Goal: Transaction & Acquisition: Purchase product/service

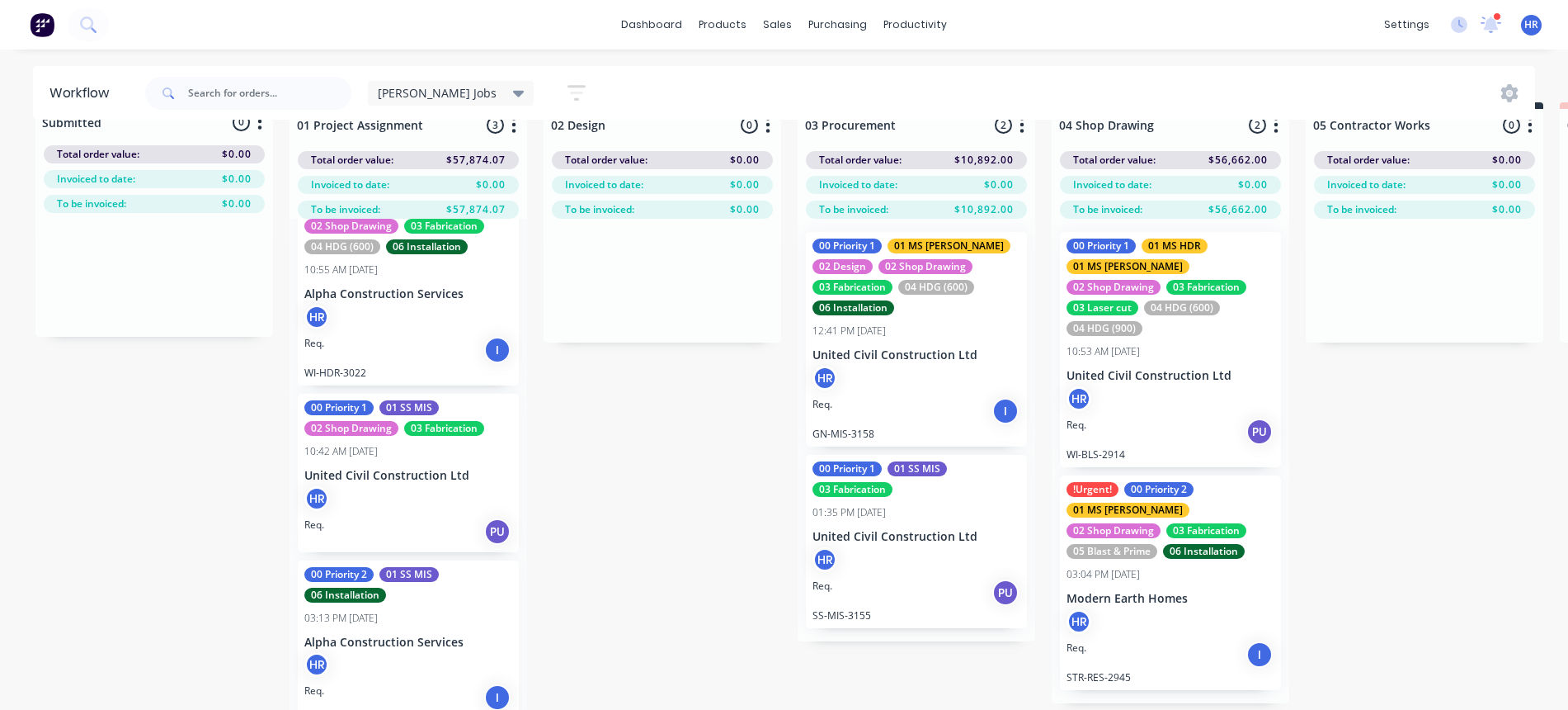
scroll to position [74, 0]
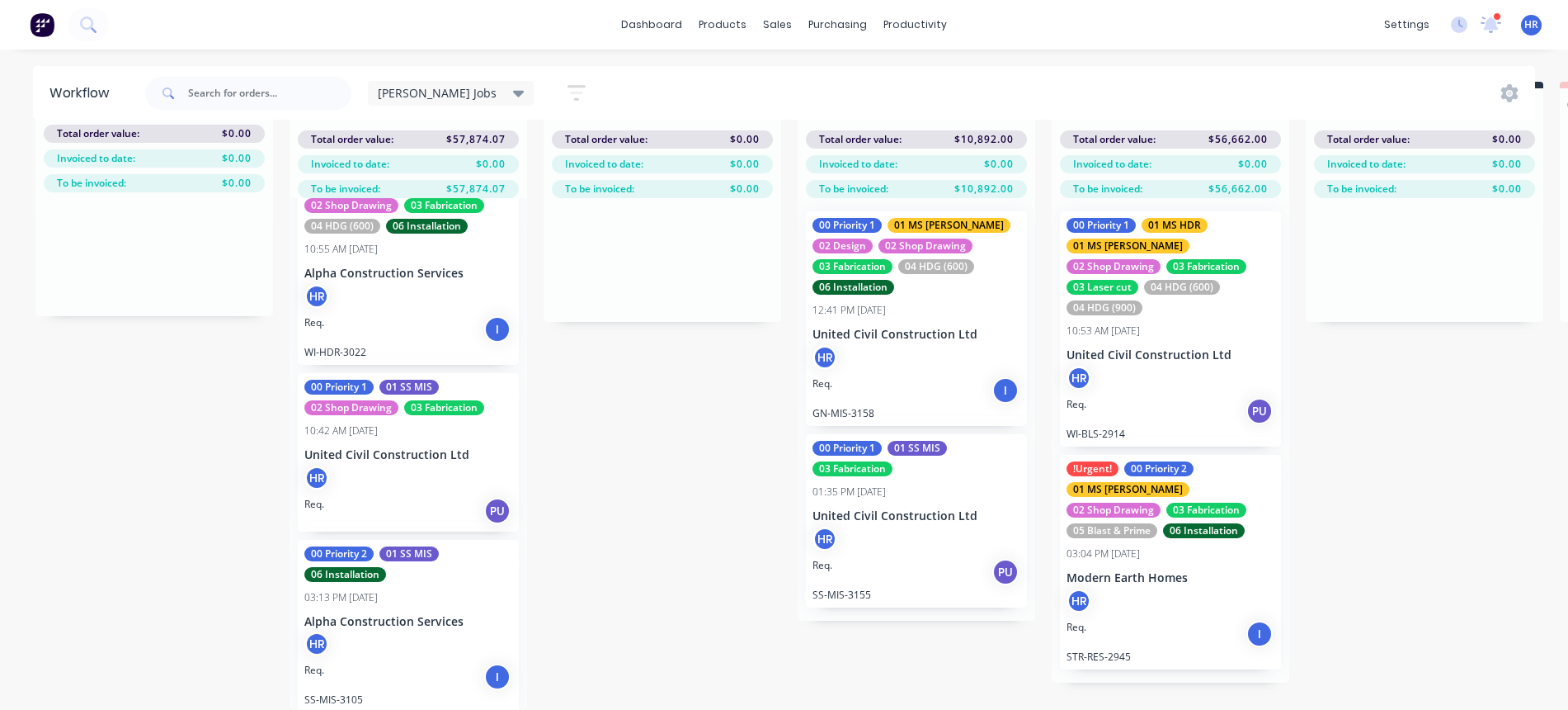
click at [355, 380] on div "00 Priority 1" at bounding box center [339, 387] width 69 height 15
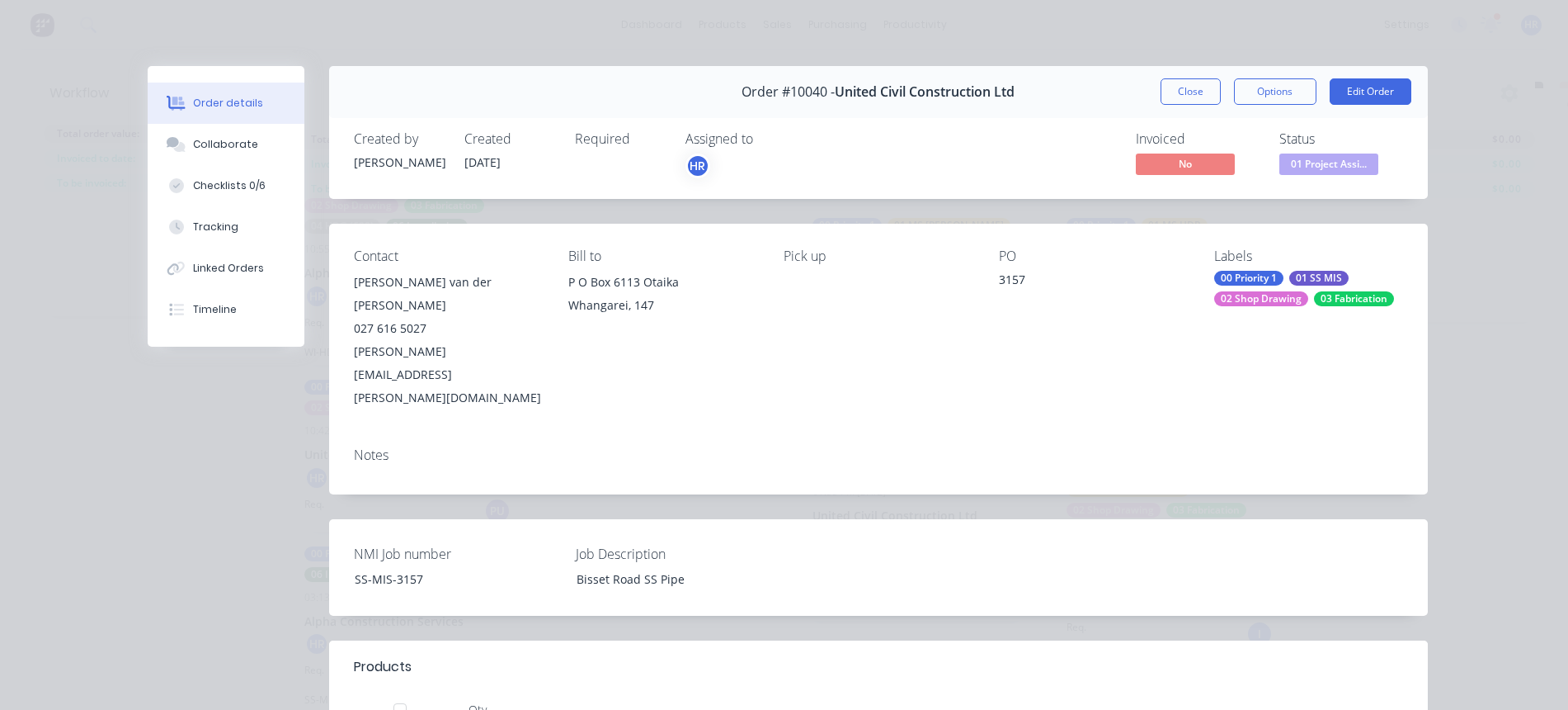
scroll to position [0, 0]
click at [1167, 101] on button "Close" at bounding box center [1191, 92] width 60 height 27
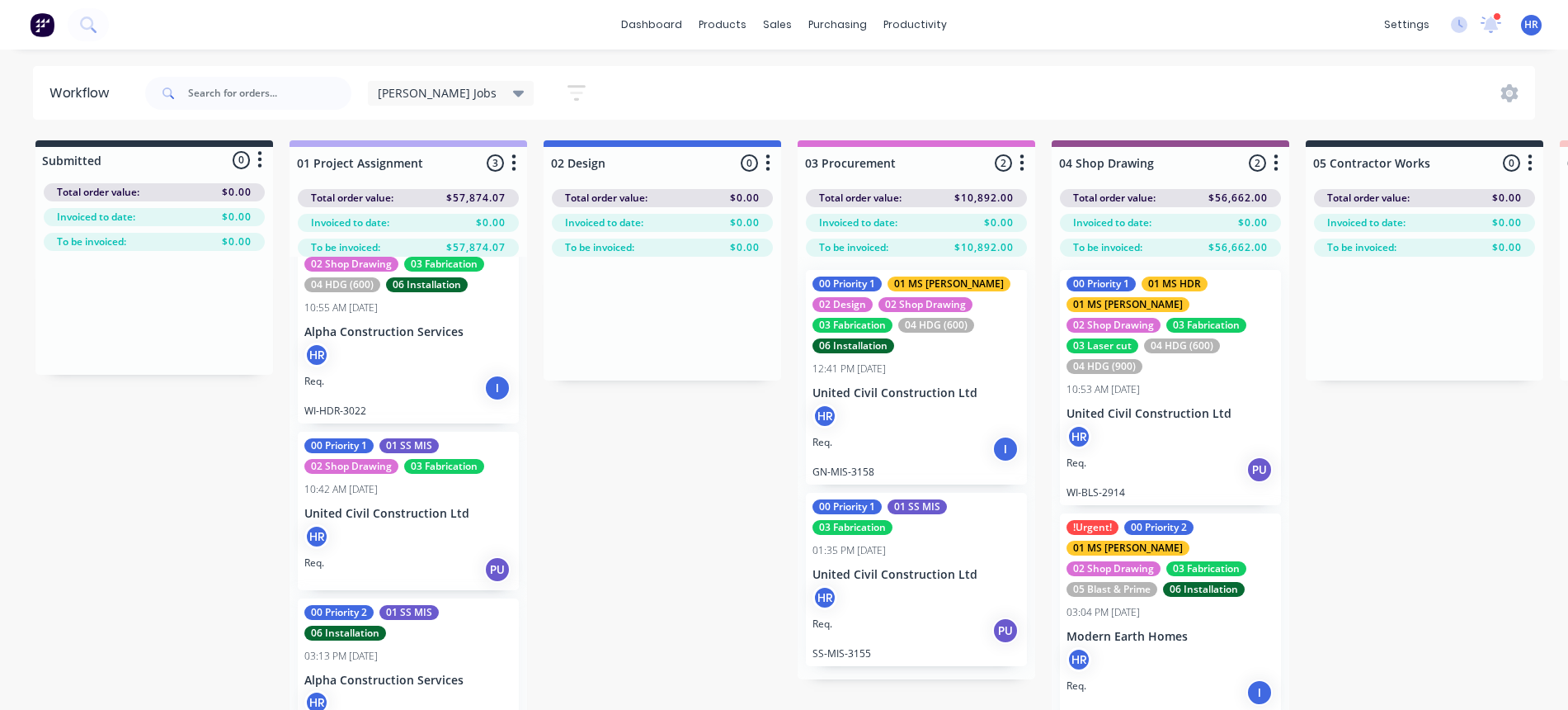
click at [848, 465] on p "GN-MIS-3158" at bounding box center [917, 471] width 208 height 13
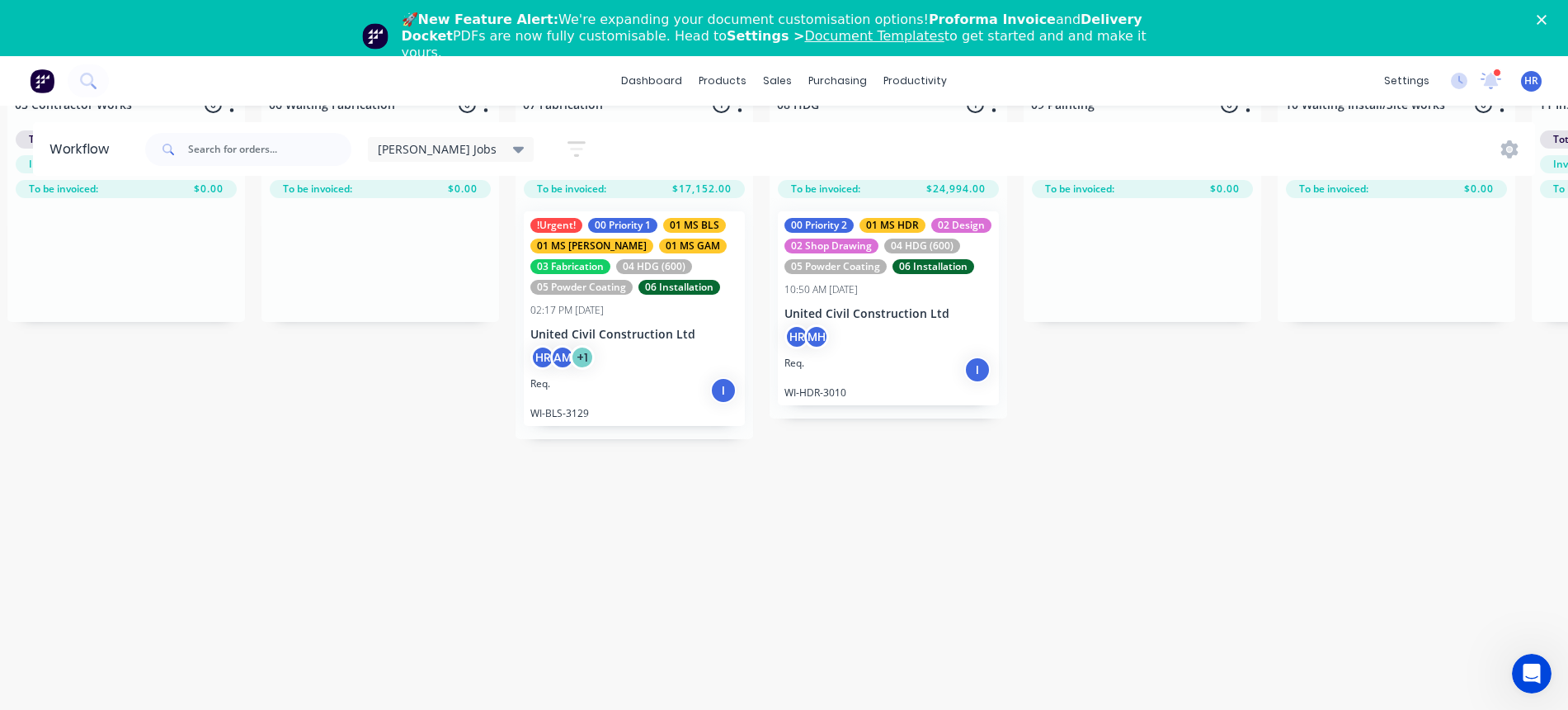
scroll to position [130, 1326]
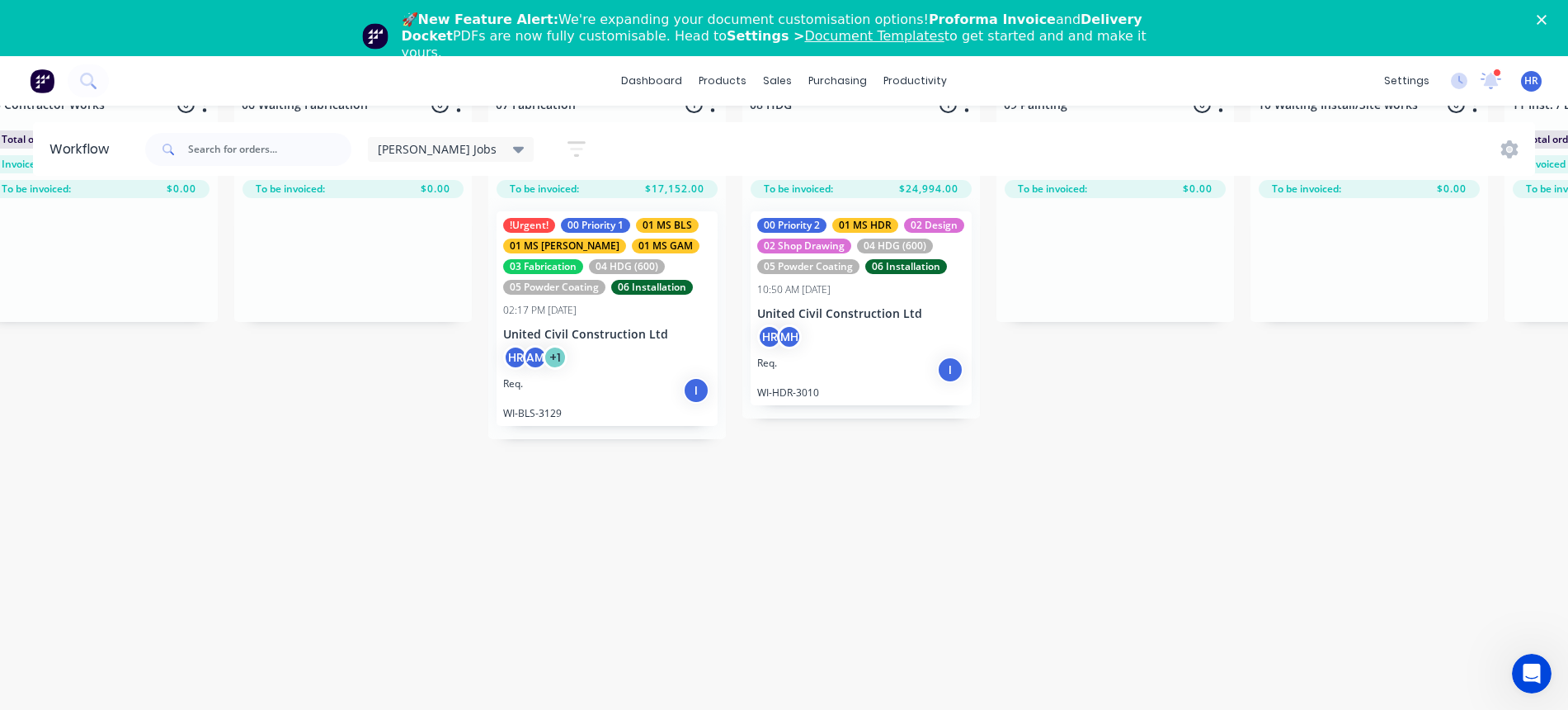
click at [600, 346] on div "HR AM + 1" at bounding box center [607, 361] width 208 height 32
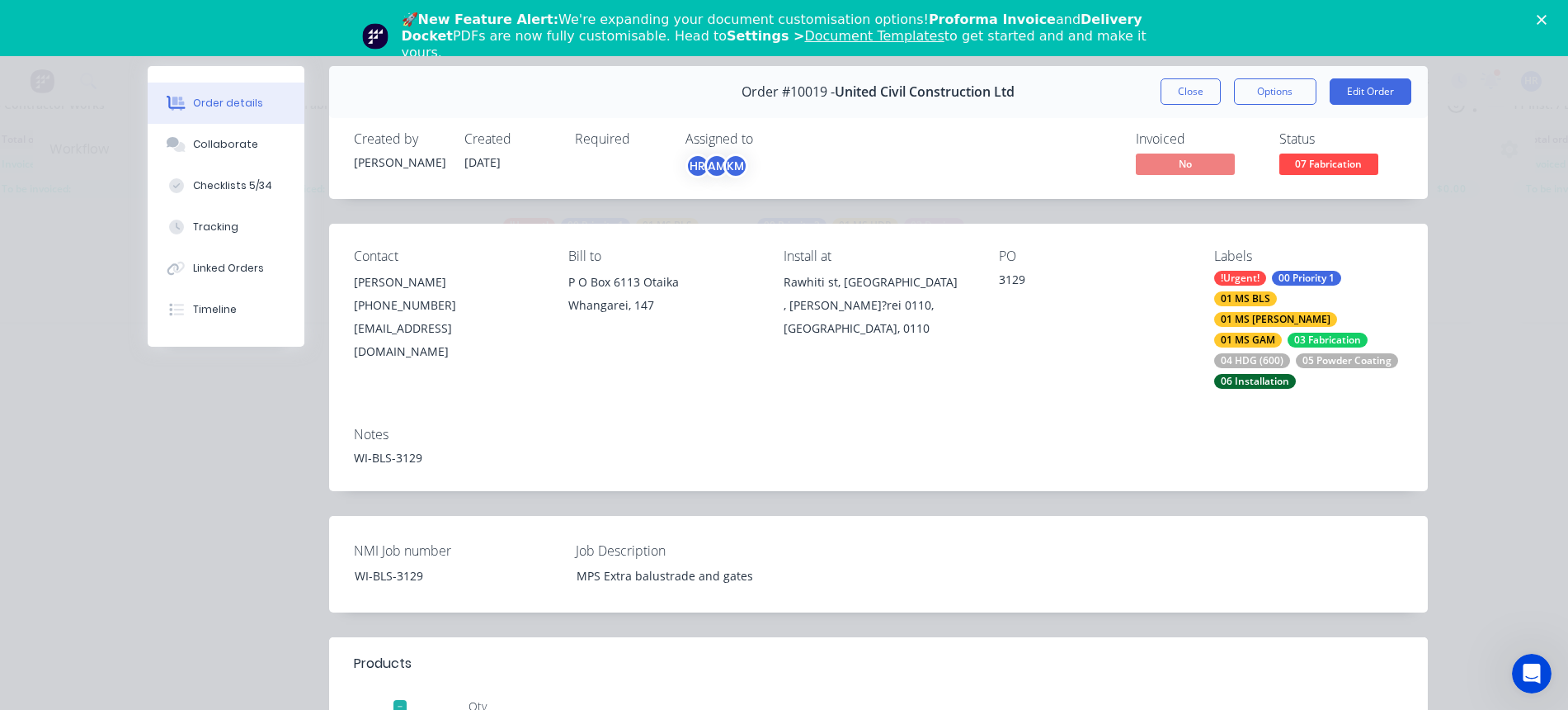
click at [1547, 20] on polygon "Close" at bounding box center [1541, 20] width 10 height 10
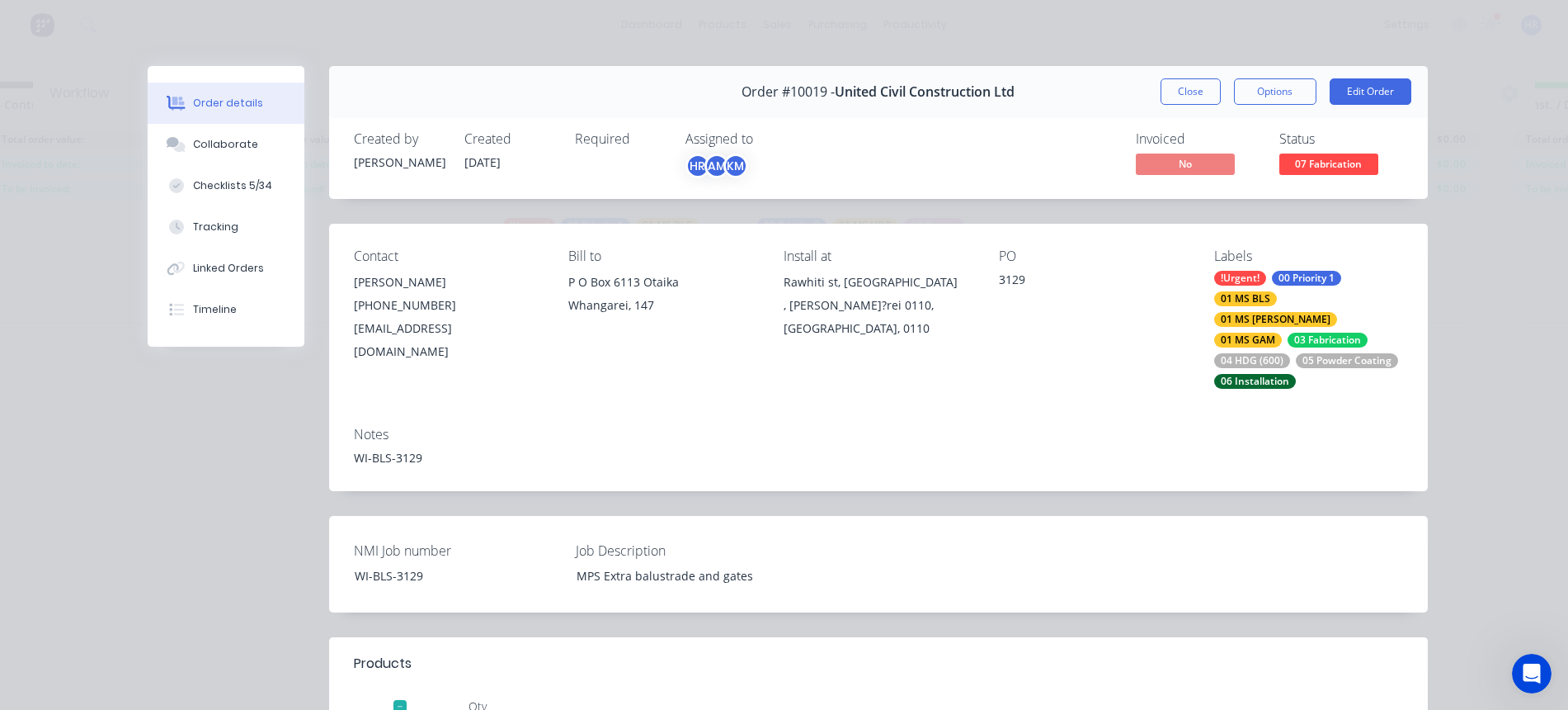
scroll to position [74, 1326]
click at [1268, 87] on button "Options" at bounding box center [1275, 92] width 83 height 27
click at [1071, 373] on div "Contact Grant Little (02) 7486 4025 Grant.Little@unitedcivil.co.nz Bill to P O …" at bounding box center [878, 319] width 1099 height 190
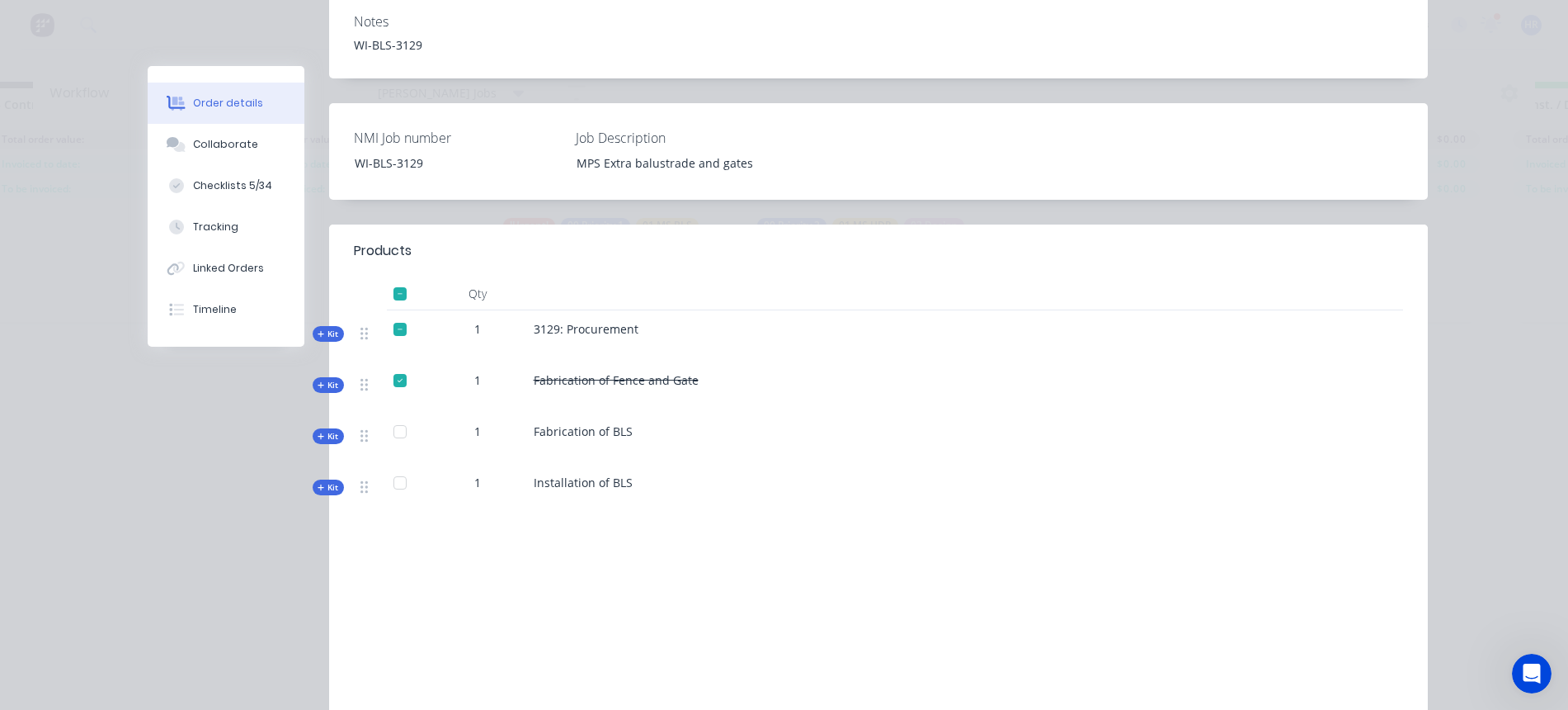
scroll to position [516, 0]
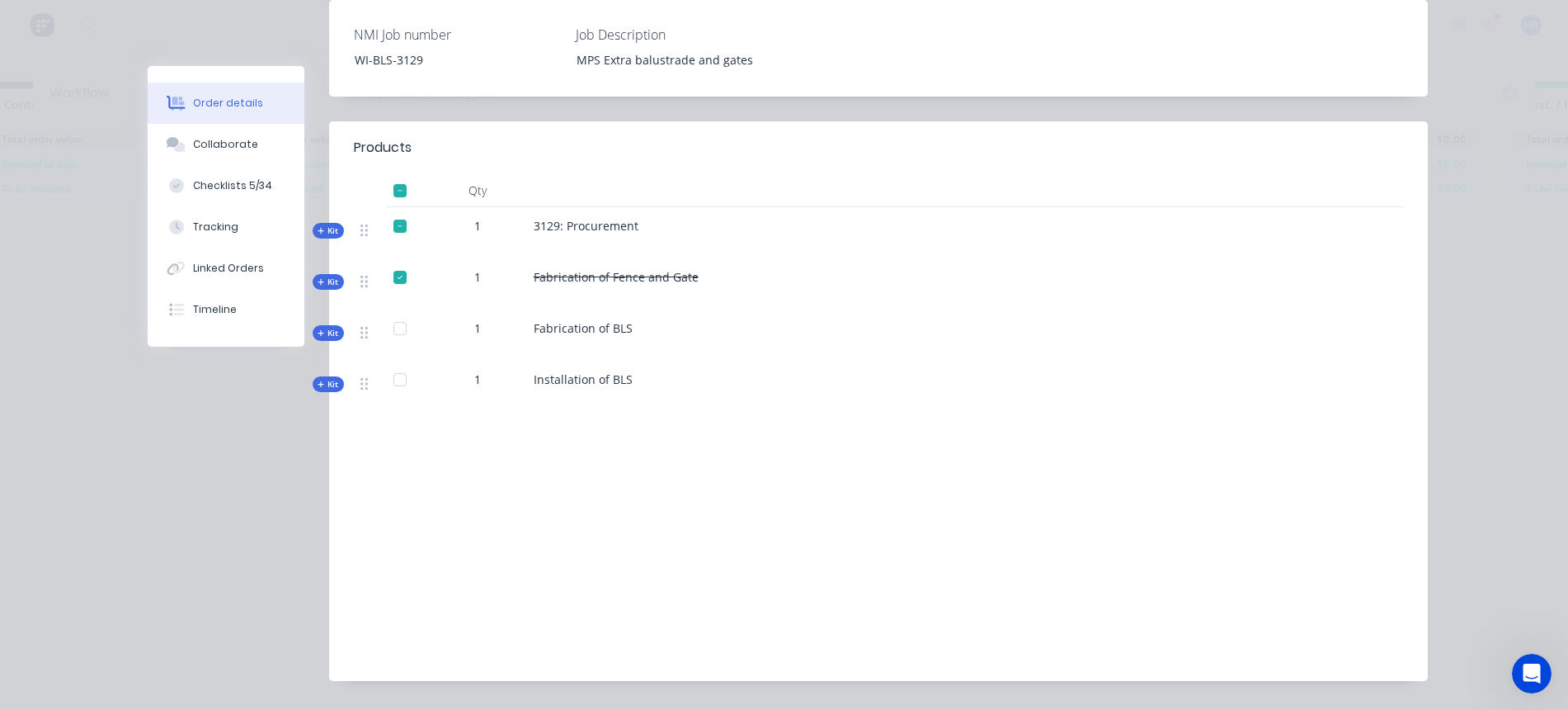
click at [320, 326] on span "Kit" at bounding box center [328, 332] width 22 height 13
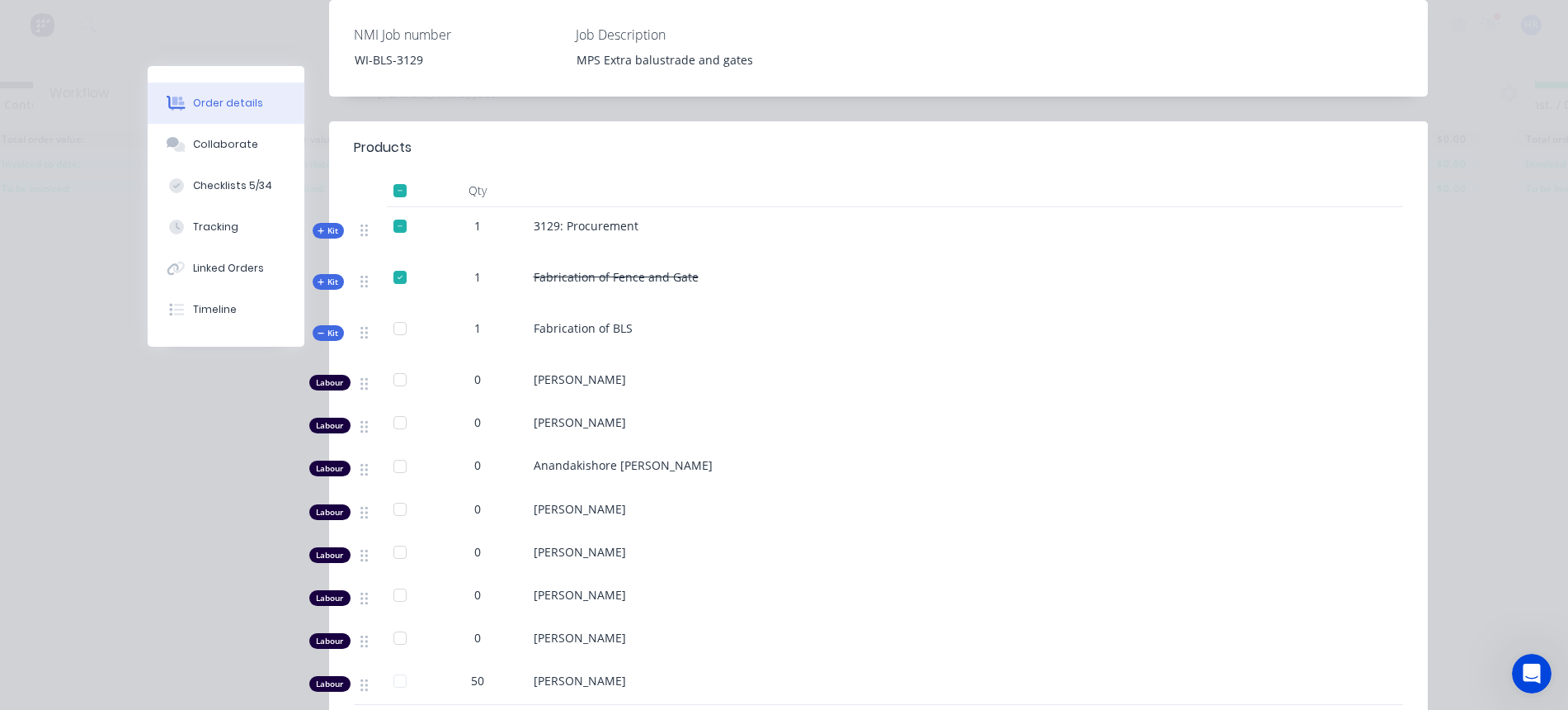
click at [384, 450] on div at bounding box center [399, 465] width 33 height 33
click at [392, 580] on div at bounding box center [399, 595] width 33 height 33
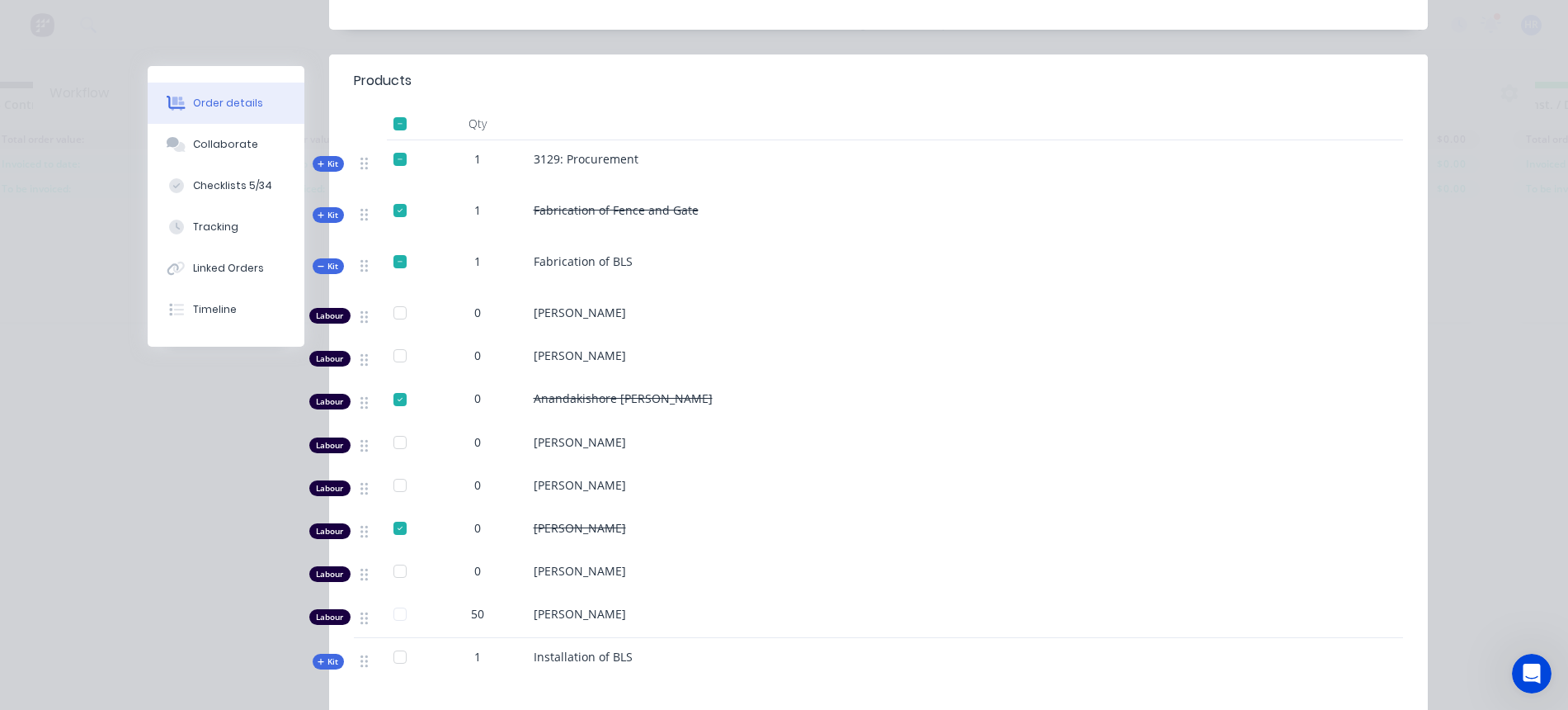
scroll to position [619, 0]
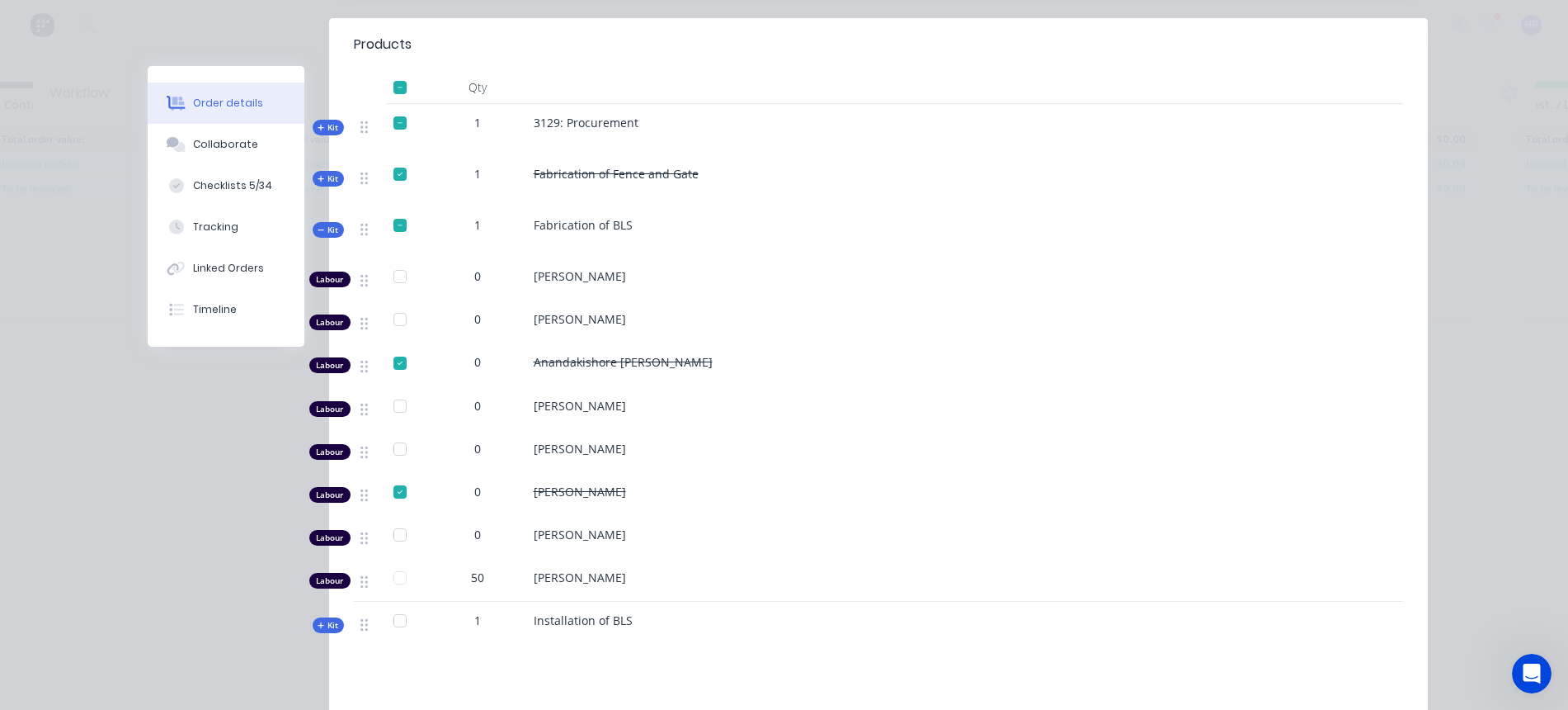
click at [317, 224] on span "Kit" at bounding box center [328, 230] width 22 height 13
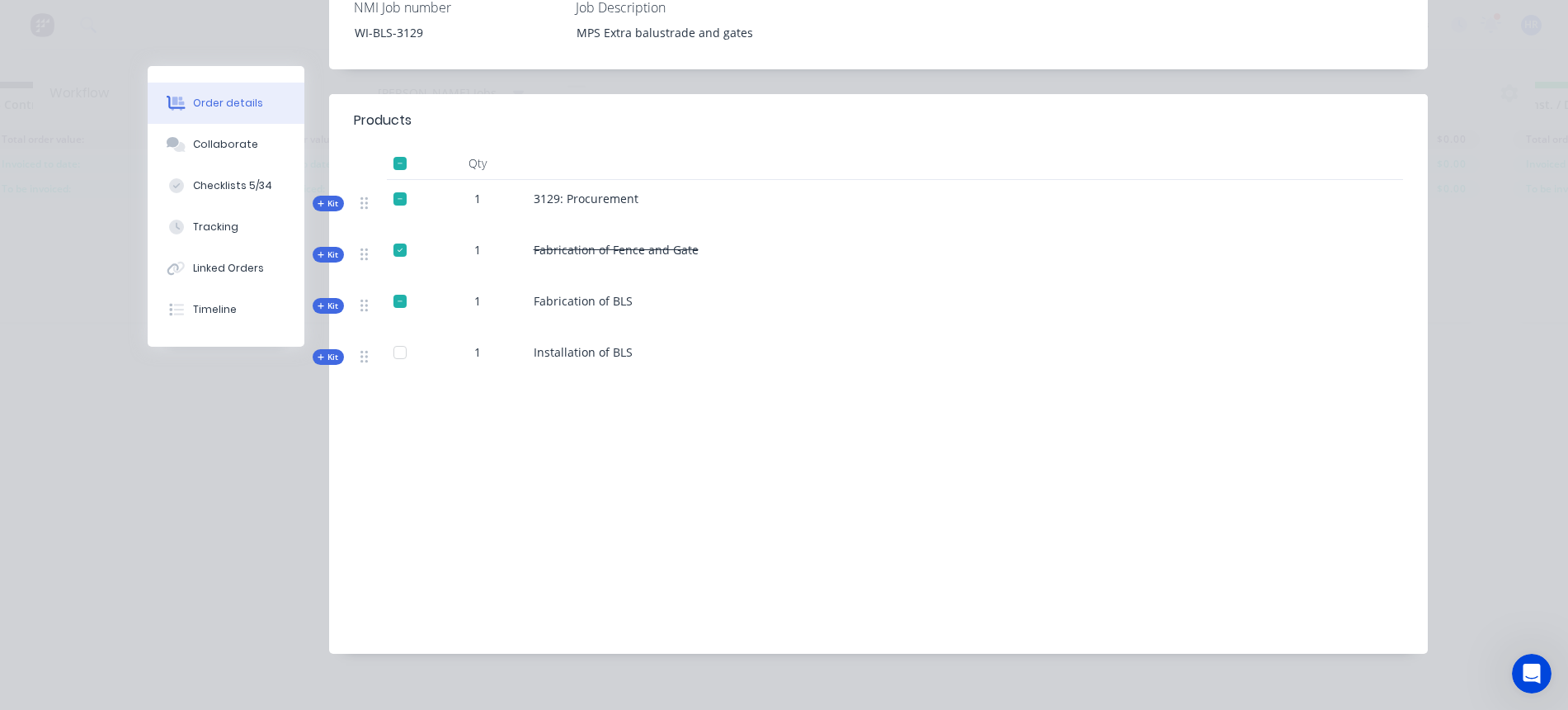
click at [317, 197] on span "Kit" at bounding box center [328, 203] width 22 height 13
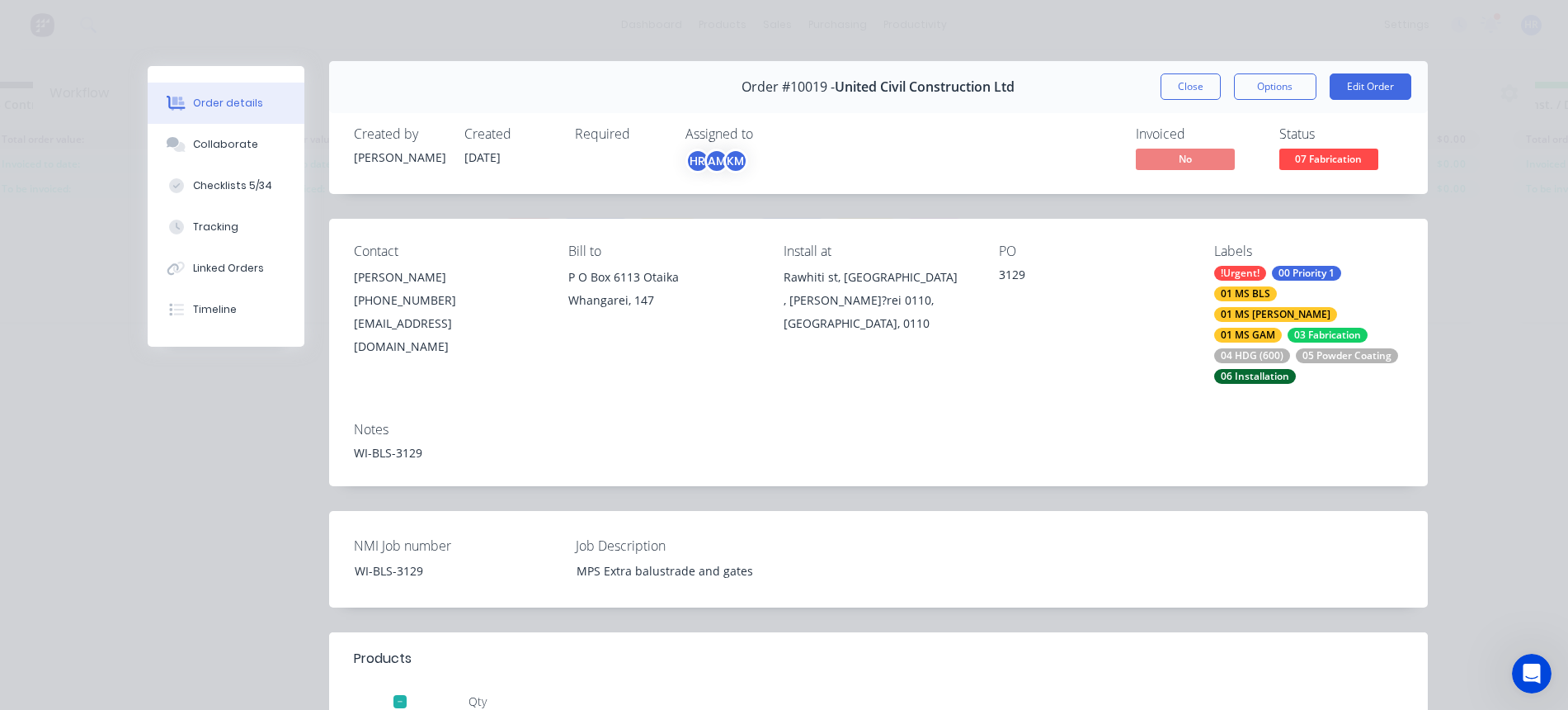
scroll to position [0, 0]
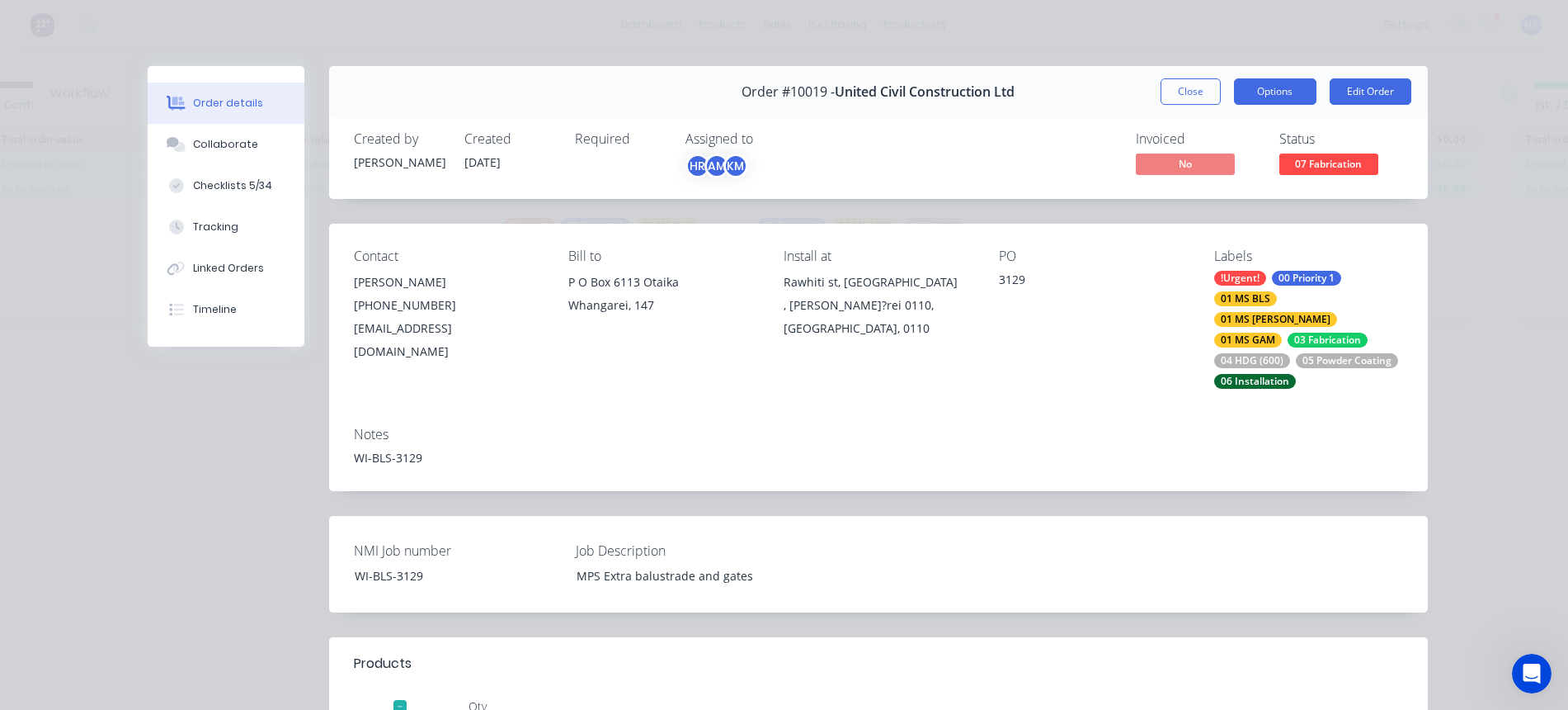
click at [1256, 87] on button "Options" at bounding box center [1275, 92] width 83 height 27
click at [1369, 97] on button "Edit Order" at bounding box center [1370, 92] width 82 height 27
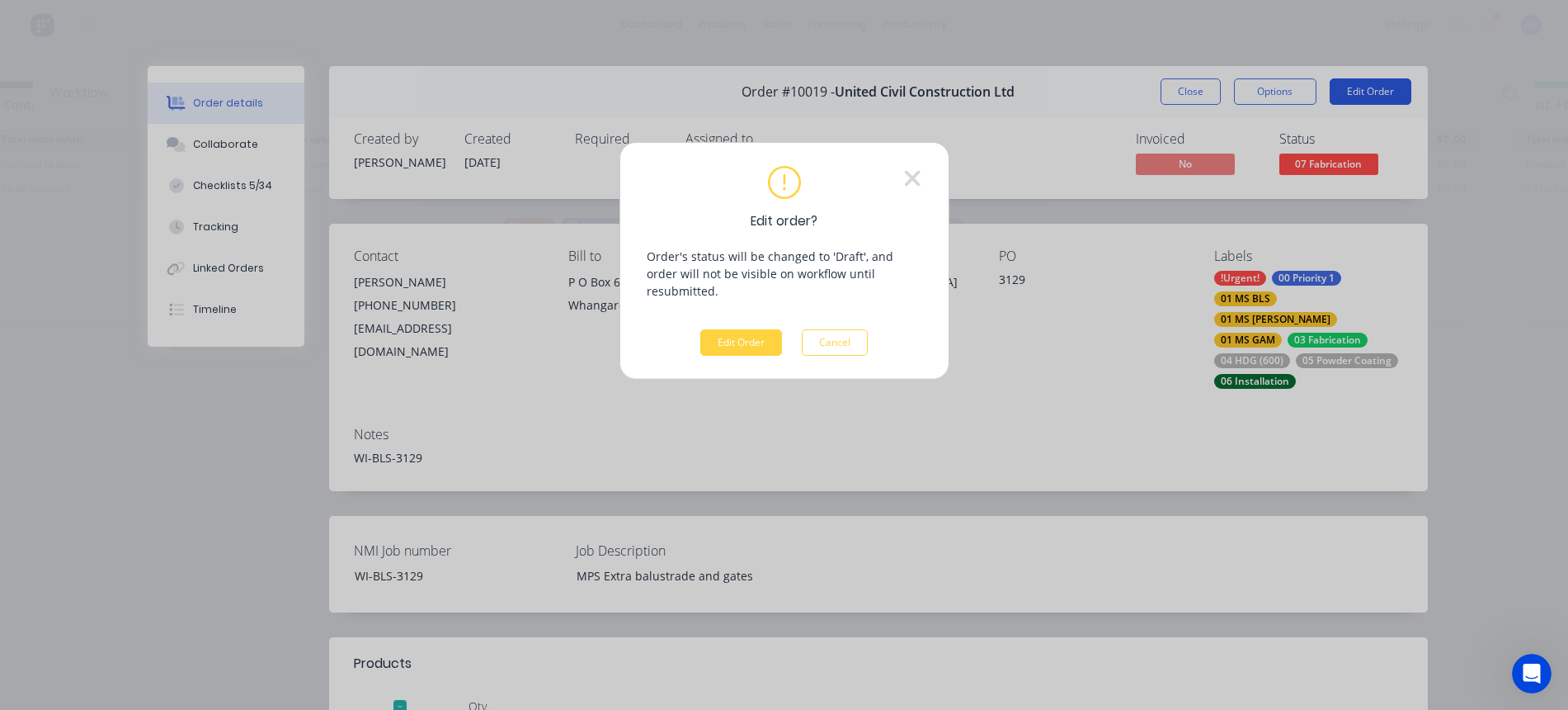
scroll to position [58, 1326]
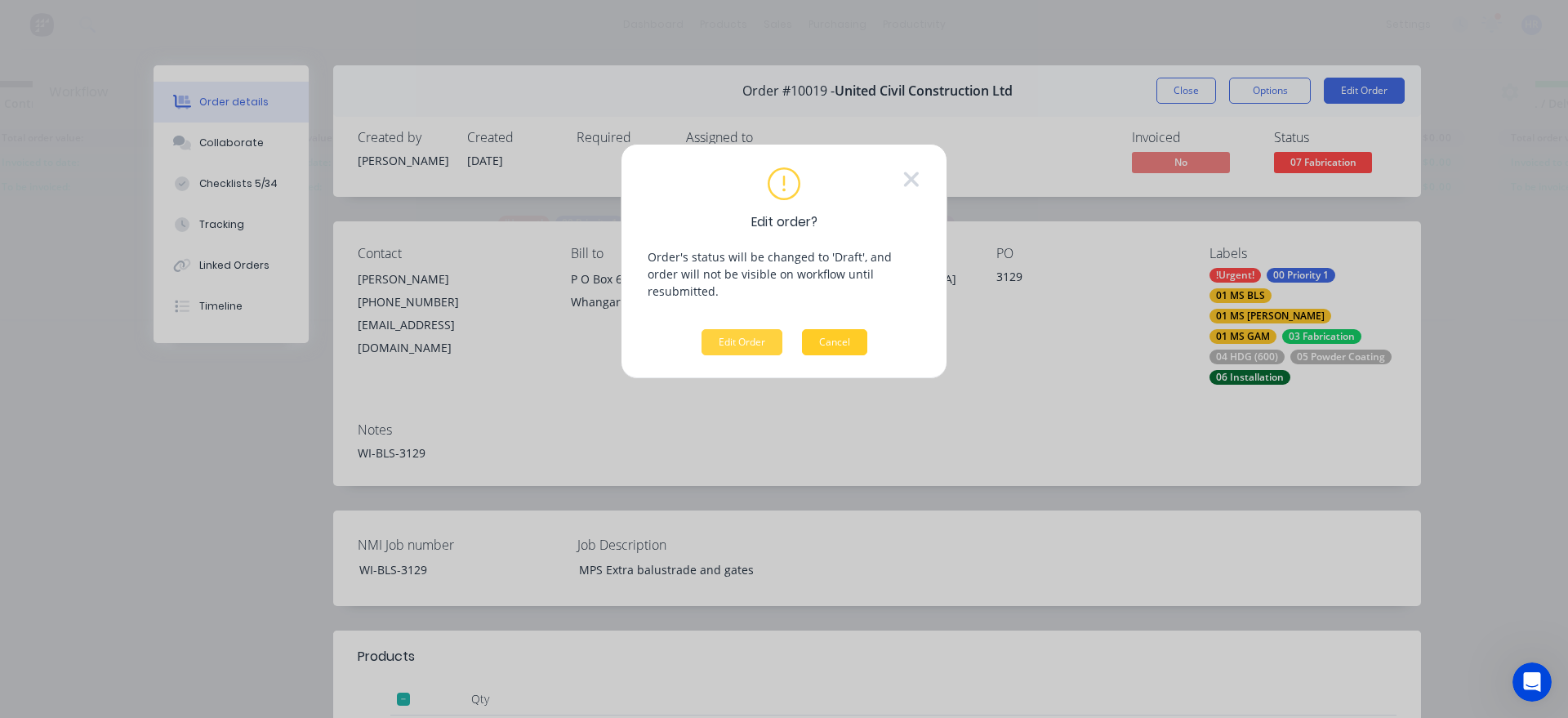
click at [842, 329] on button "Cancel" at bounding box center [834, 341] width 65 height 26
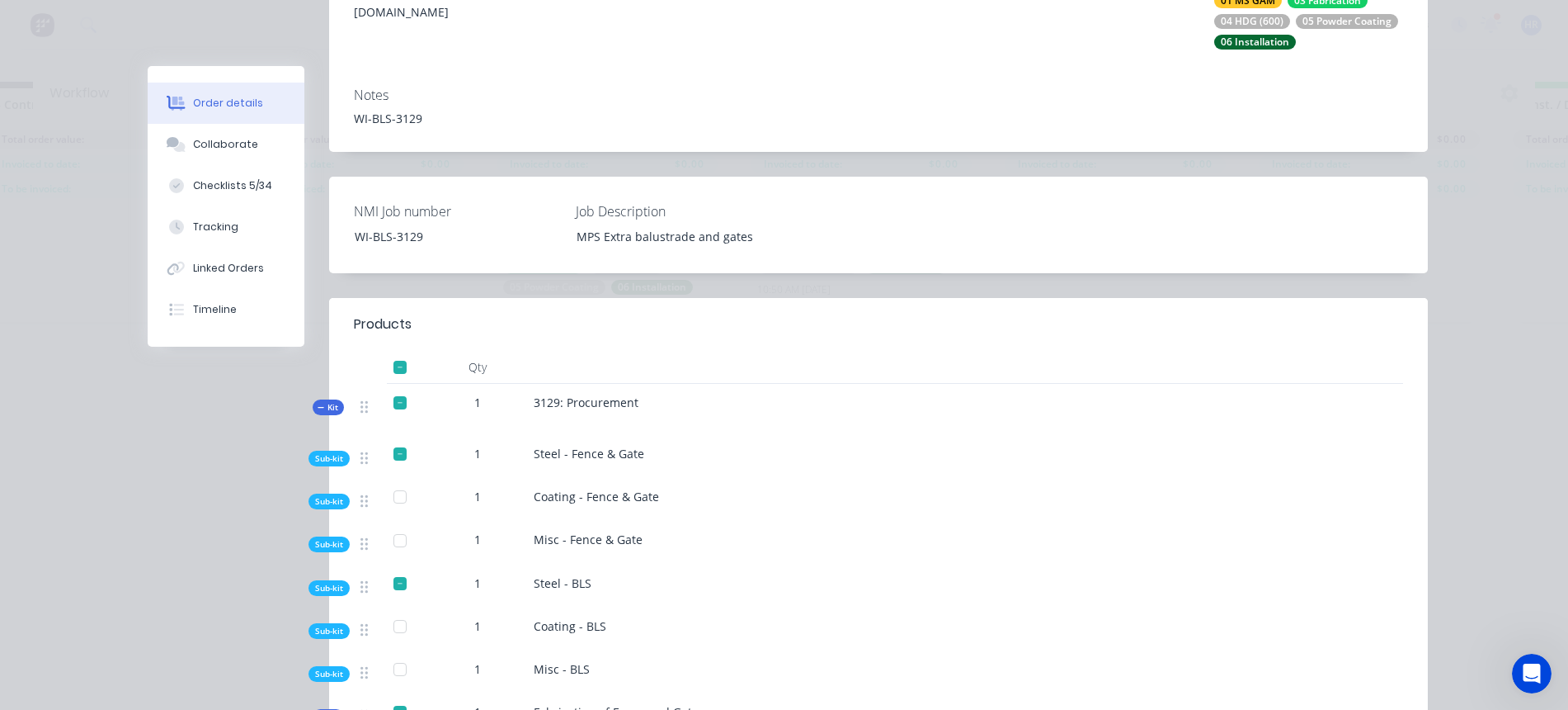
scroll to position [413, 0]
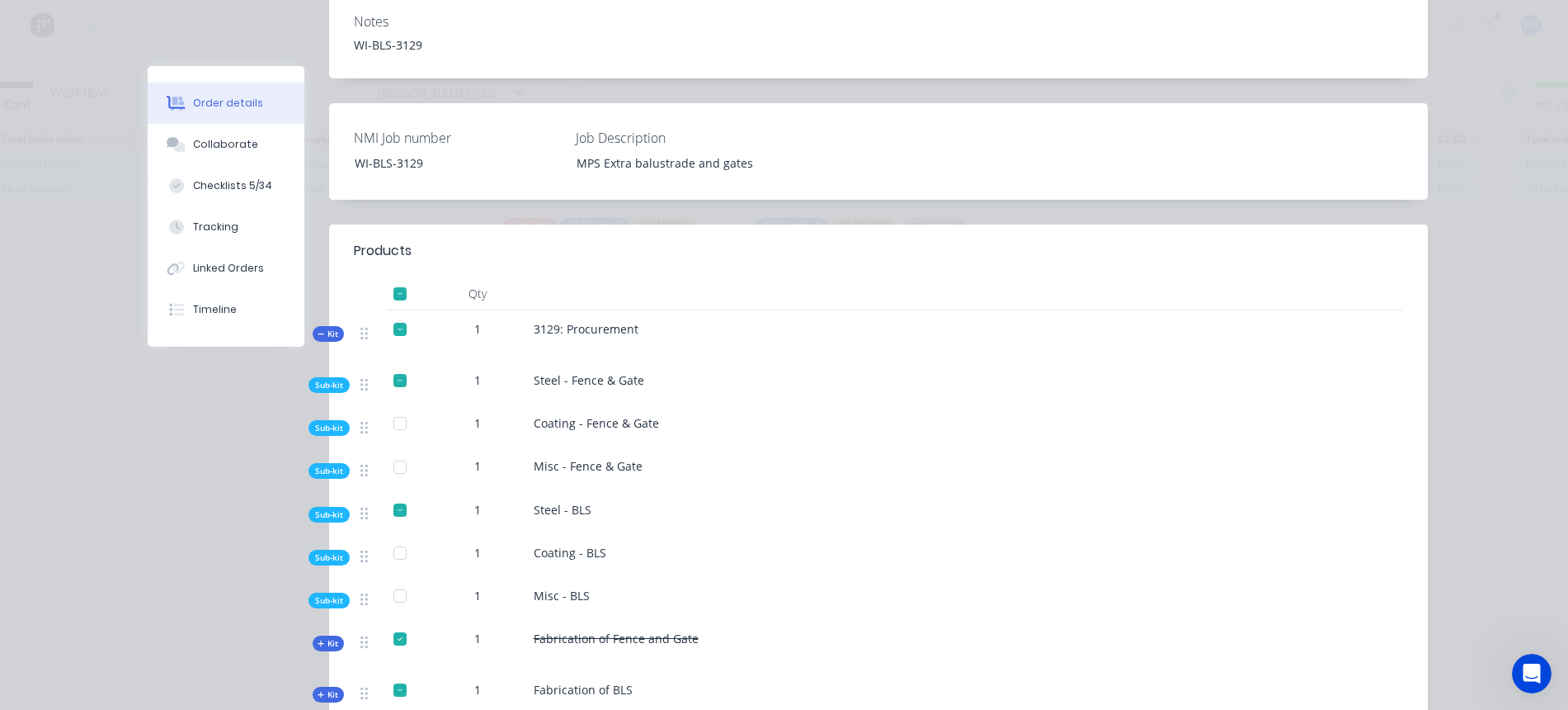
click at [556, 544] on span "Coating - BLS" at bounding box center [571, 552] width 73 height 16
click at [221, 104] on div "Order details" at bounding box center [228, 103] width 70 height 15
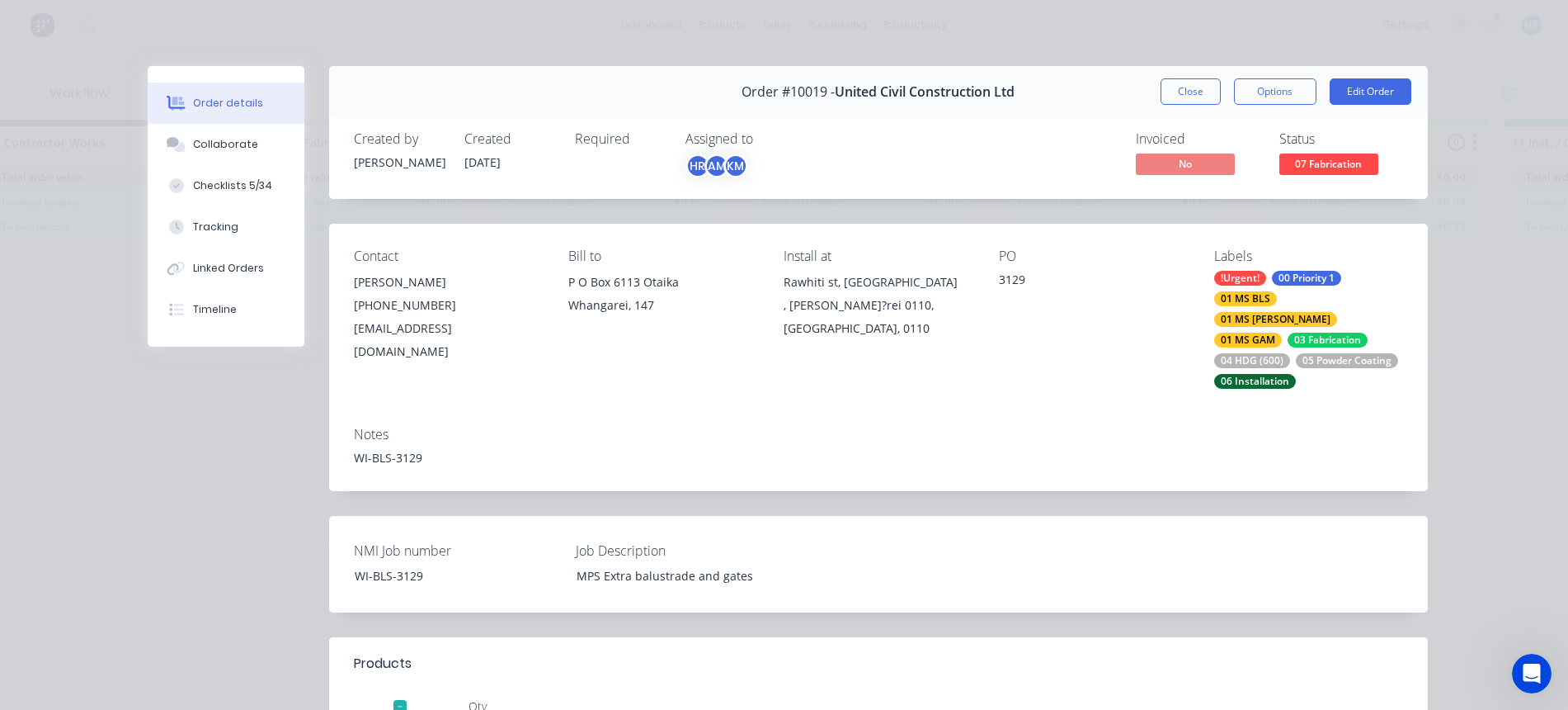
scroll to position [0, 1326]
click at [222, 274] on div "Linked Orders" at bounding box center [229, 268] width 71 height 15
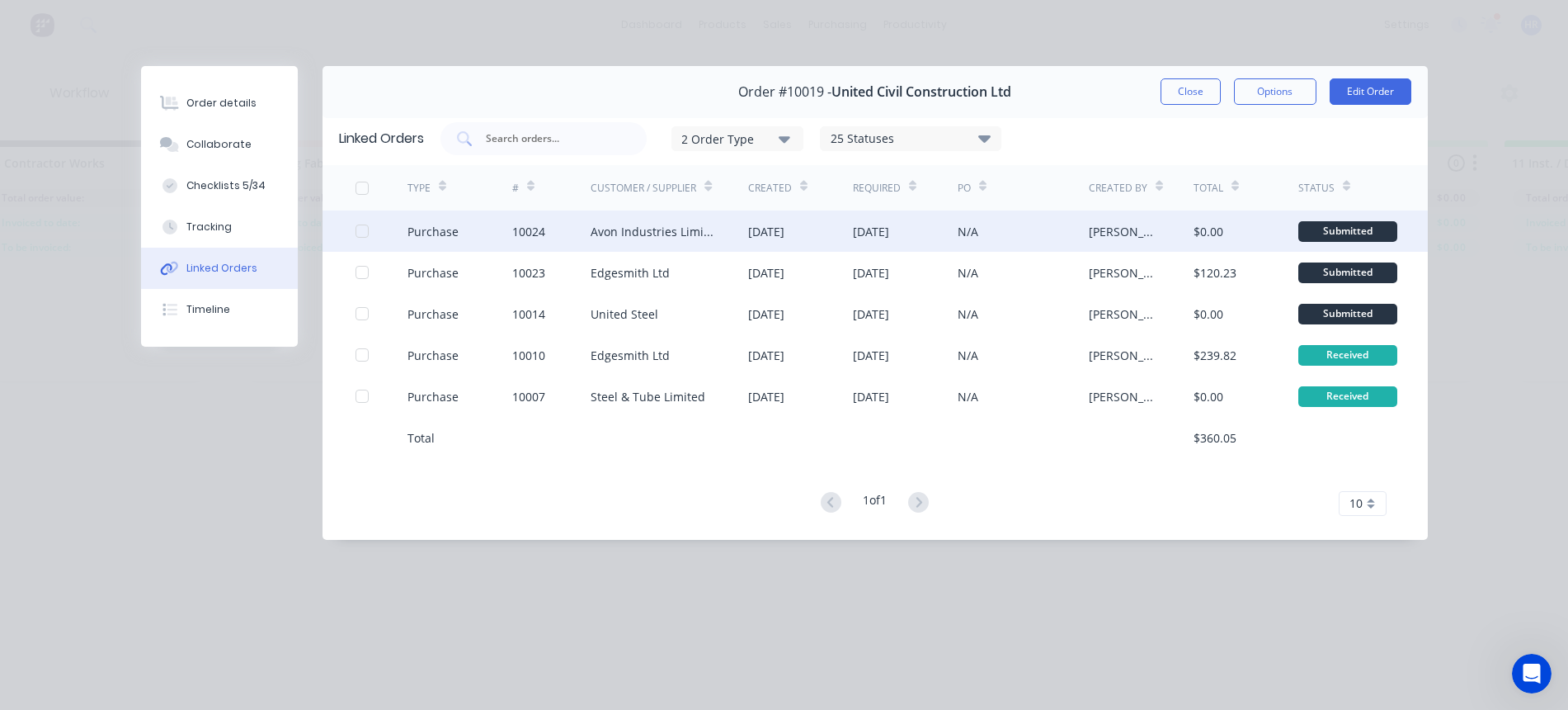
click at [609, 237] on div "Avon Industries Limited" at bounding box center [652, 232] width 124 height 18
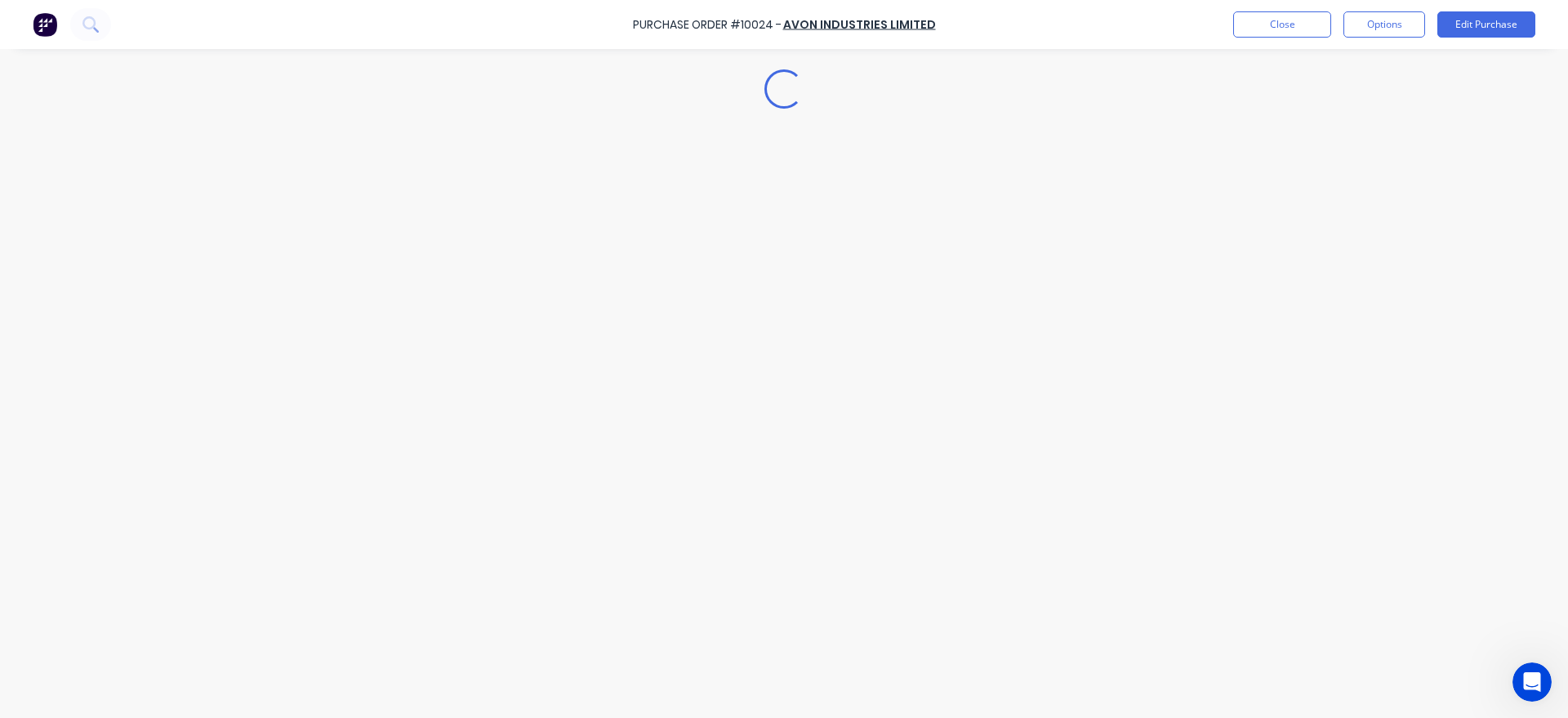
type textarea "x"
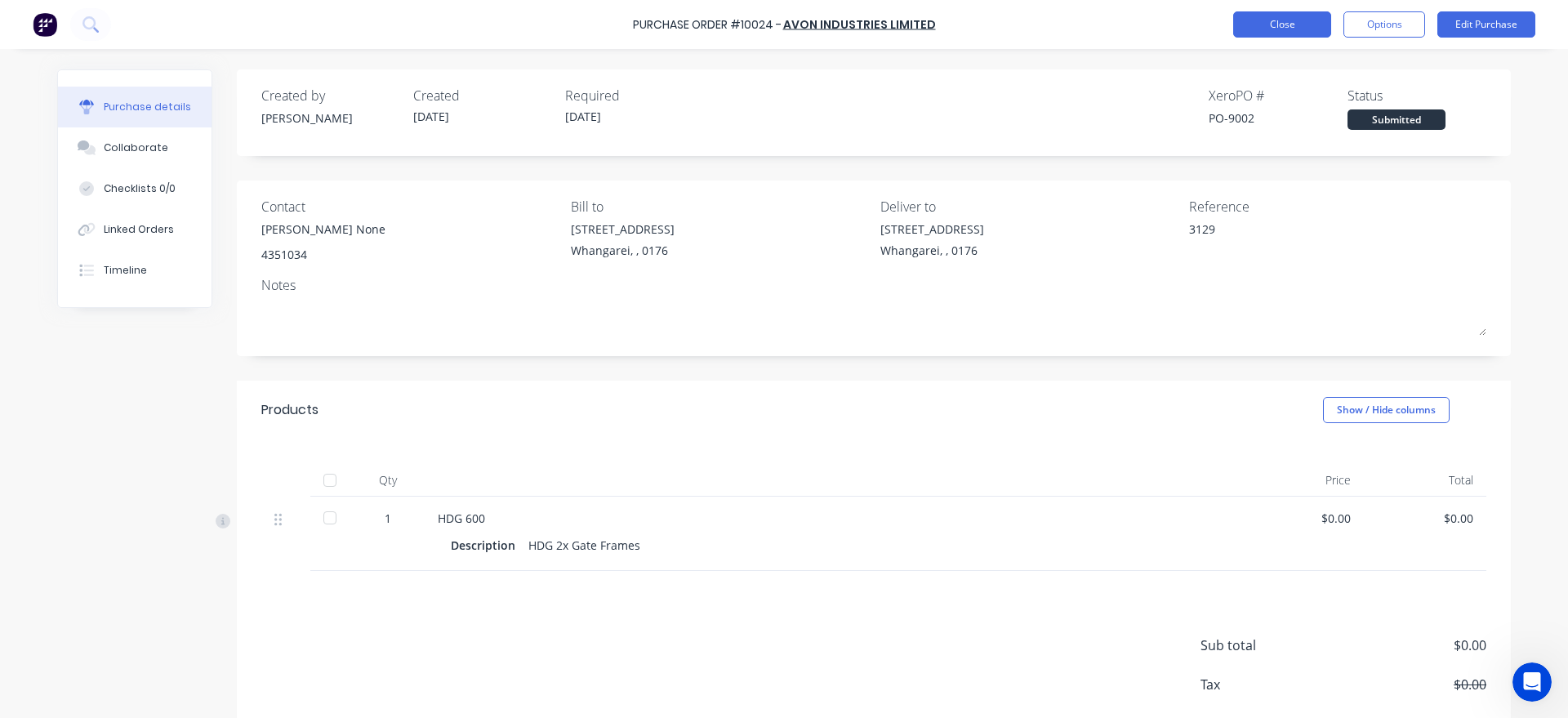
click at [1273, 34] on button "Close" at bounding box center [1282, 24] width 98 height 26
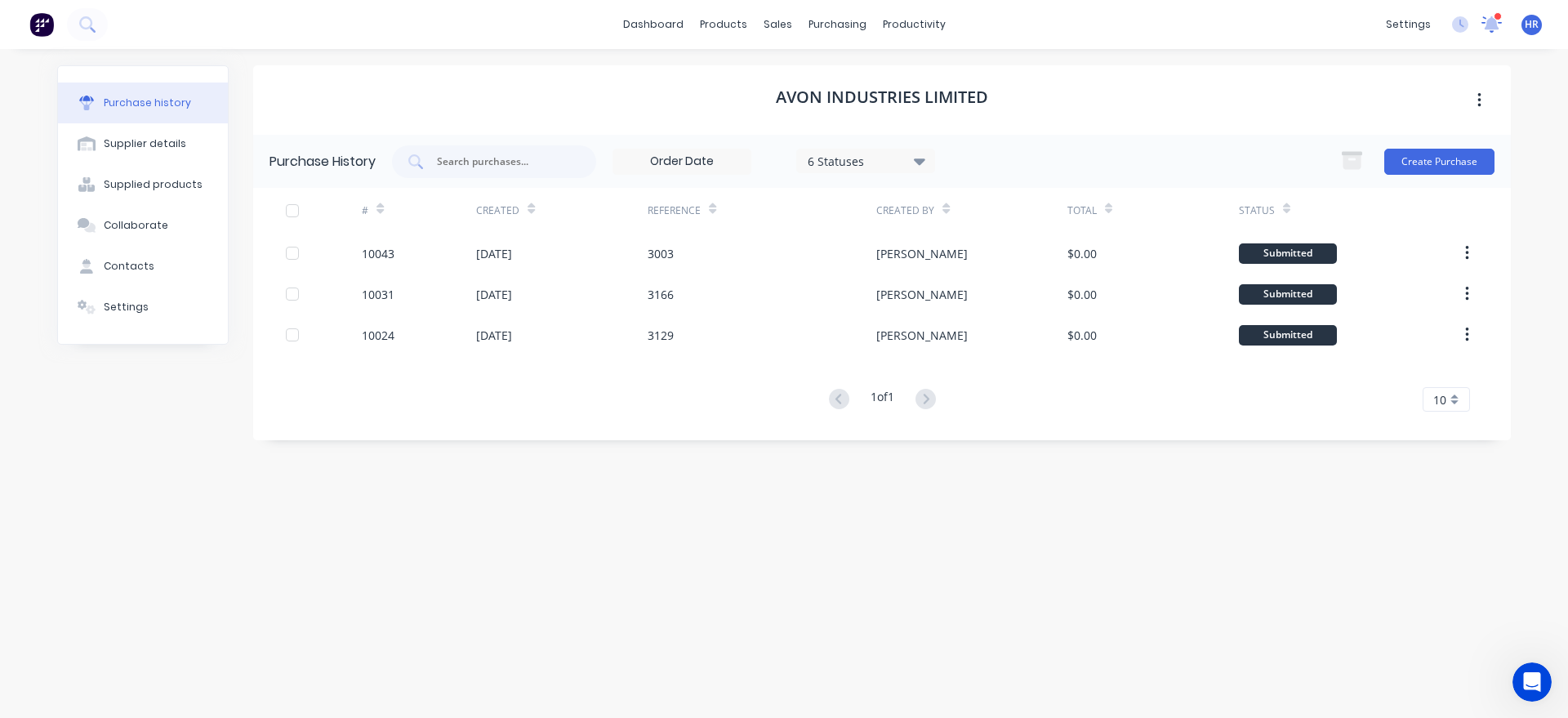
click at [1490, 17] on icon at bounding box center [1492, 24] width 21 height 18
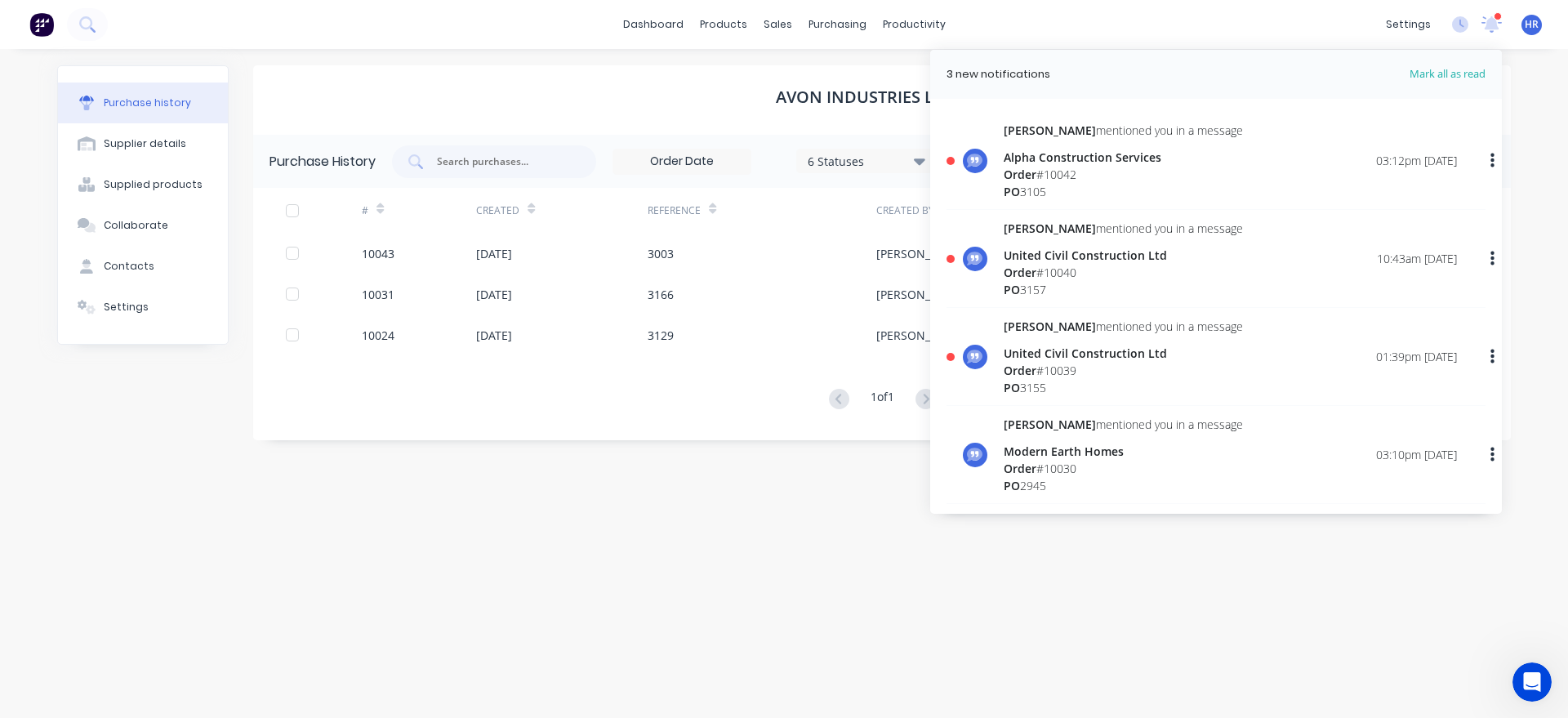
click at [1104, 258] on div "United Civil Construction Ltd" at bounding box center [1123, 256] width 239 height 18
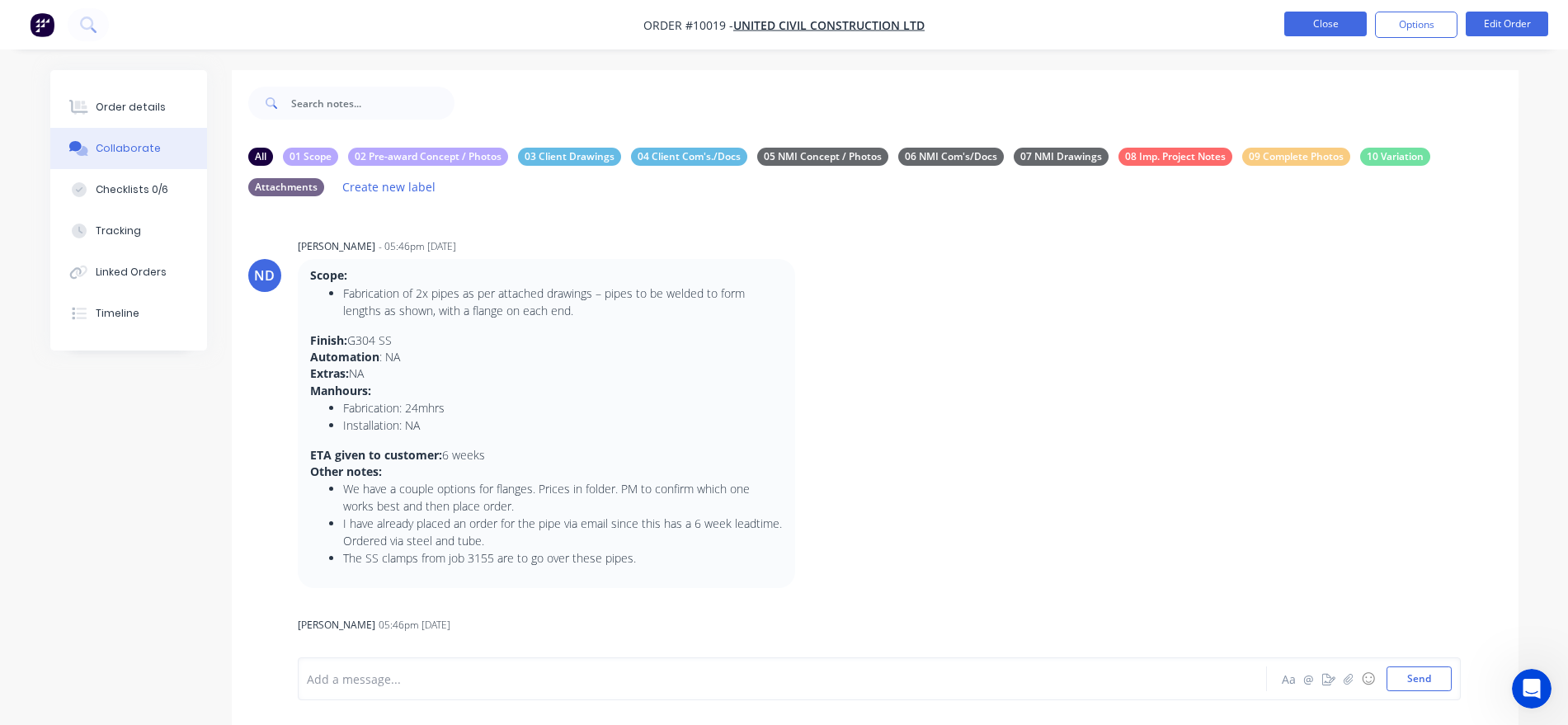
click at [1331, 23] on button "Close" at bounding box center [1326, 24] width 83 height 25
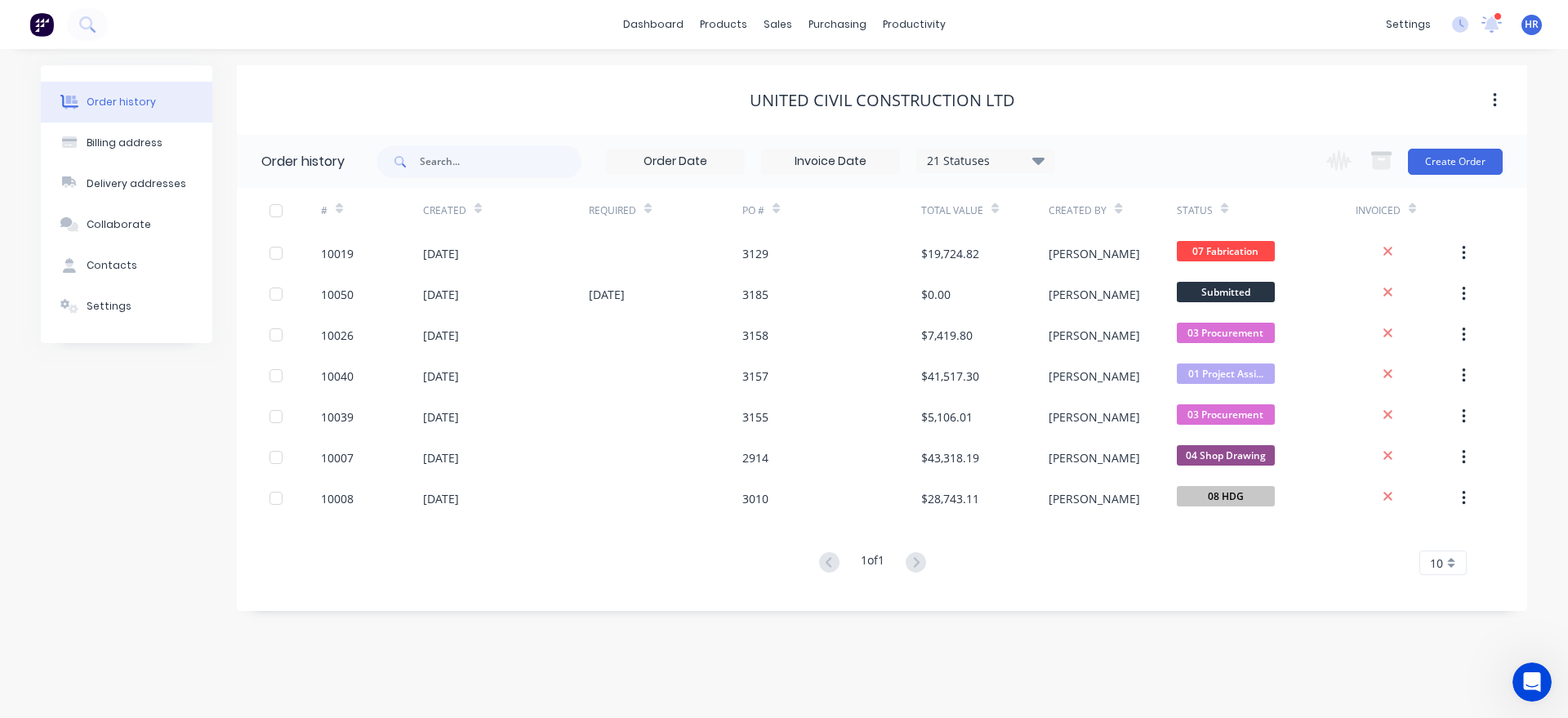
click at [1496, 18] on div at bounding box center [1498, 17] width 8 height 8
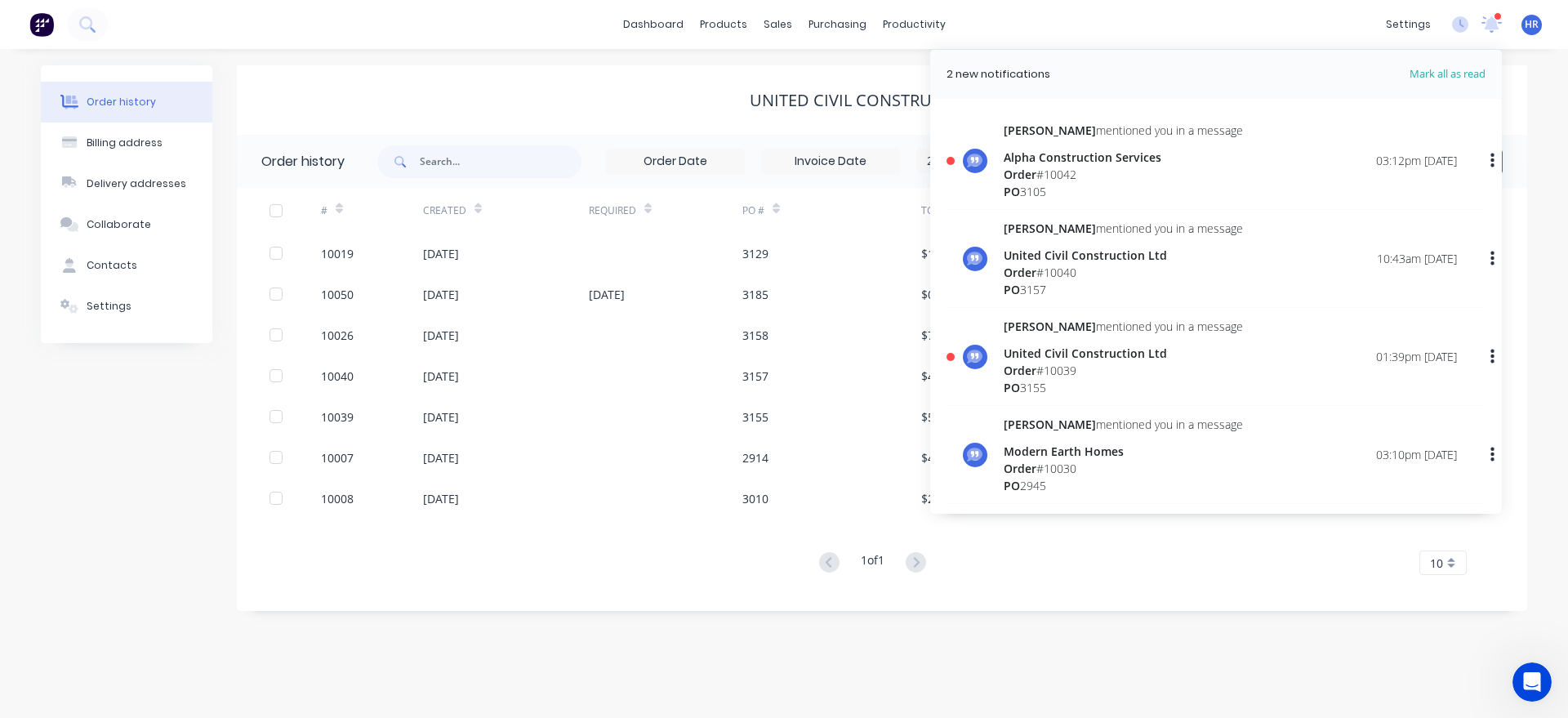
click at [1052, 160] on div "Alpha Construction Services" at bounding box center [1123, 157] width 239 height 18
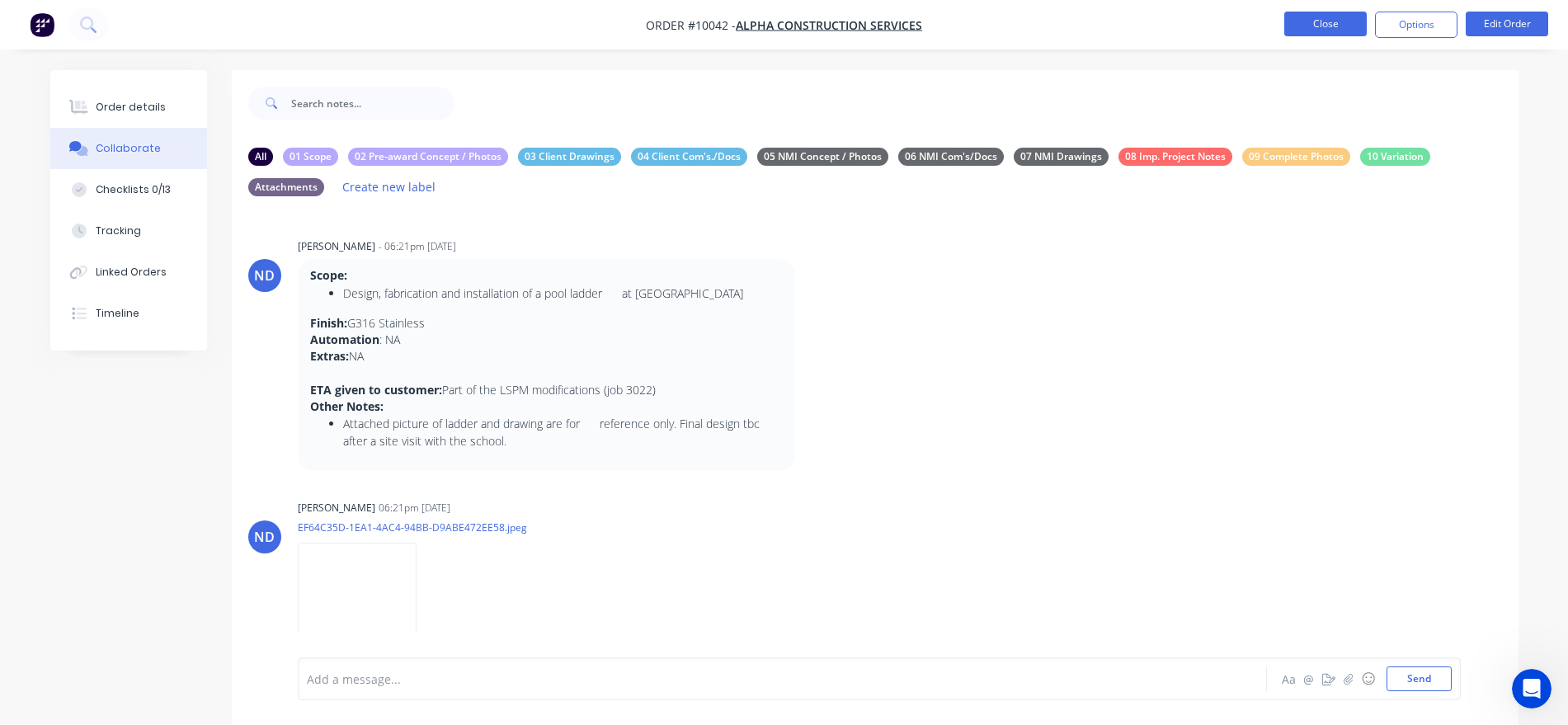
click at [1313, 33] on button "Close" at bounding box center [1326, 24] width 83 height 25
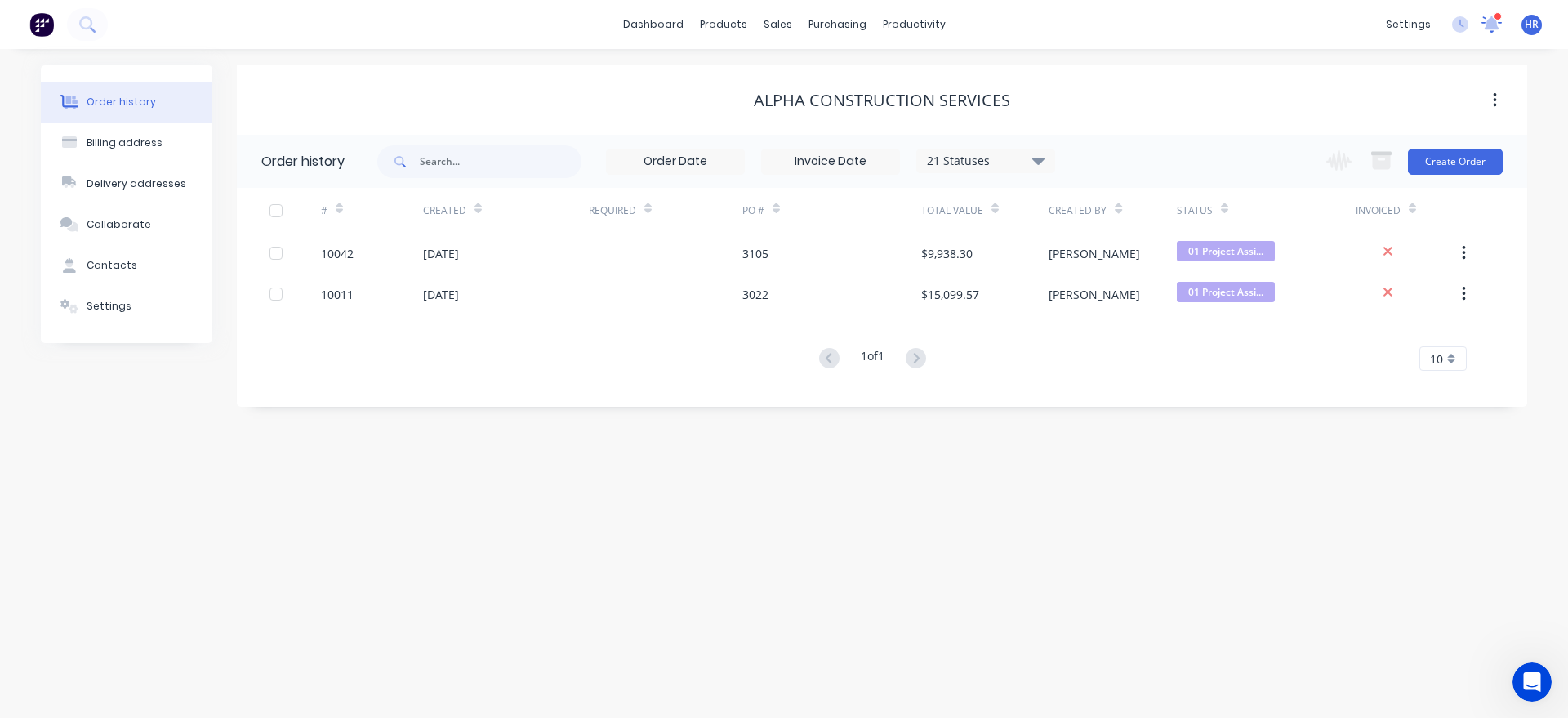
click at [1496, 27] on icon at bounding box center [1491, 22] width 17 height 16
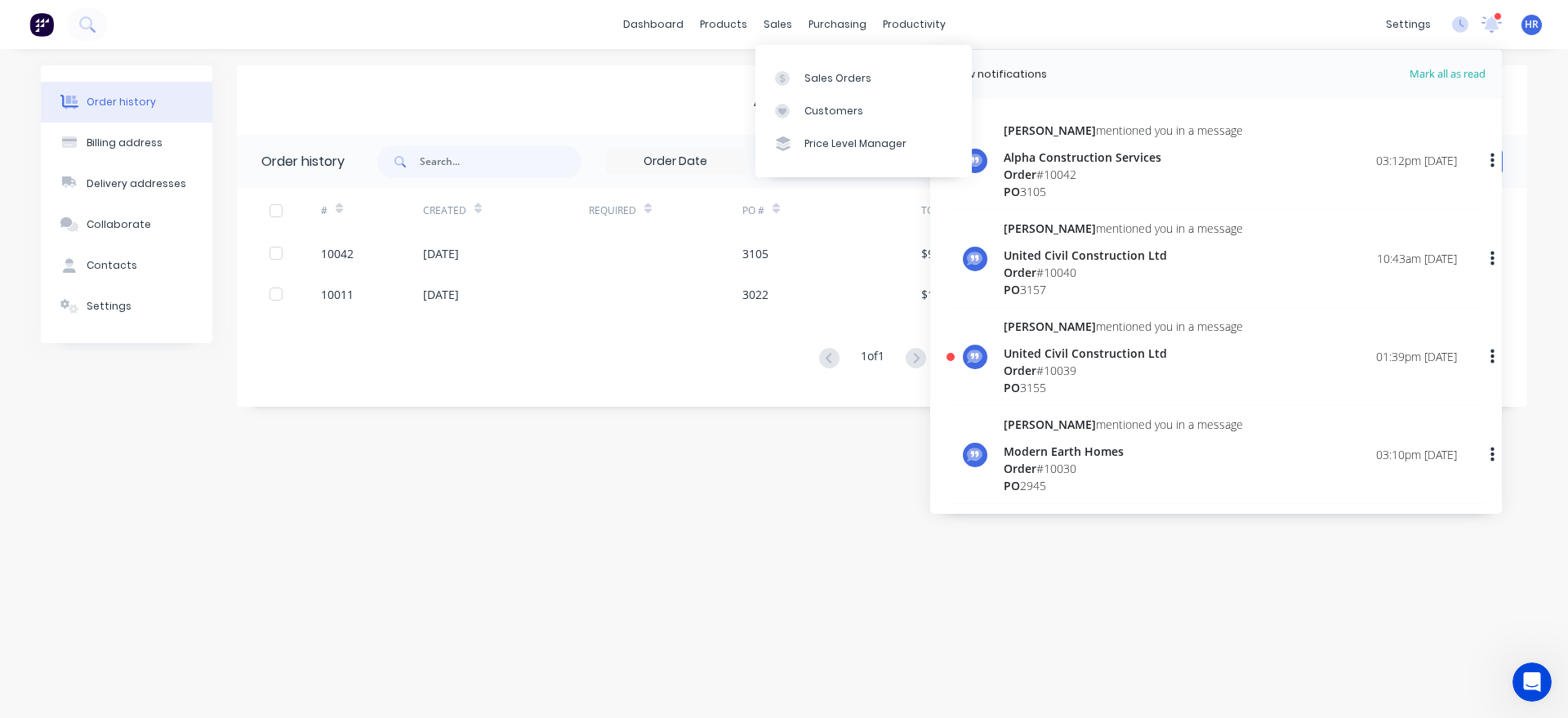
click at [523, 499] on div "Order history Billing address Delivery addresses Collaborate Contacts Settings …" at bounding box center [784, 383] width 1568 height 669
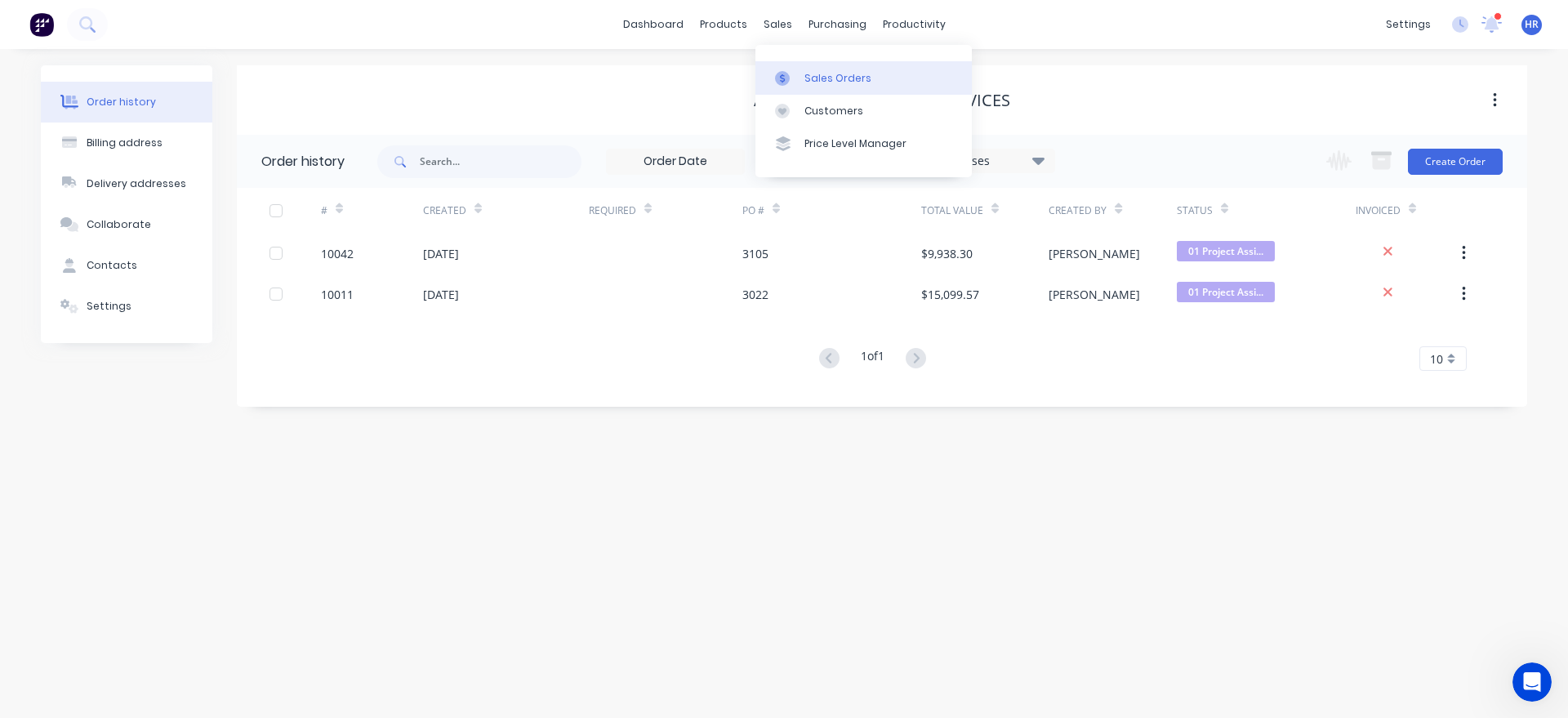
click at [801, 82] on link "Sales Orders" at bounding box center [864, 77] width 217 height 32
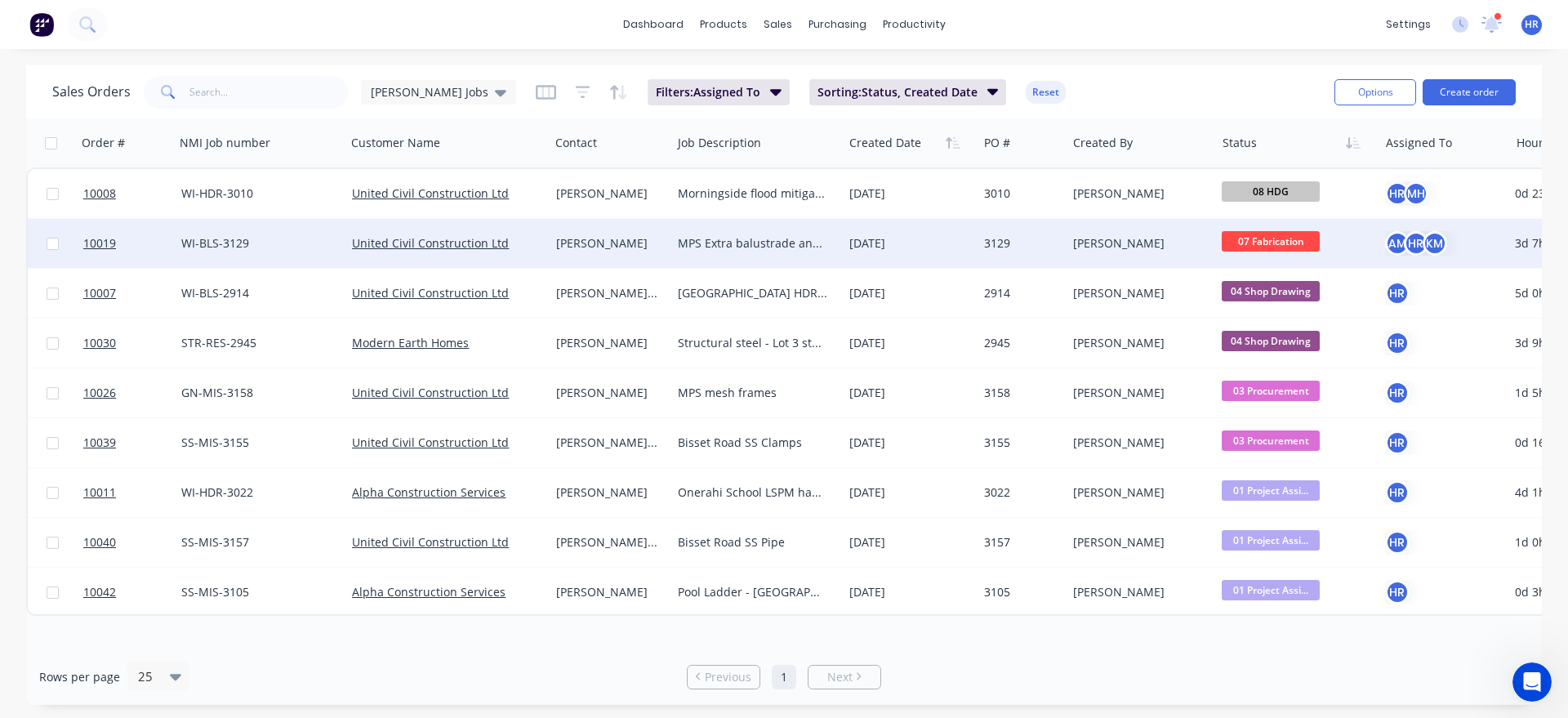
click at [716, 248] on div "MPS Extra balustrade and gates" at bounding box center [753, 243] width 150 height 17
click at [618, 253] on div "[PERSON_NAME]" at bounding box center [611, 243] width 123 height 49
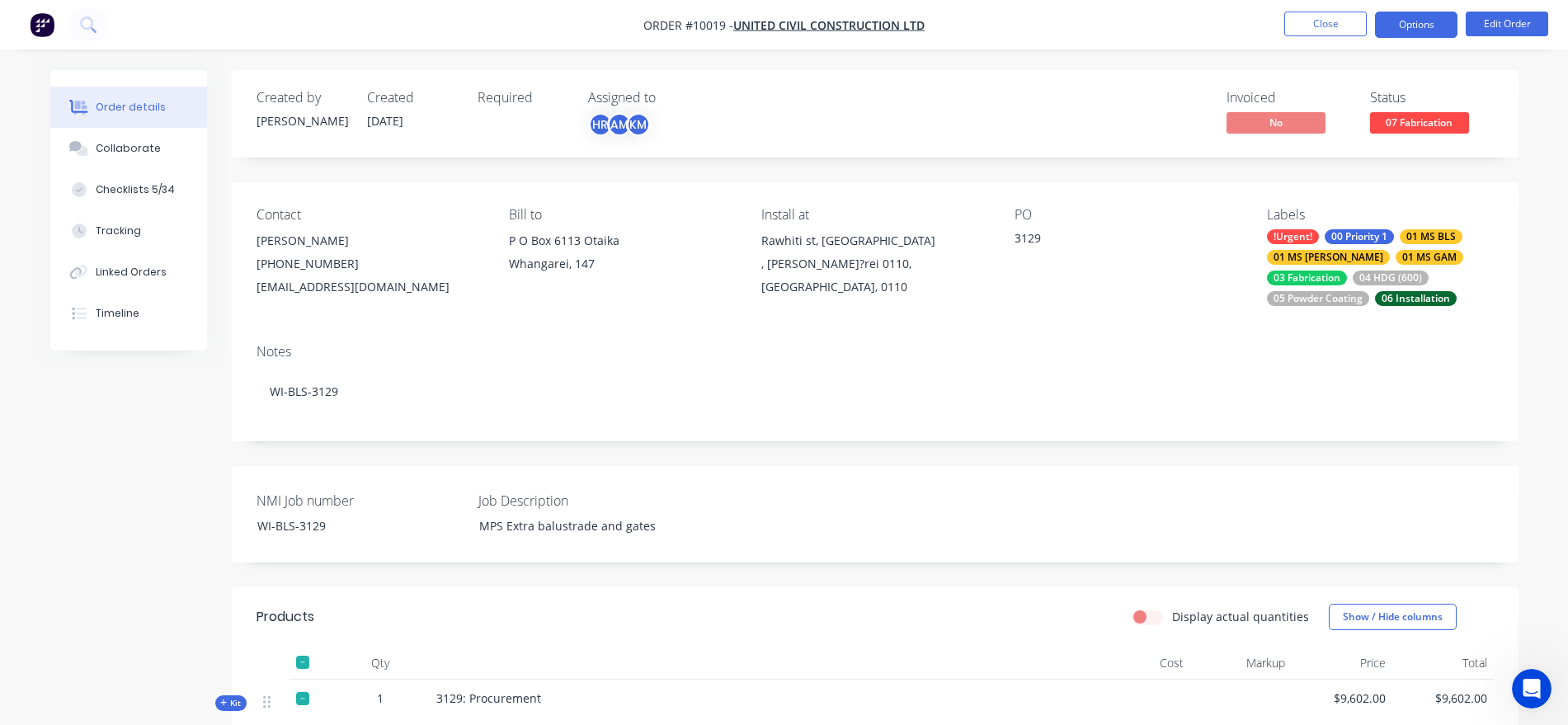
click at [1403, 23] on button "Options" at bounding box center [1416, 25] width 83 height 27
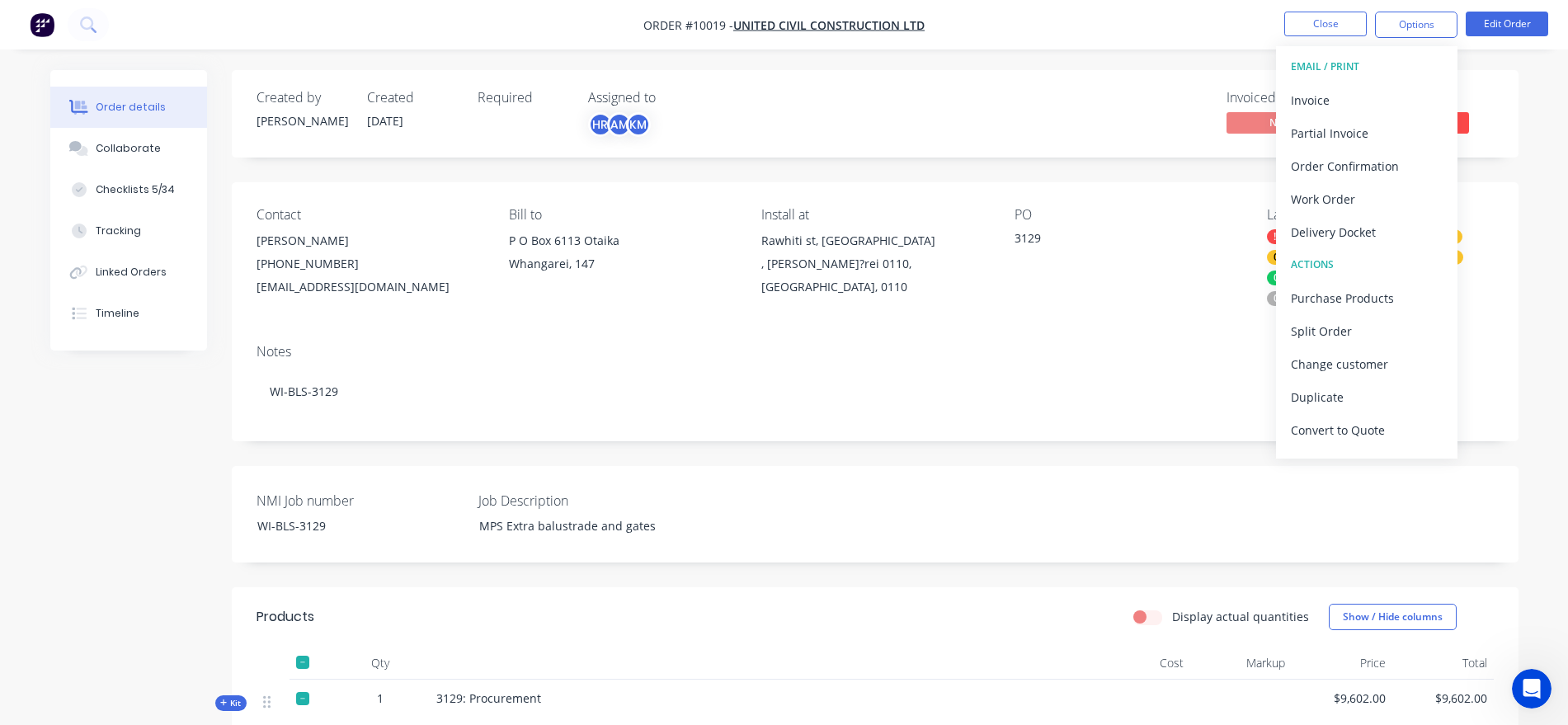
click at [92, 511] on div "Created by Brandon Created 22/07/25 Required Assigned to HR AM KM Invoiced No S…" at bounding box center [784, 624] width 1468 height 1107
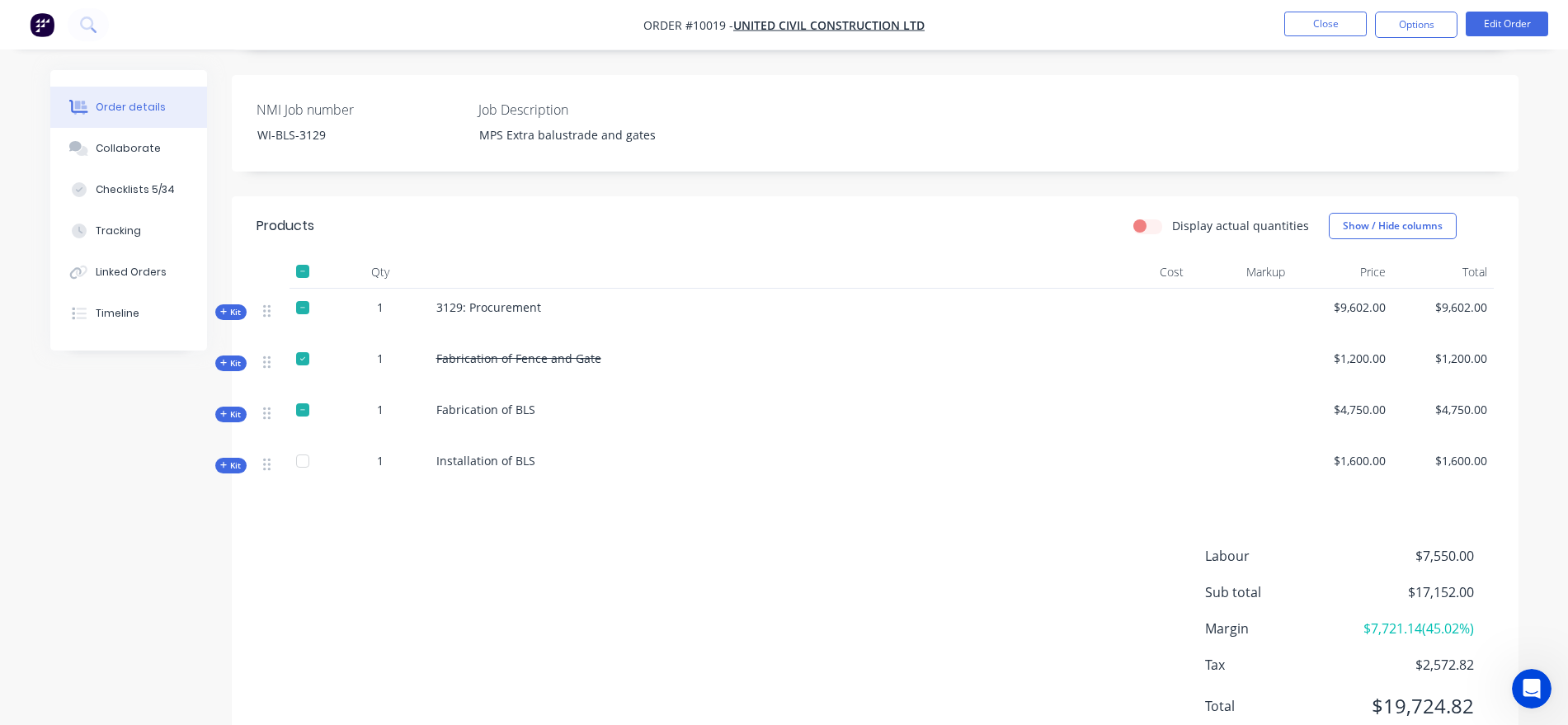
scroll to position [413, 0]
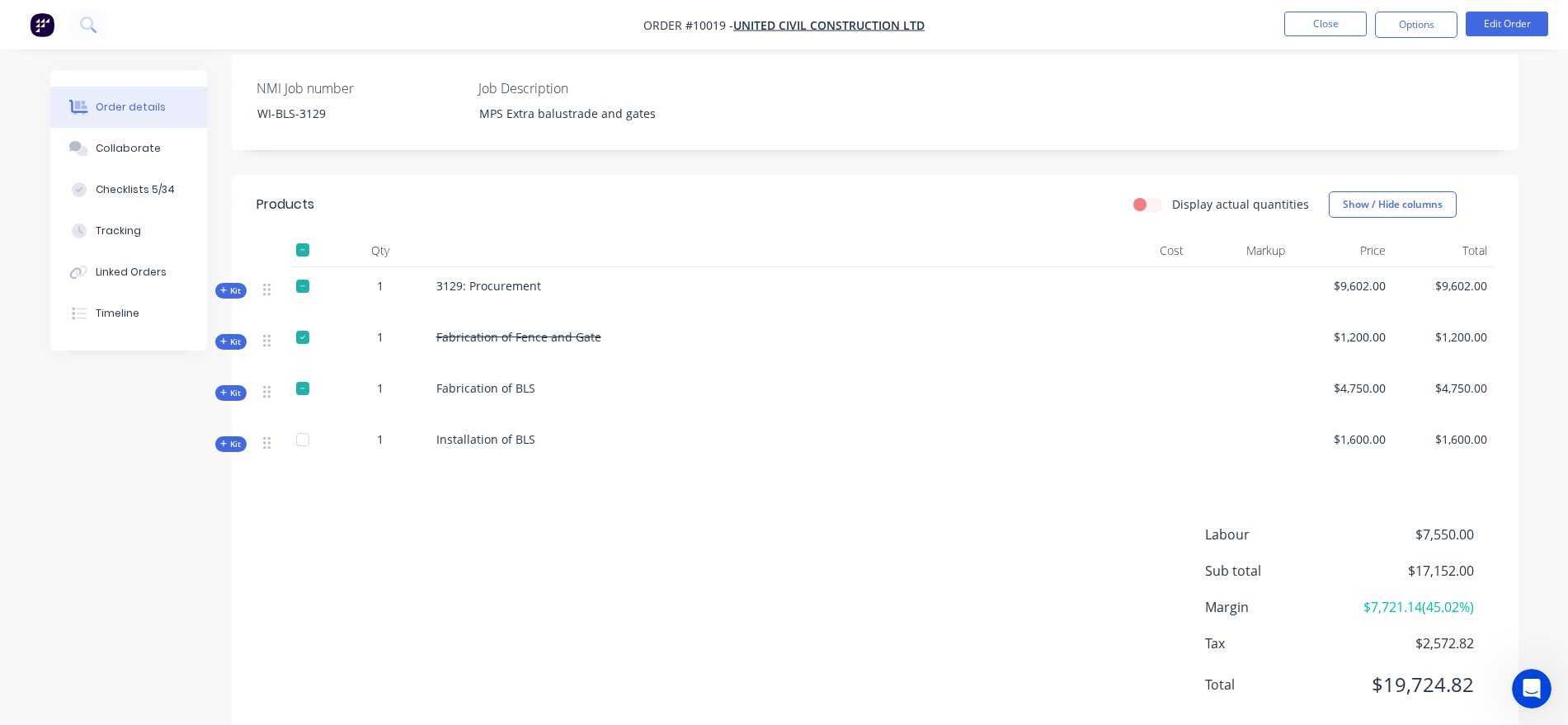
click at [236, 296] on span "Kit" at bounding box center [232, 291] width 22 height 13
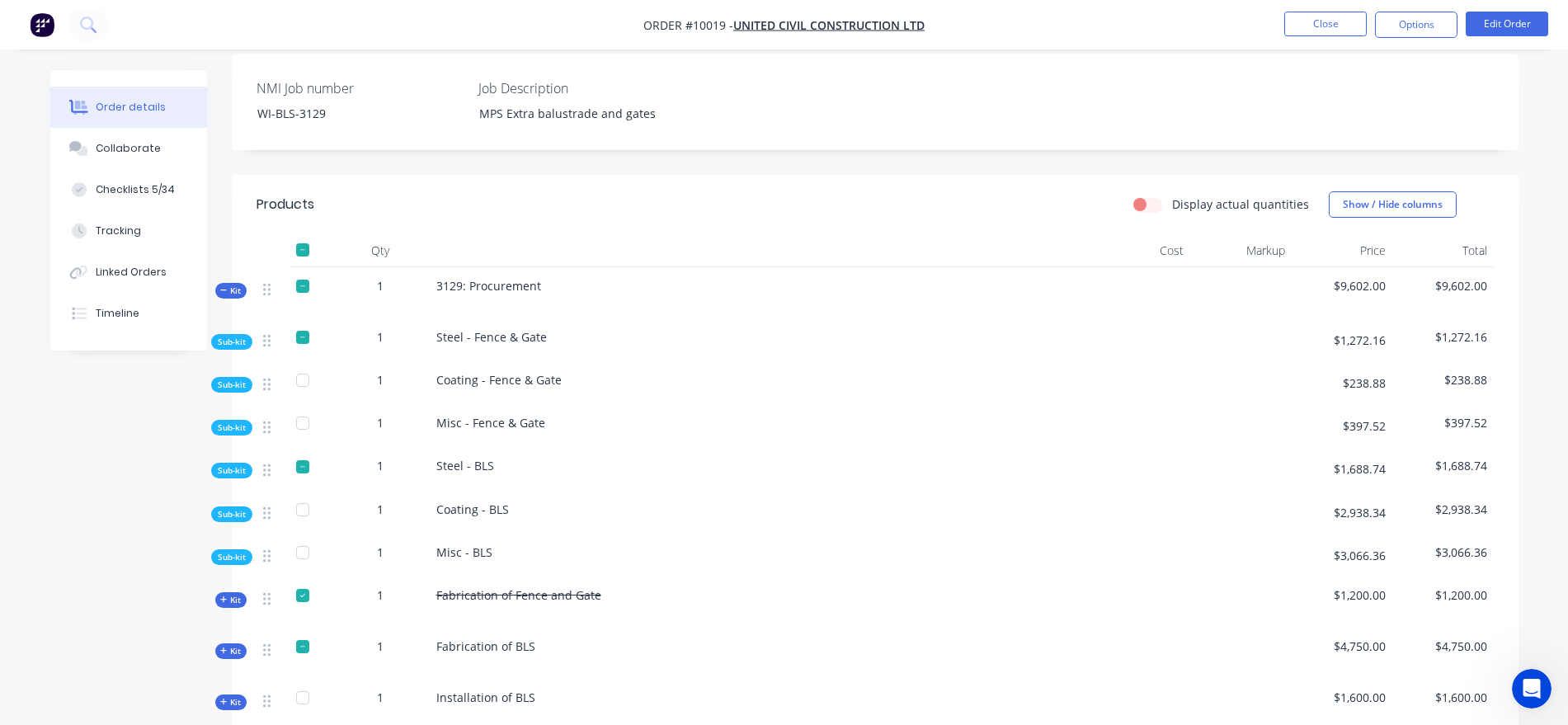
scroll to position [0, 0]
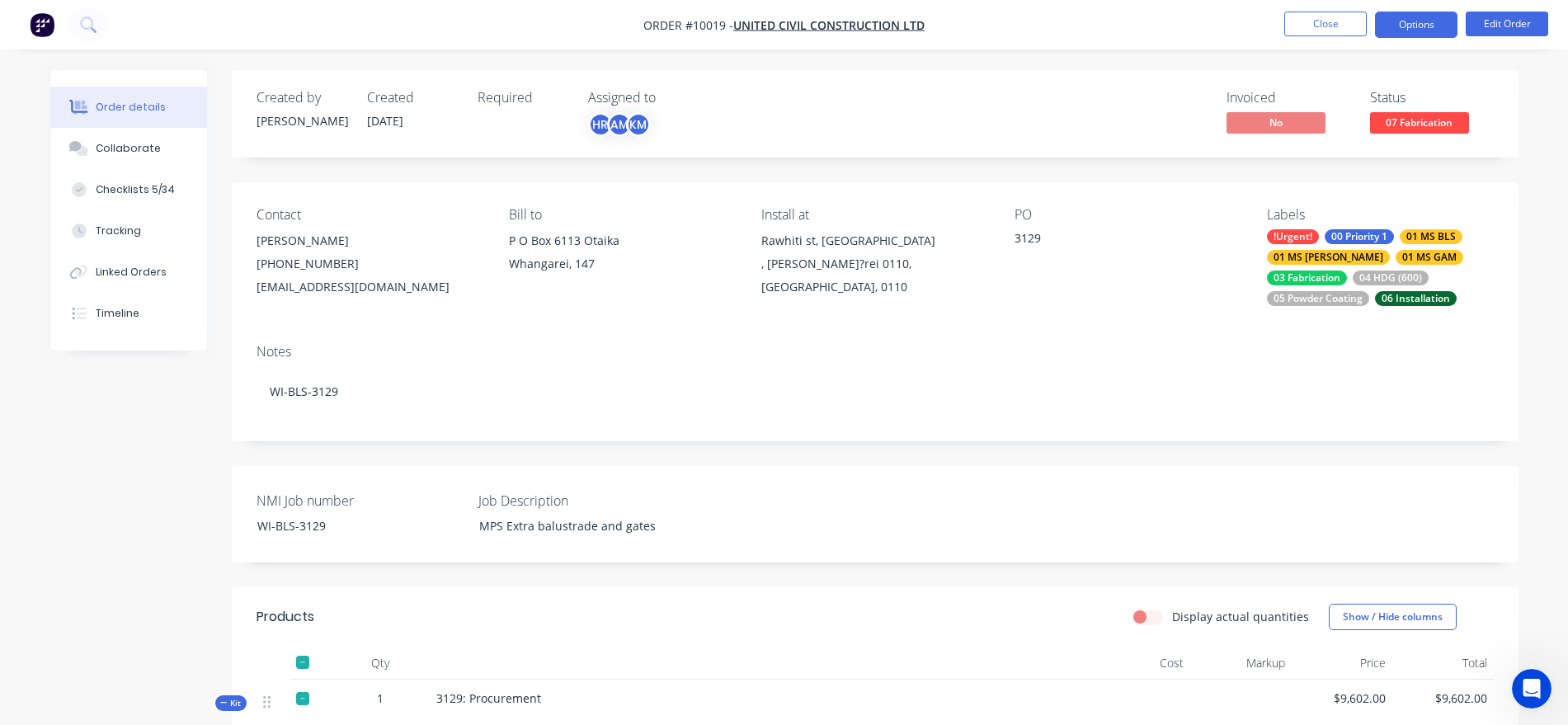
click at [1420, 13] on button "Options" at bounding box center [1416, 25] width 83 height 27
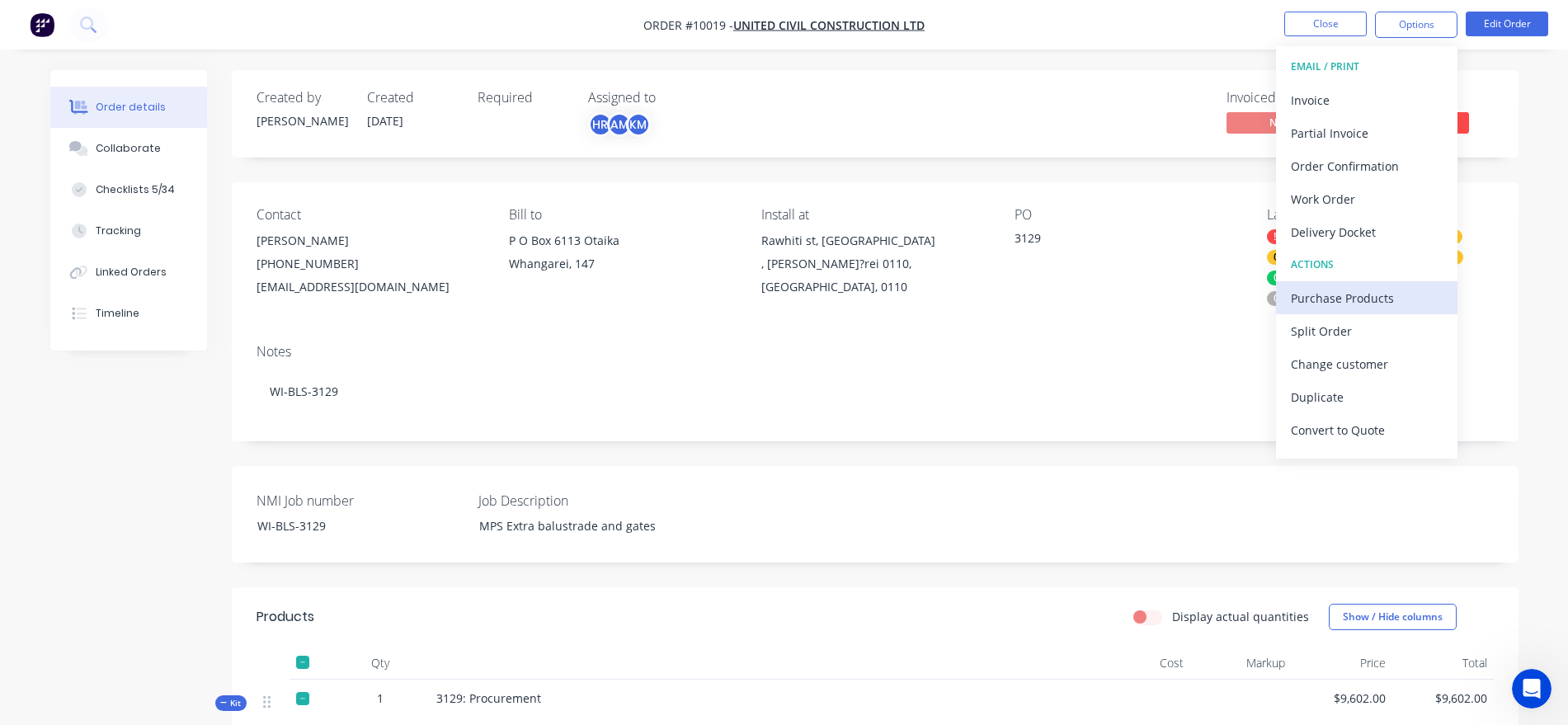
click at [1388, 299] on div "Purchase Products" at bounding box center [1367, 297] width 152 height 24
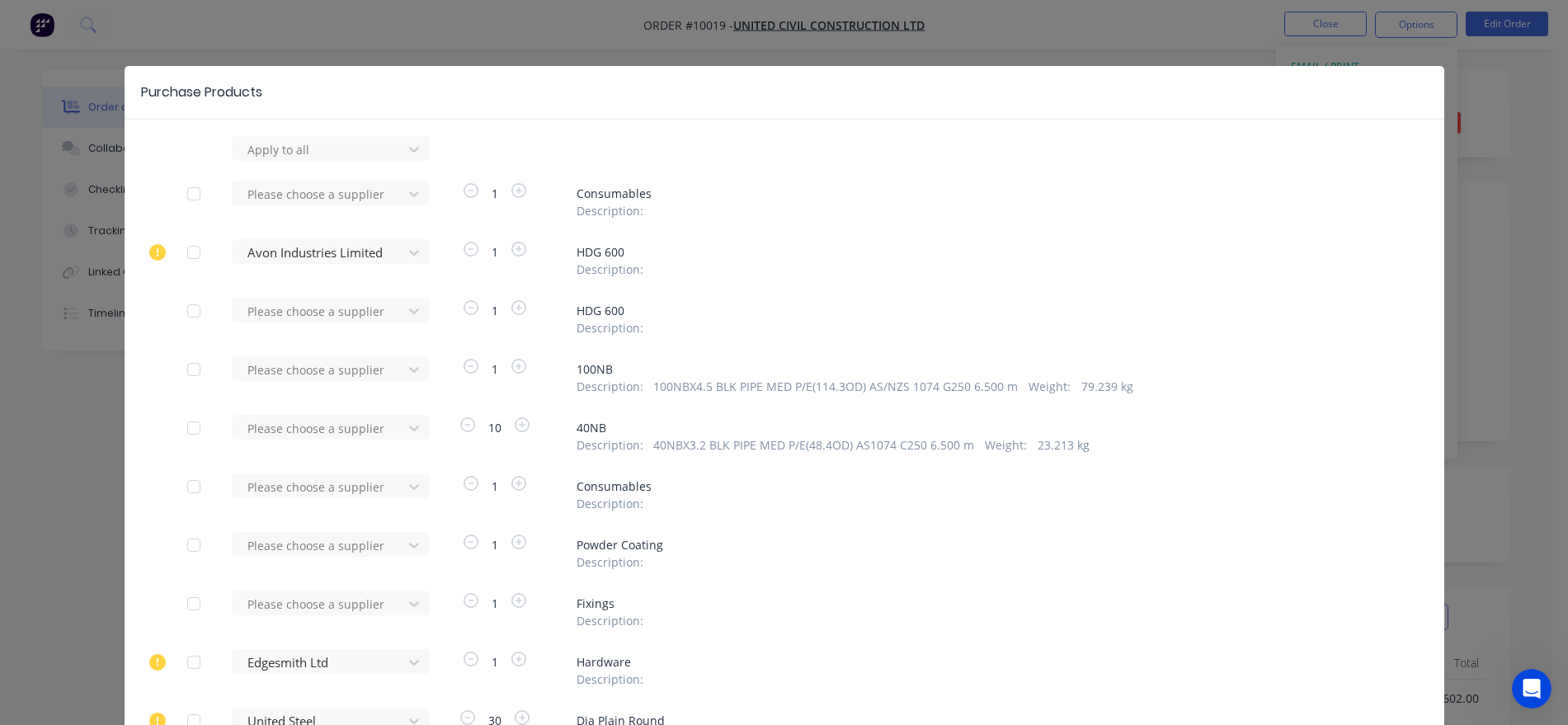
click at [195, 250] on div at bounding box center [193, 251] width 33 height 33
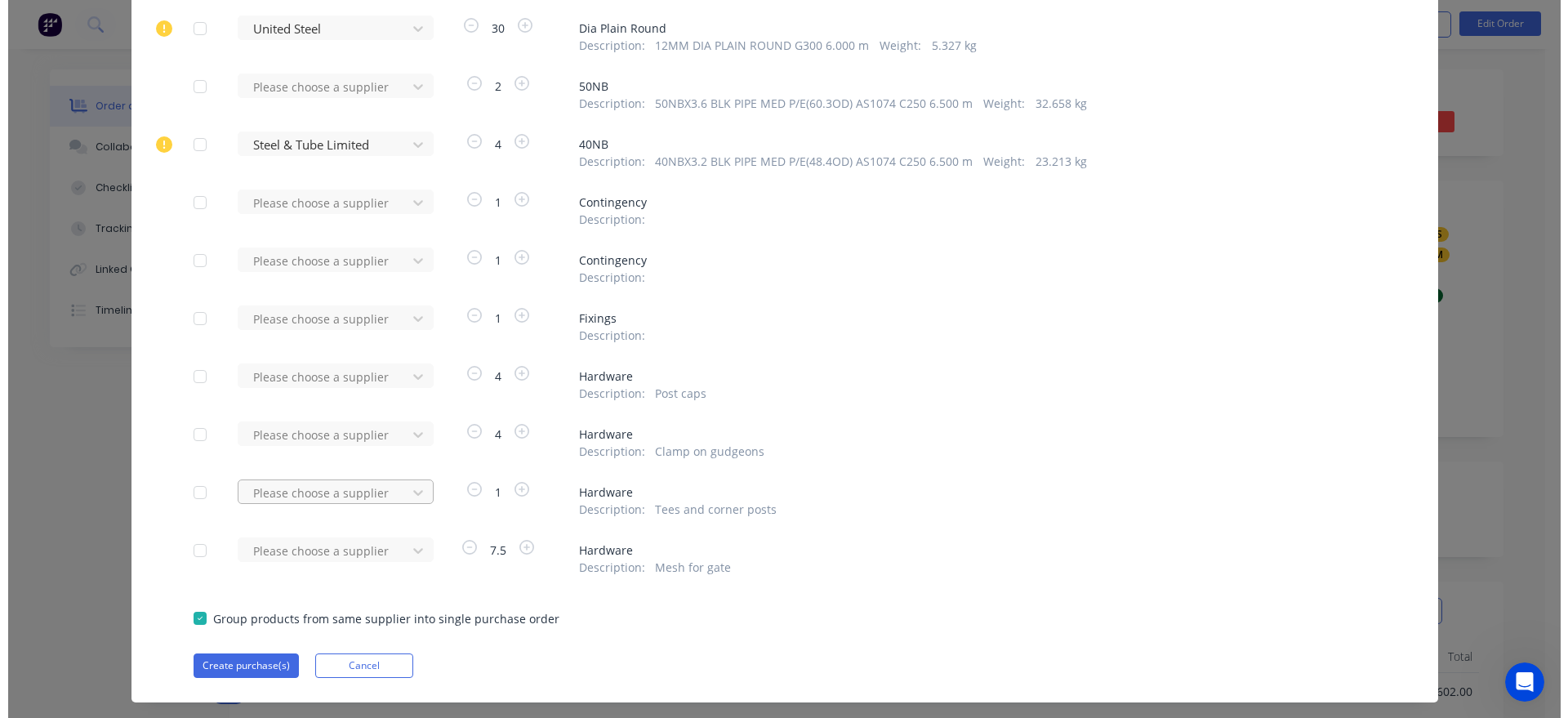
scroll to position [717, 0]
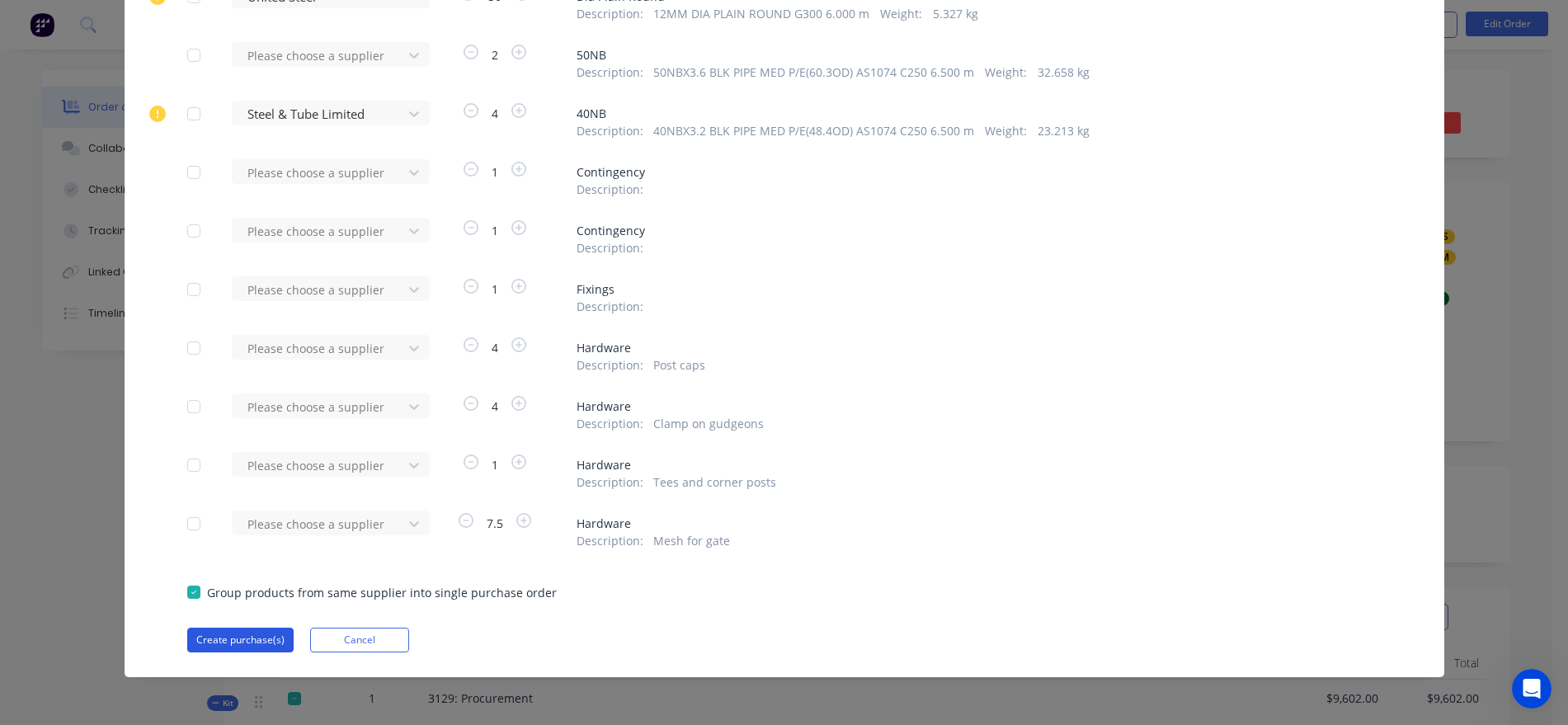
click at [240, 641] on button "Create purchase(s)" at bounding box center [240, 639] width 106 height 25
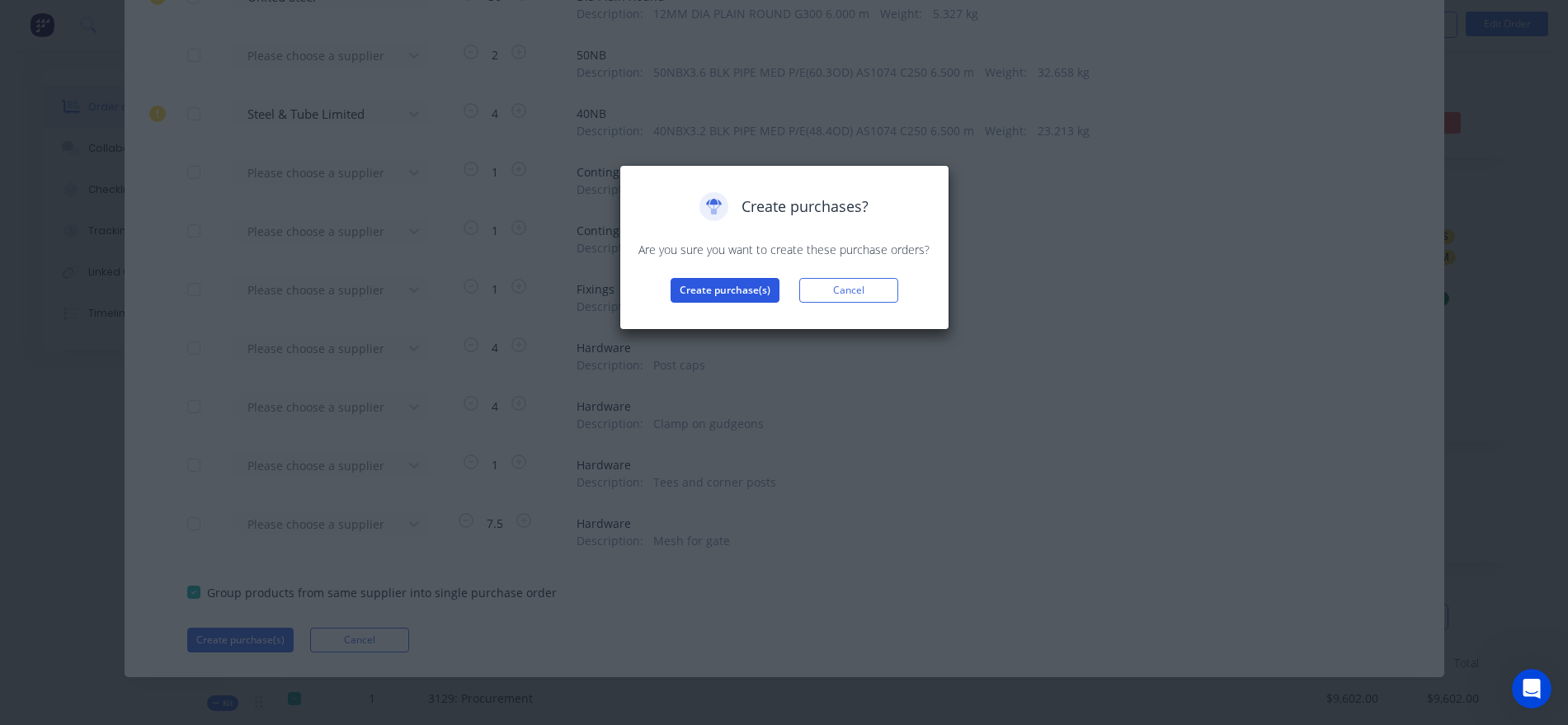
click at [714, 301] on button "Create purchase(s)" at bounding box center [725, 290] width 108 height 25
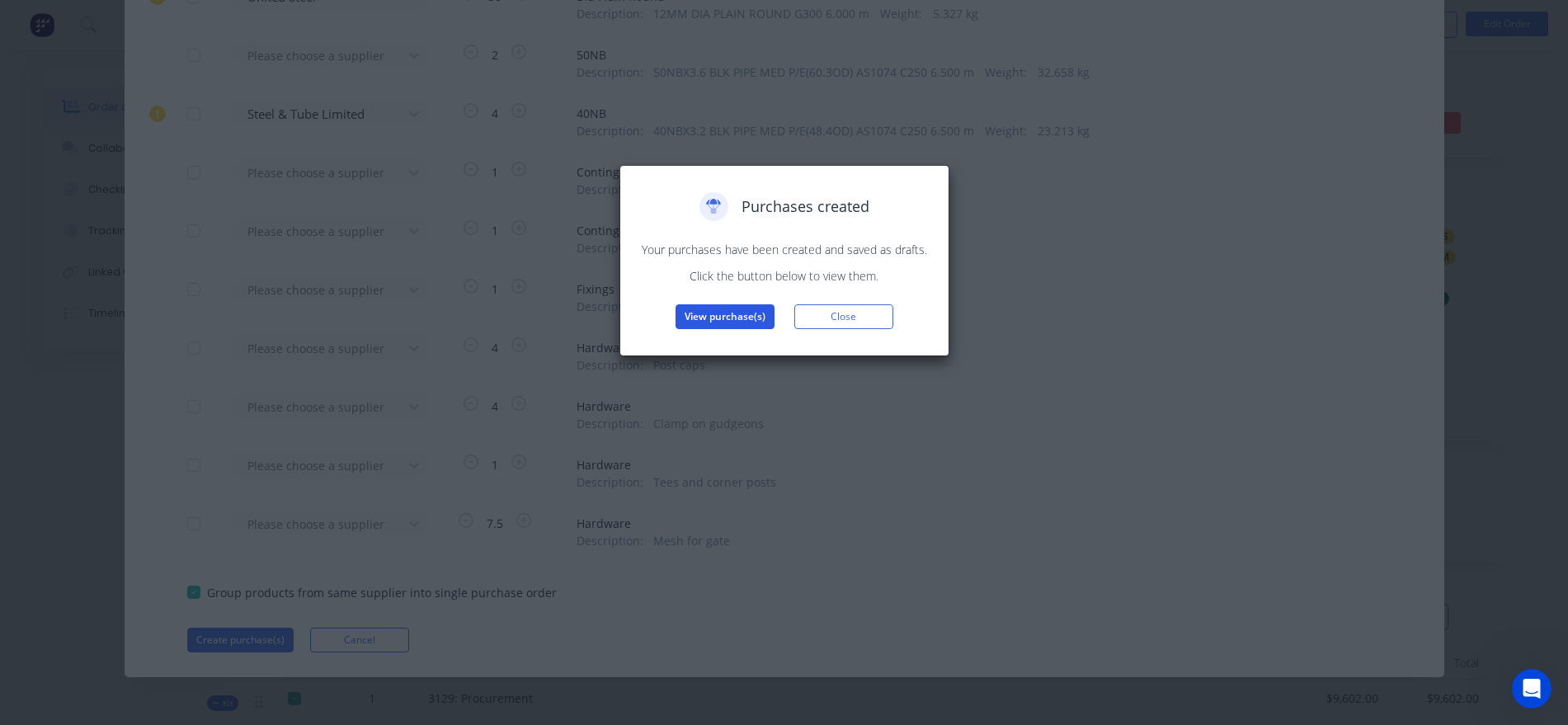
click at [722, 319] on button "View purchase(s)" at bounding box center [725, 316] width 99 height 25
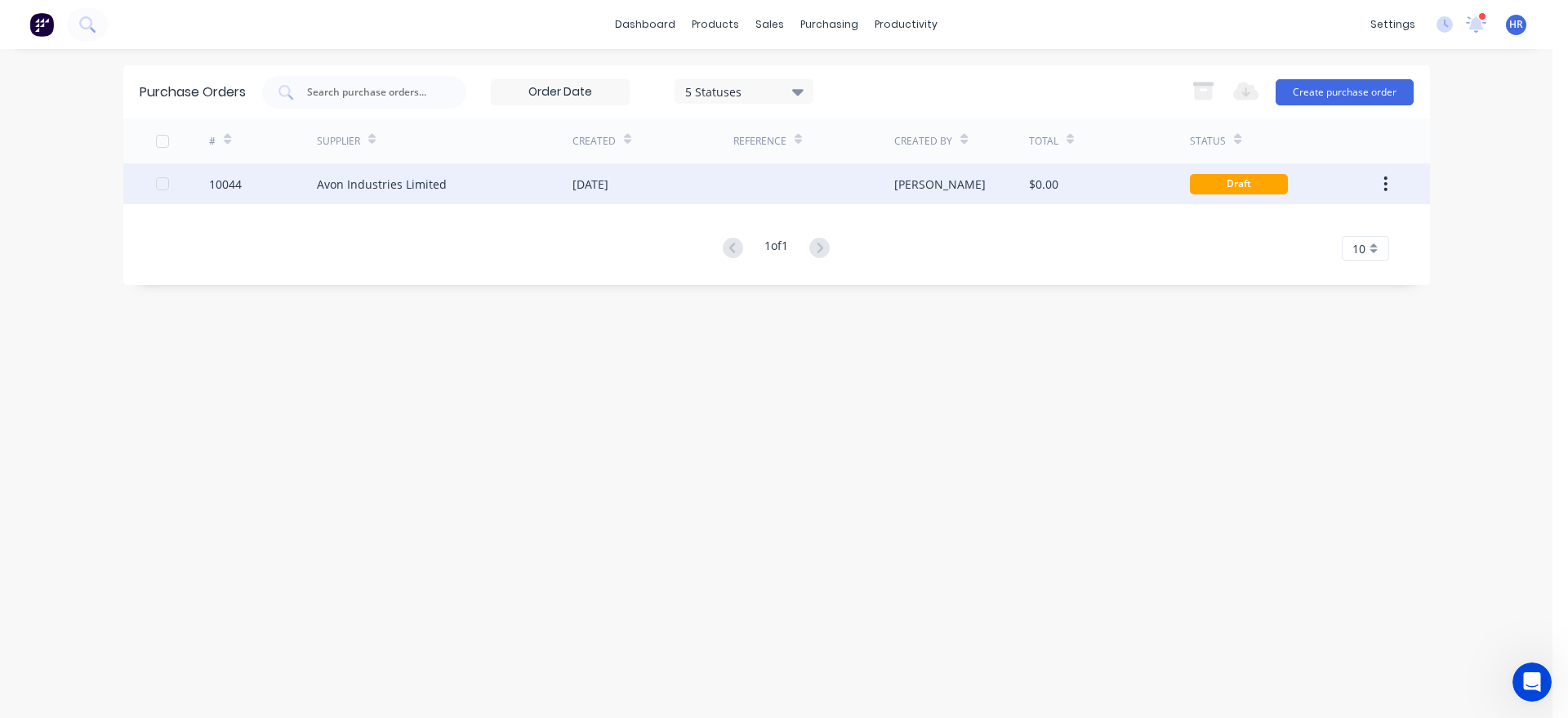
click at [437, 189] on div "Avon Industries Limited" at bounding box center [382, 184] width 130 height 18
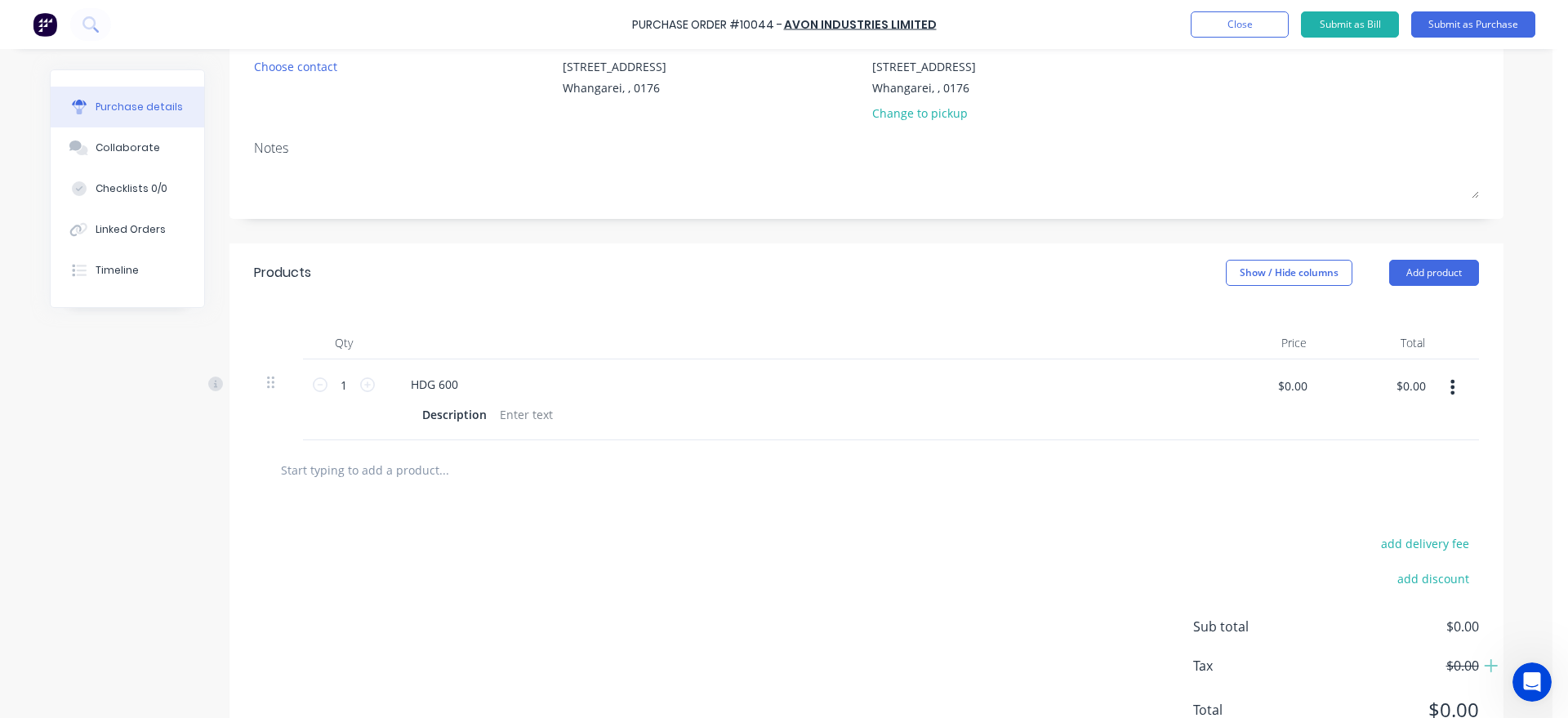
scroll to position [204, 0]
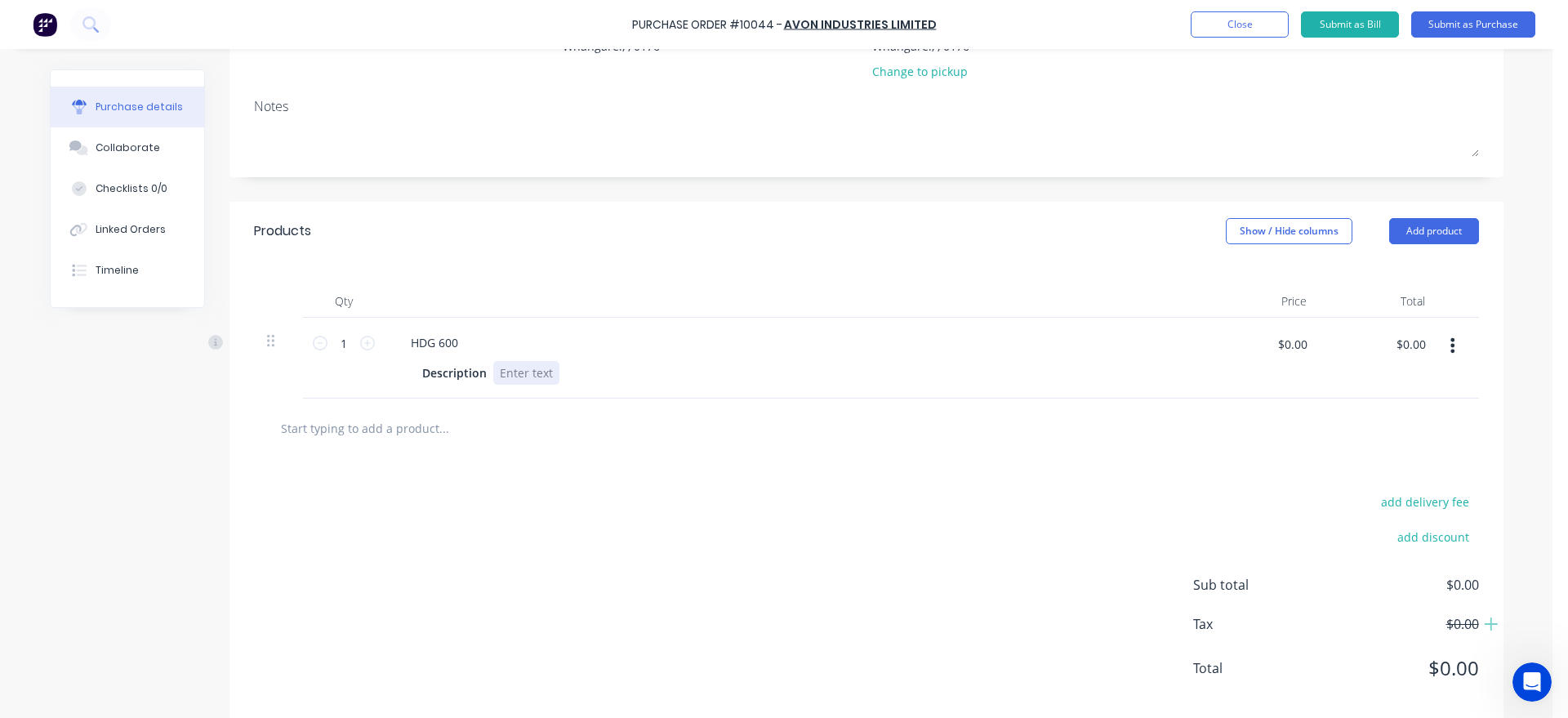
click at [494, 379] on div at bounding box center [527, 373] width 66 height 23
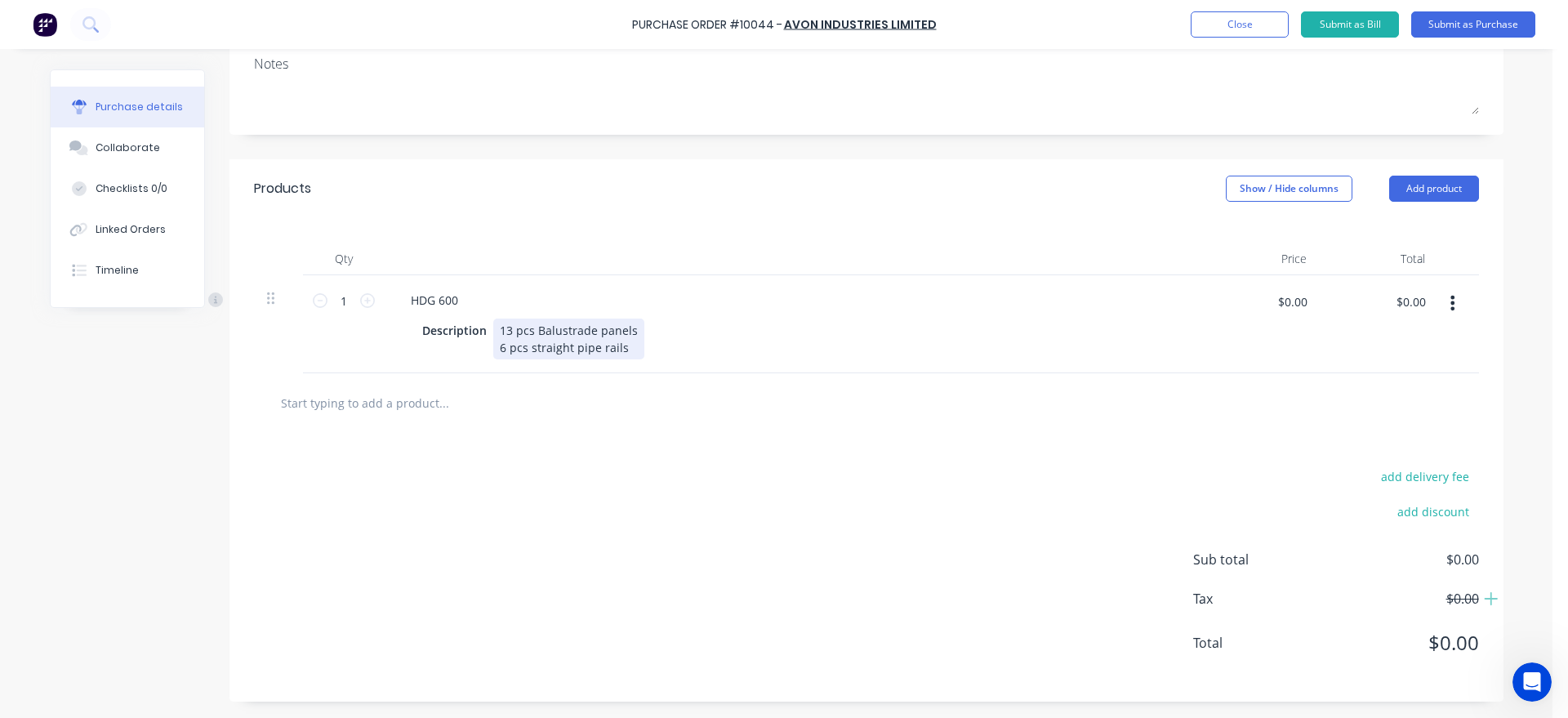
scroll to position [0, 0]
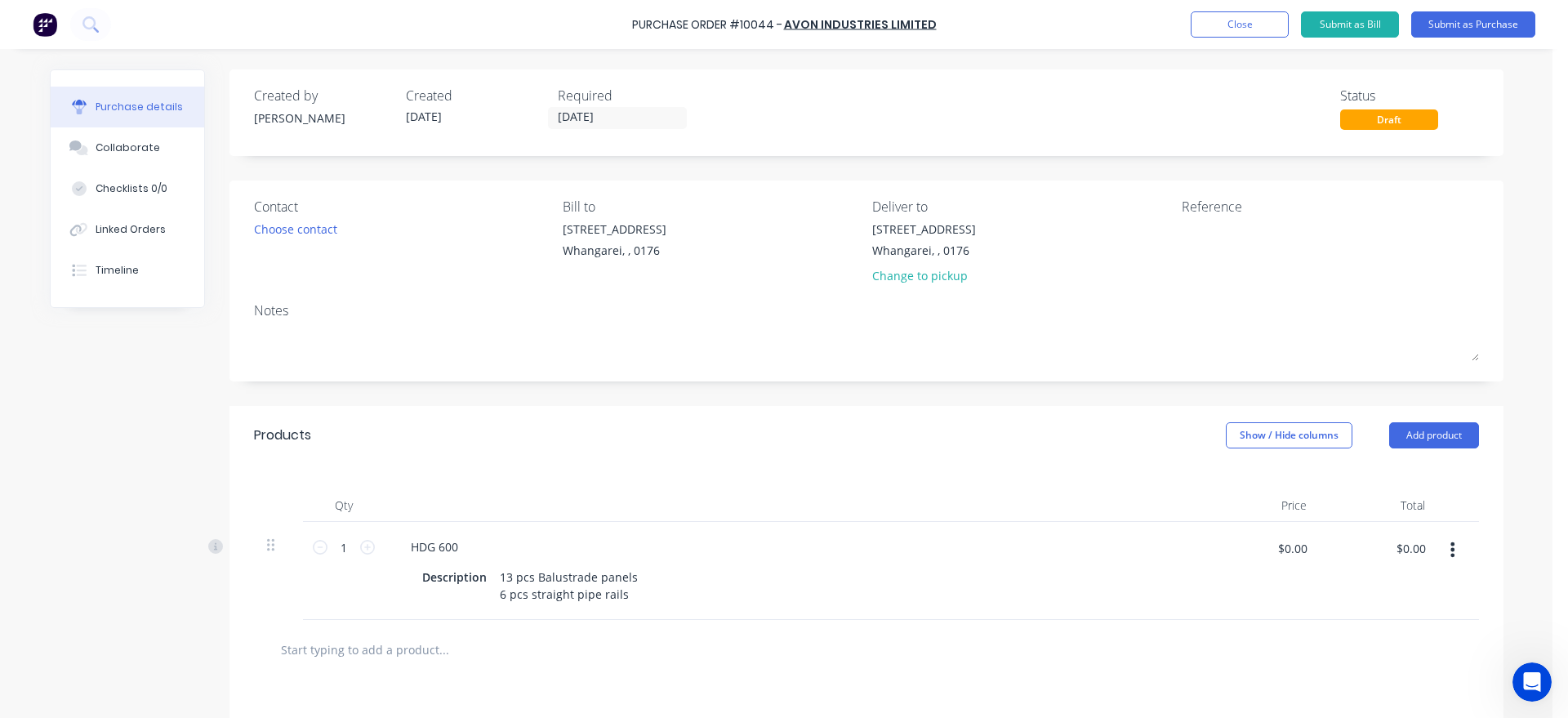
click at [1193, 207] on div "Reference" at bounding box center [1330, 207] width 298 height 20
click at [1186, 233] on textarea at bounding box center [1283, 239] width 204 height 37
type textarea "3129"
type textarea "x"
type textarea "3129"
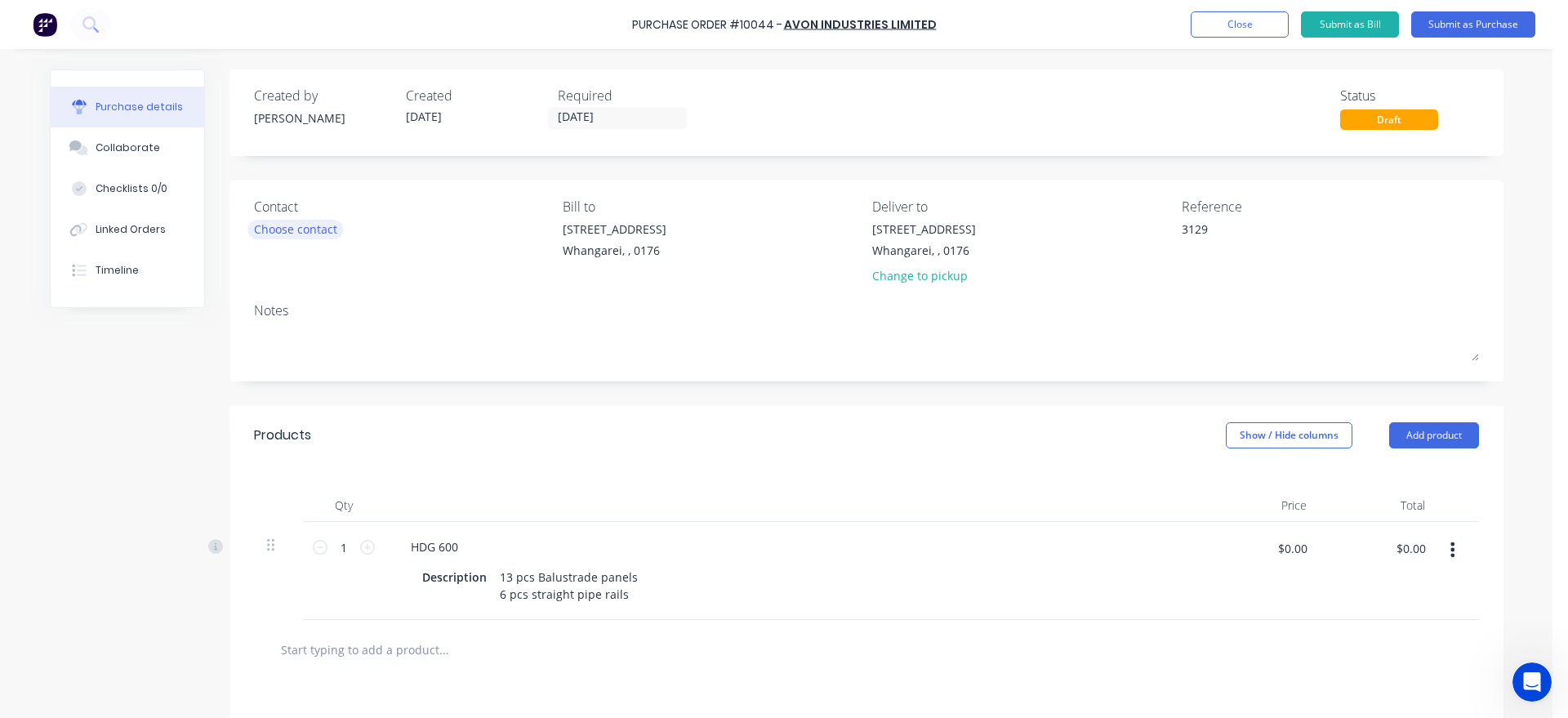
click at [308, 223] on div "Choose contact" at bounding box center [295, 229] width 83 height 18
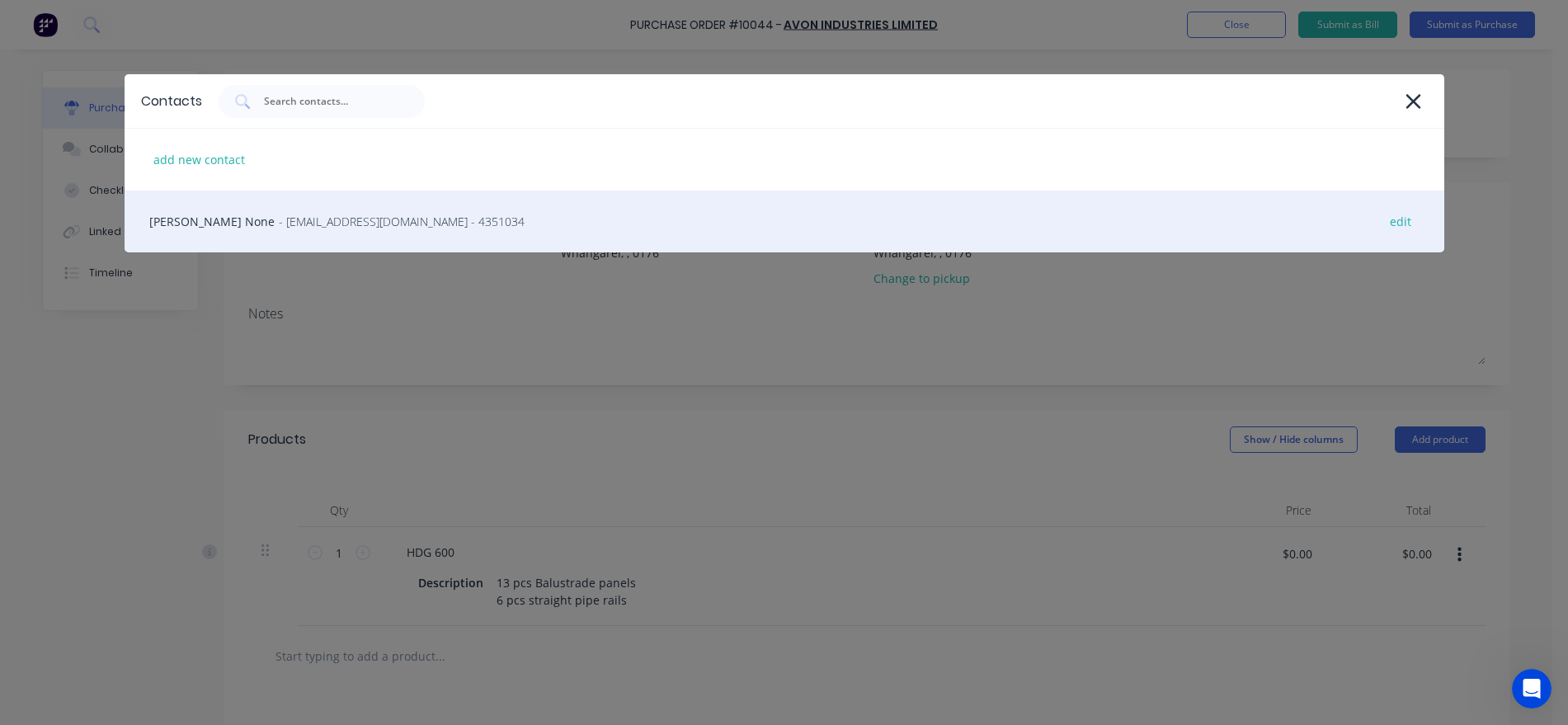
click at [279, 223] on span "- [EMAIL_ADDRESS][DOMAIN_NAME] - 4351034" at bounding box center [401, 222] width 245 height 18
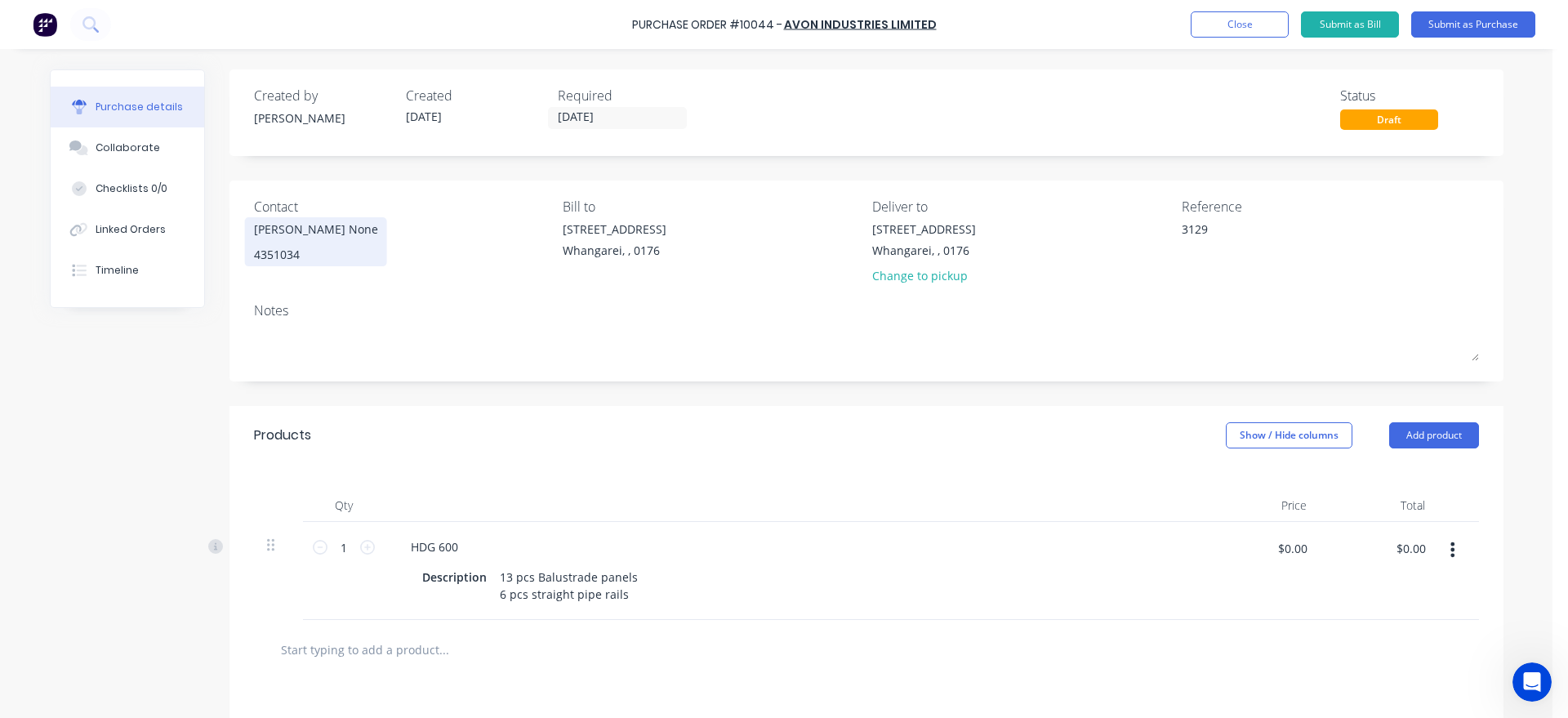
click at [295, 239] on div "Julie None 4351034" at bounding box center [315, 242] width 124 height 43
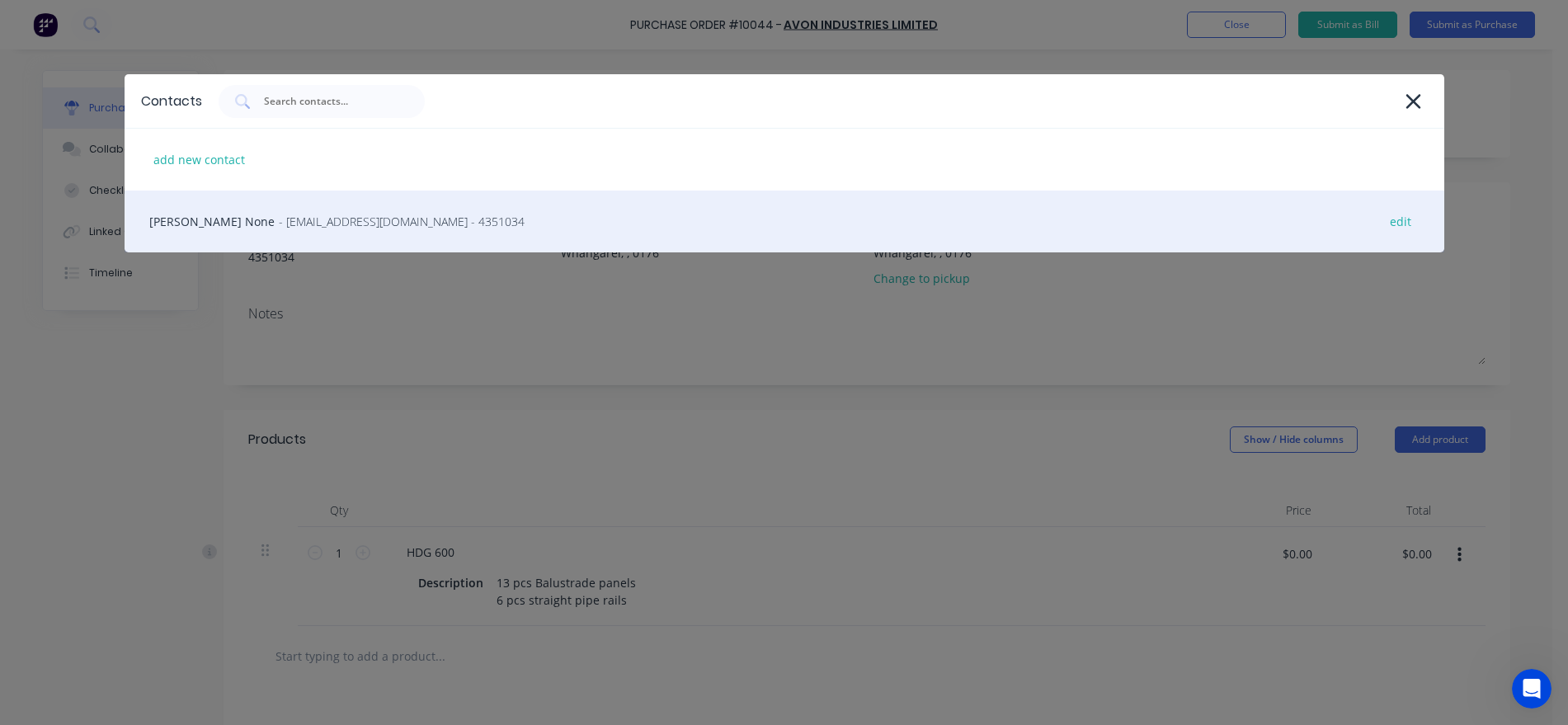
click at [295, 241] on div "[PERSON_NAME] None - [EMAIL_ADDRESS][DOMAIN_NAME] - 4351034 edit" at bounding box center [784, 221] width 1320 height 62
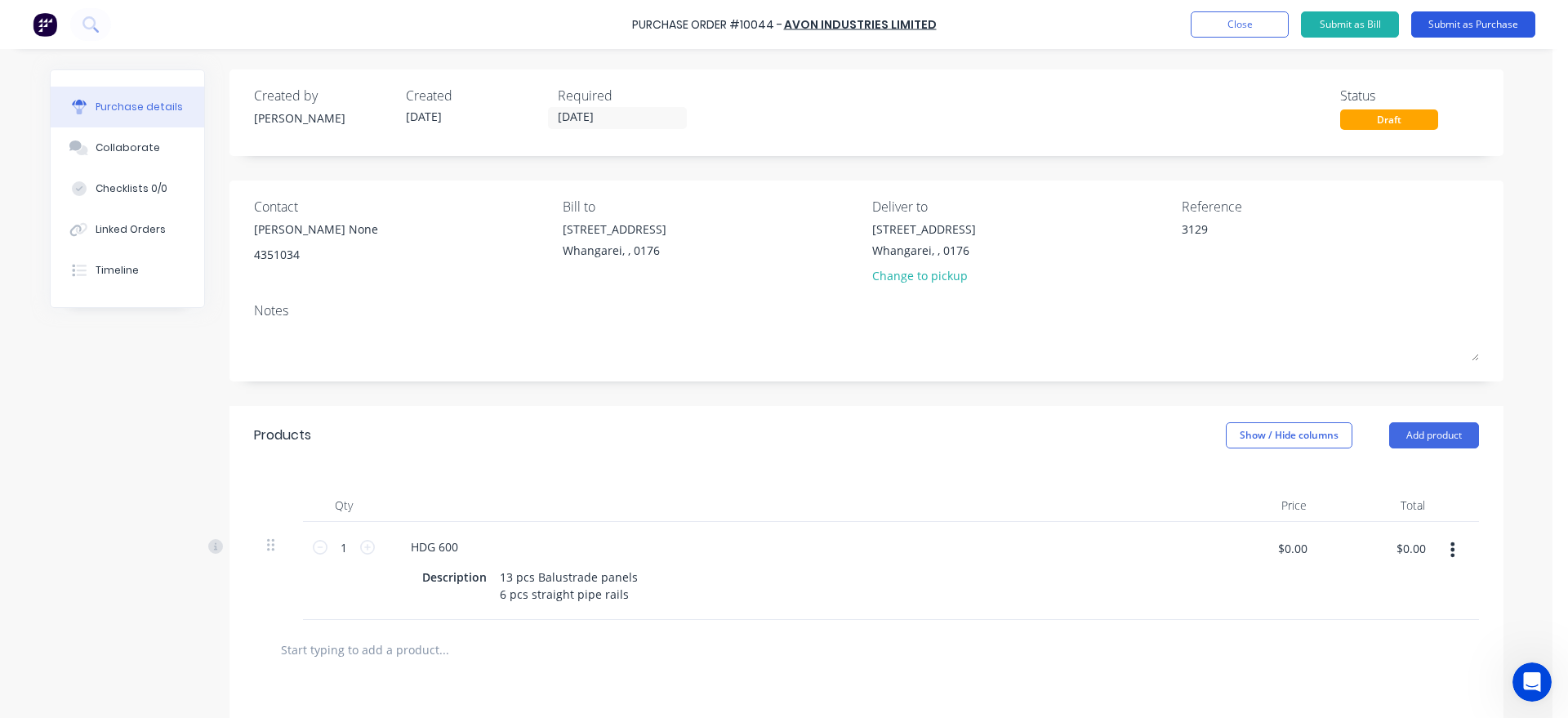
click at [1451, 27] on button "Submit as Purchase" at bounding box center [1472, 24] width 124 height 26
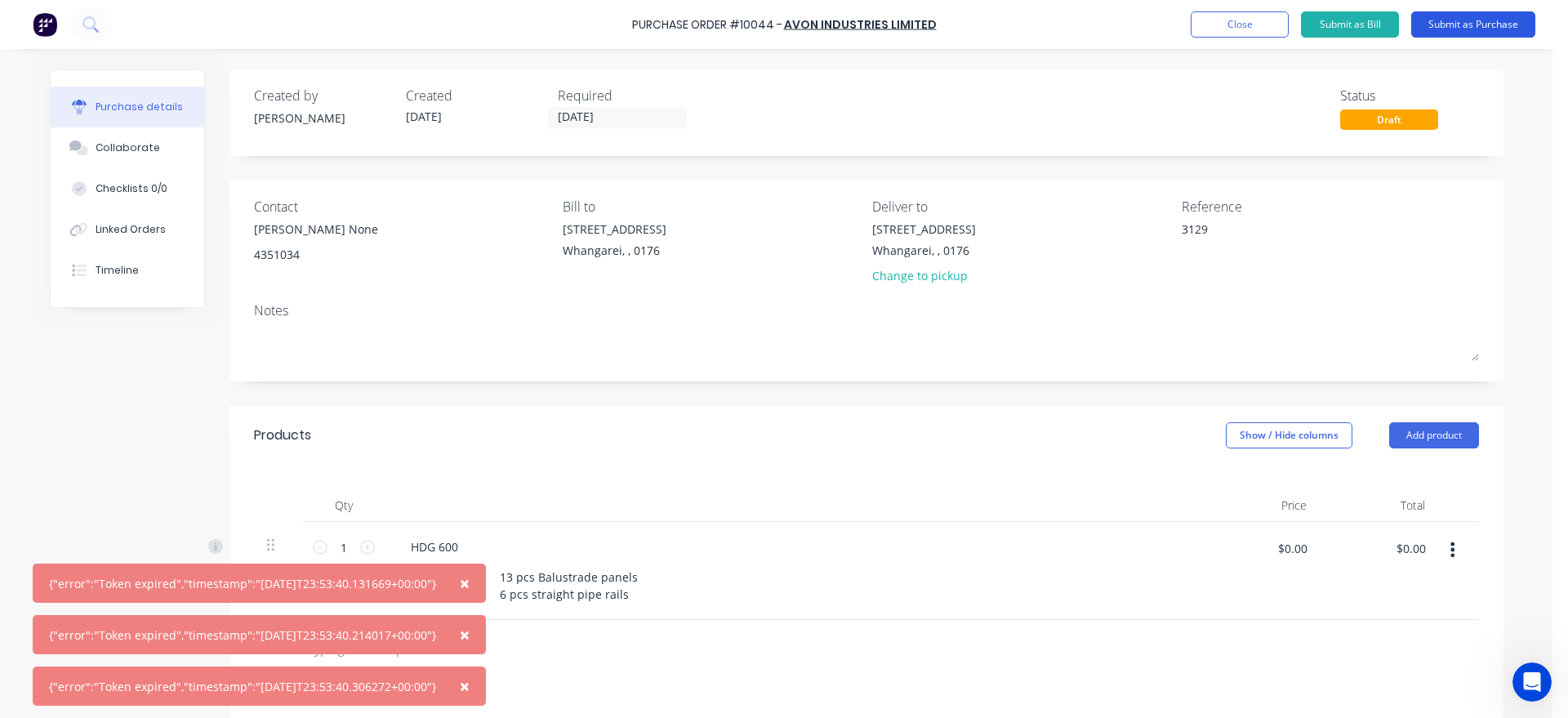
click at [1456, 20] on button "Submit as Purchase" at bounding box center [1472, 24] width 124 height 26
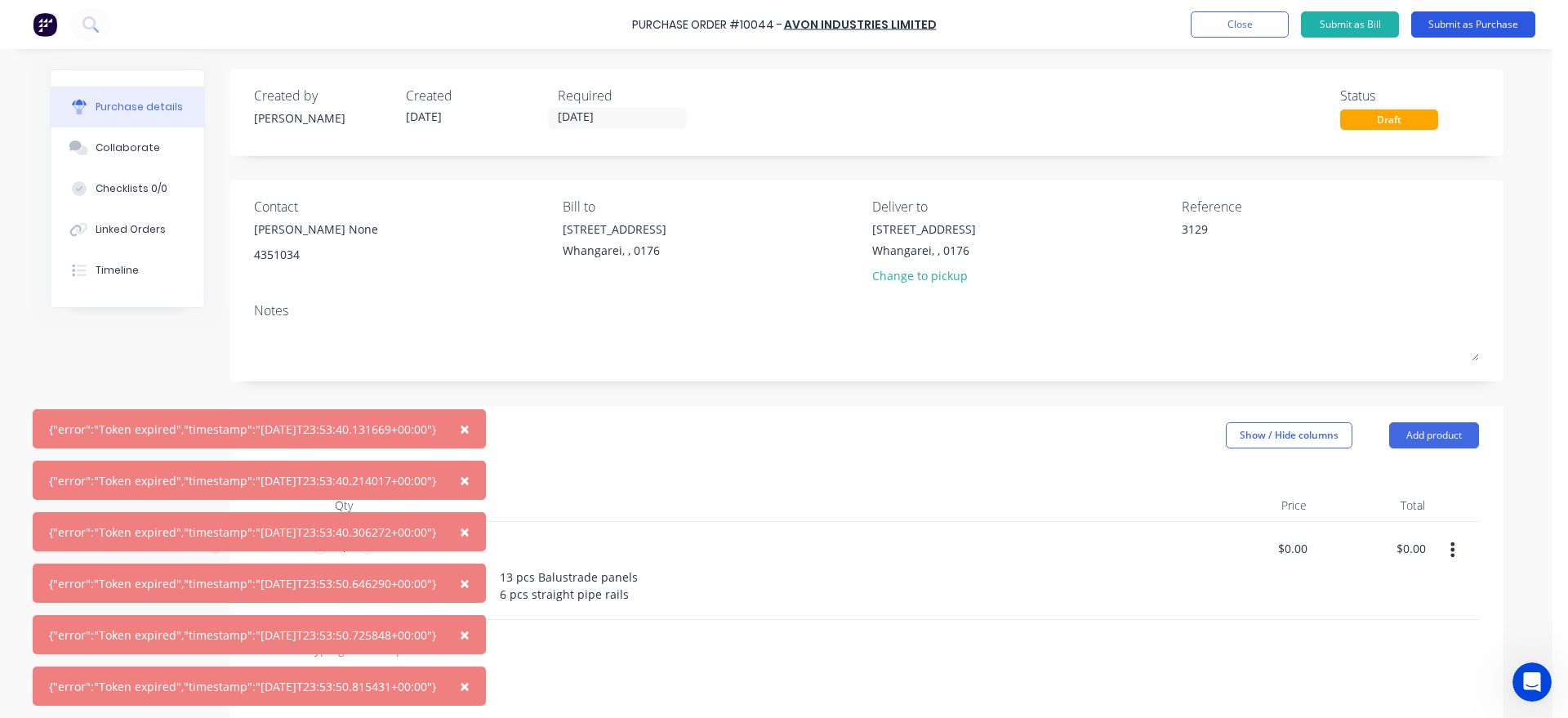
click at [1452, 22] on button "Submit as Purchase" at bounding box center [1472, 24] width 124 height 26
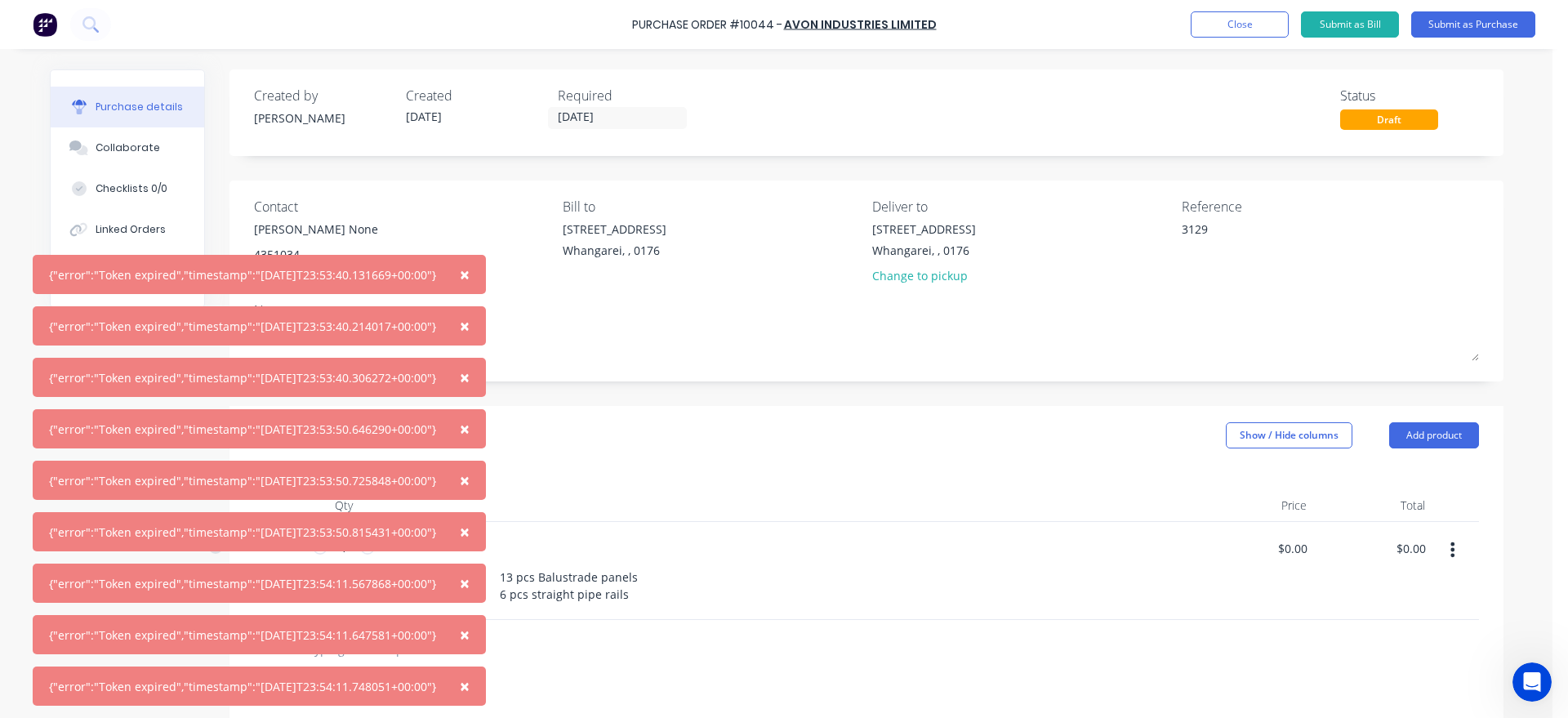
click at [469, 276] on span "×" at bounding box center [464, 274] width 10 height 22
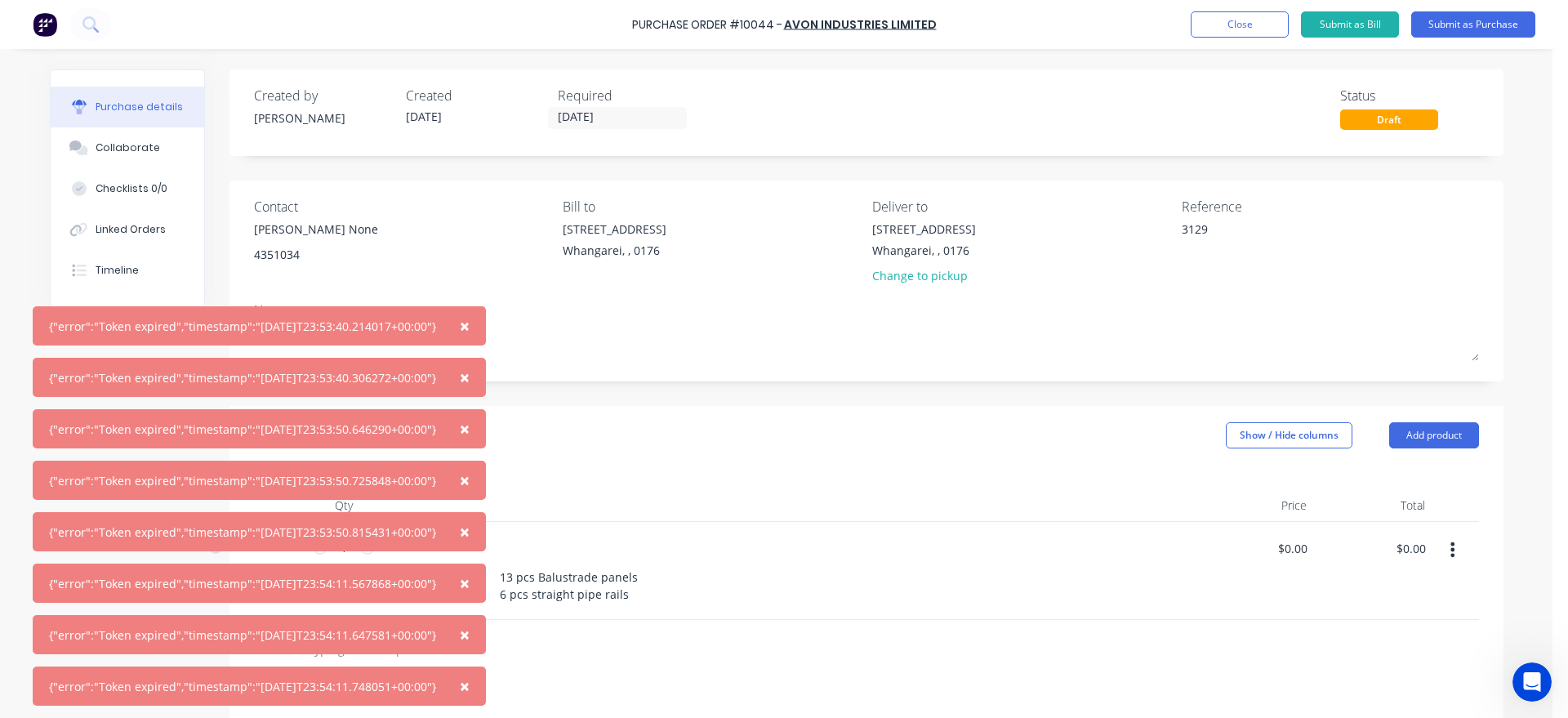
click at [469, 320] on span "×" at bounding box center [464, 325] width 10 height 22
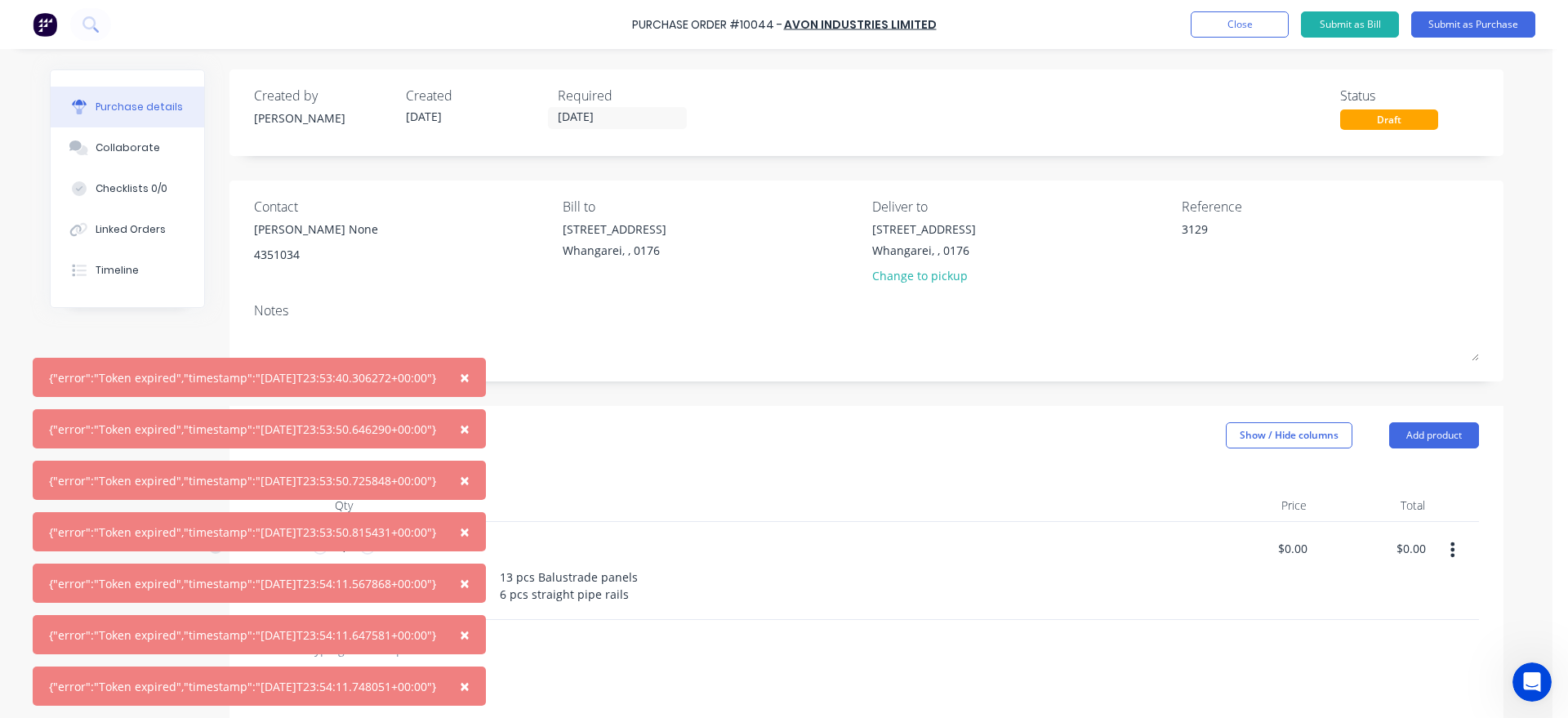
click at [469, 687] on span "×" at bounding box center [464, 685] width 10 height 22
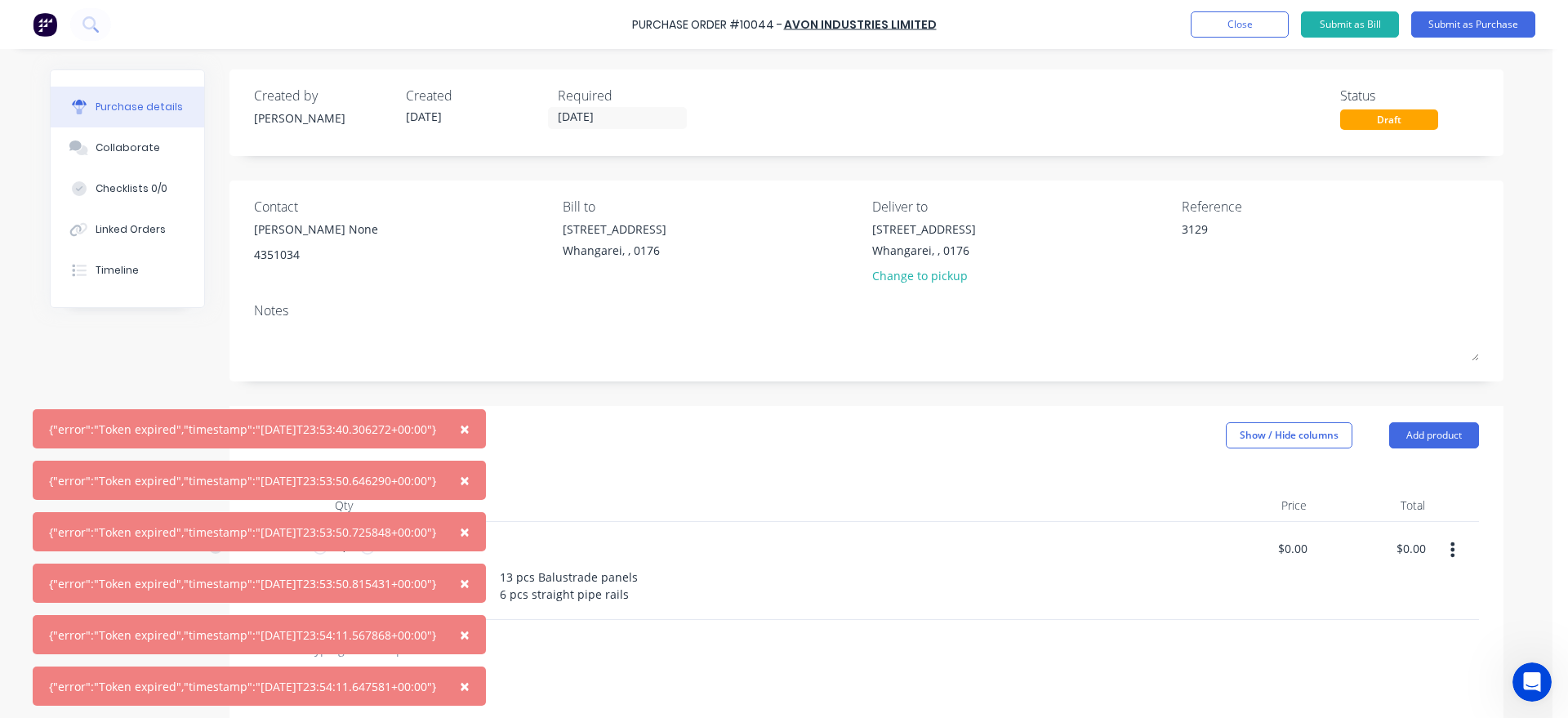
click at [469, 687] on span "×" at bounding box center [464, 685] width 10 height 22
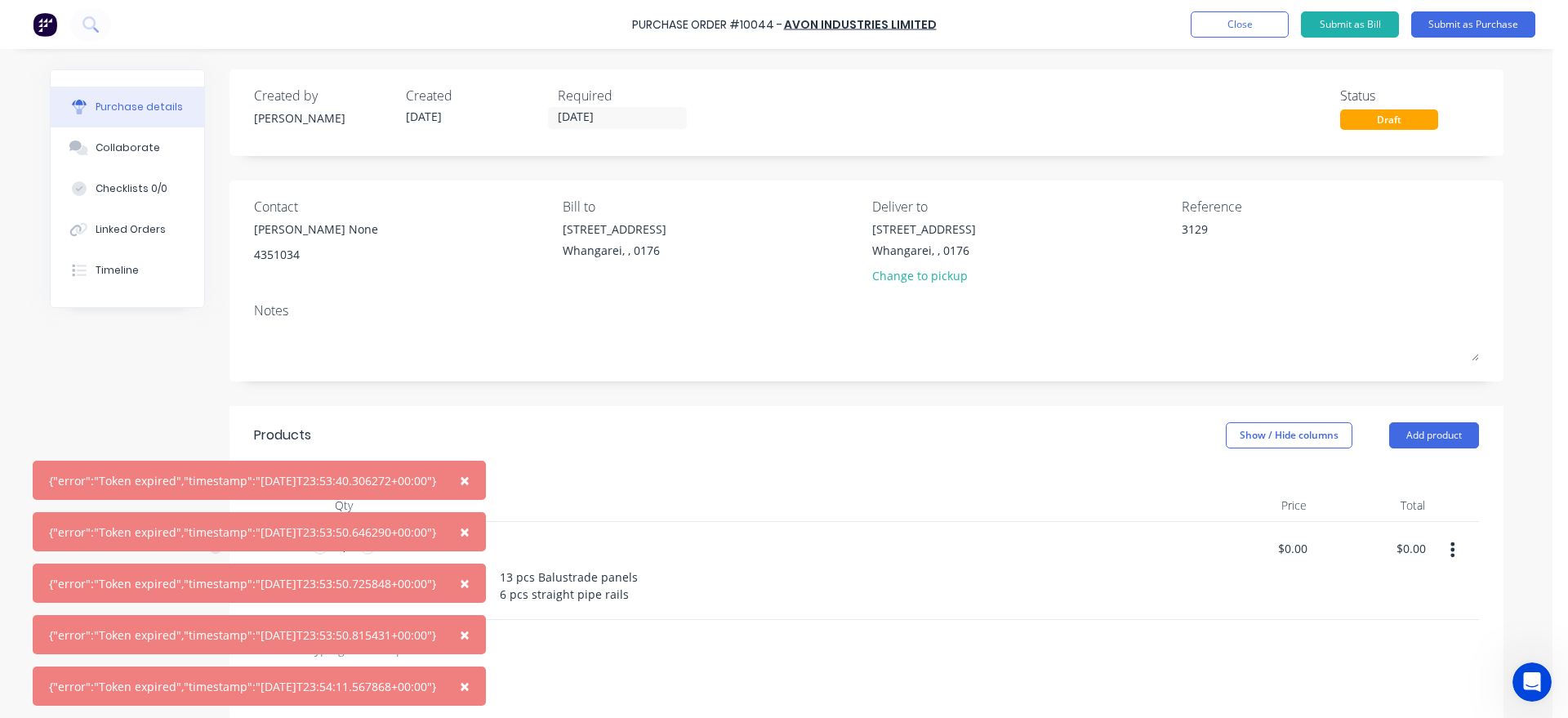
click at [469, 687] on span "×" at bounding box center [464, 685] width 10 height 22
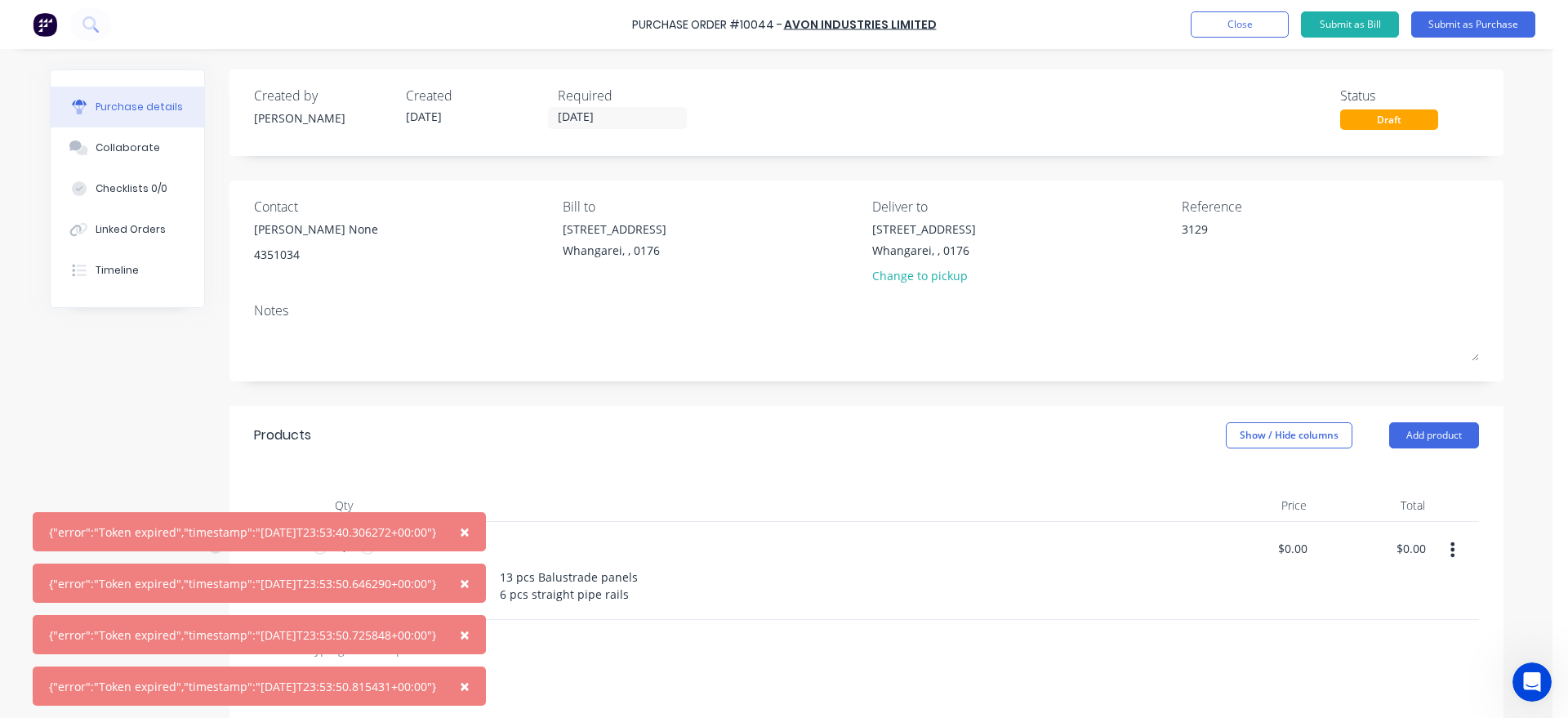
click at [469, 687] on span "×" at bounding box center [464, 685] width 10 height 22
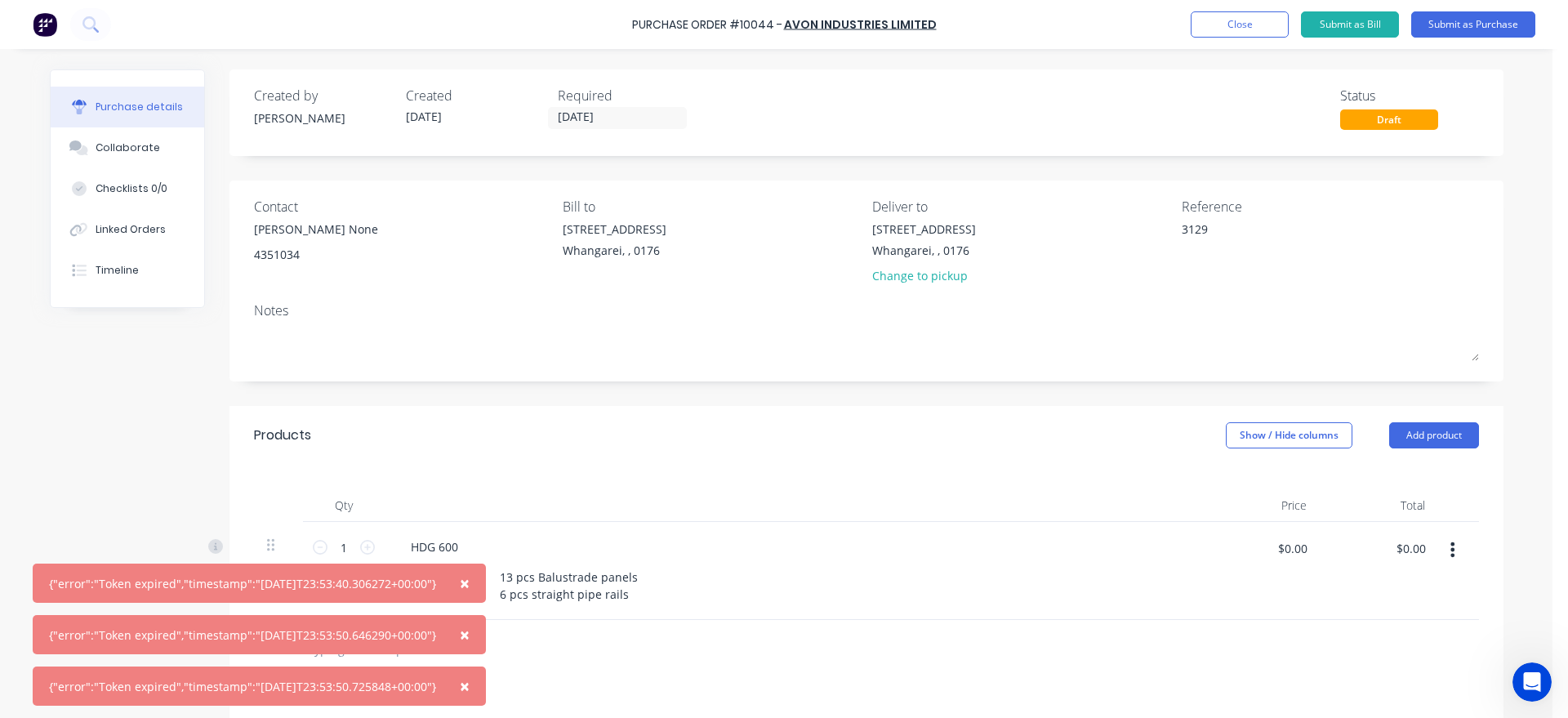
click at [469, 687] on span "×" at bounding box center [464, 685] width 10 height 22
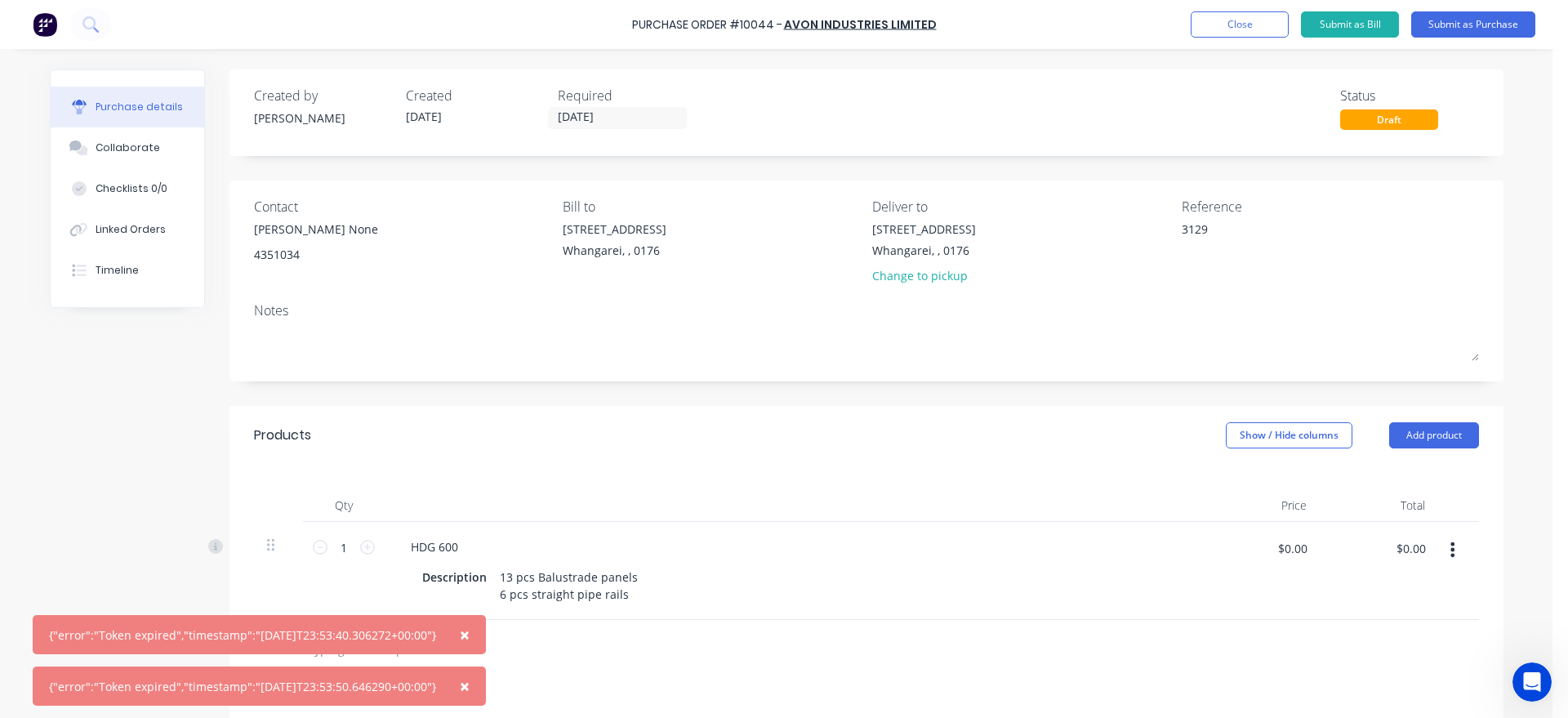
click at [469, 687] on span "×" at bounding box center [464, 685] width 10 height 22
click at [469, 646] on span "×" at bounding box center [464, 634] width 10 height 22
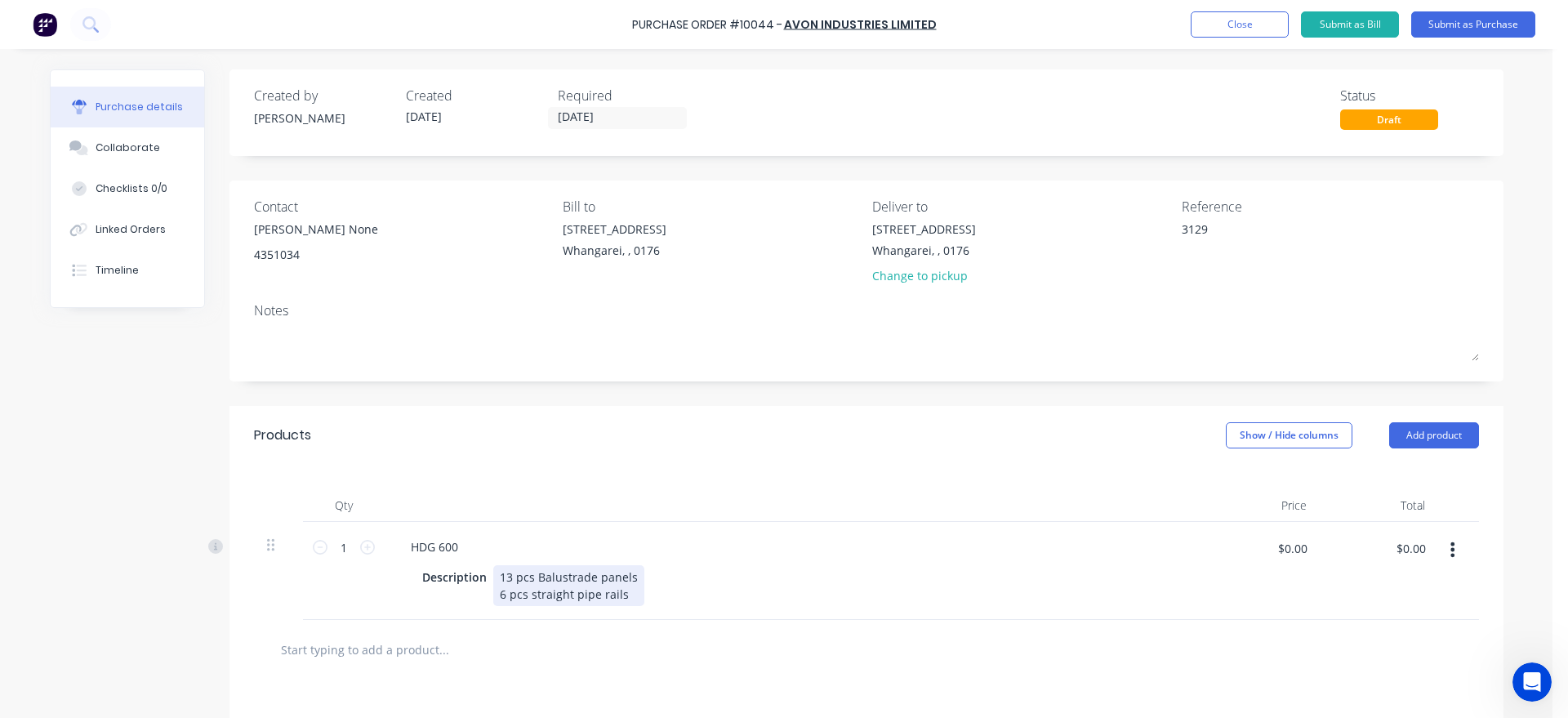
type textarea "x"
drag, startPoint x: 664, startPoint y: 604, endPoint x: 459, endPoint y: 551, distance: 211.7
click at [459, 551] on div "HDG 600 Description 13 pcs Balustrade panels 6 pcs straight pipe rails" at bounding box center [792, 571] width 817 height 98
copy div "13 pcs Balustrade panels 6 pcs straight pipe rails"
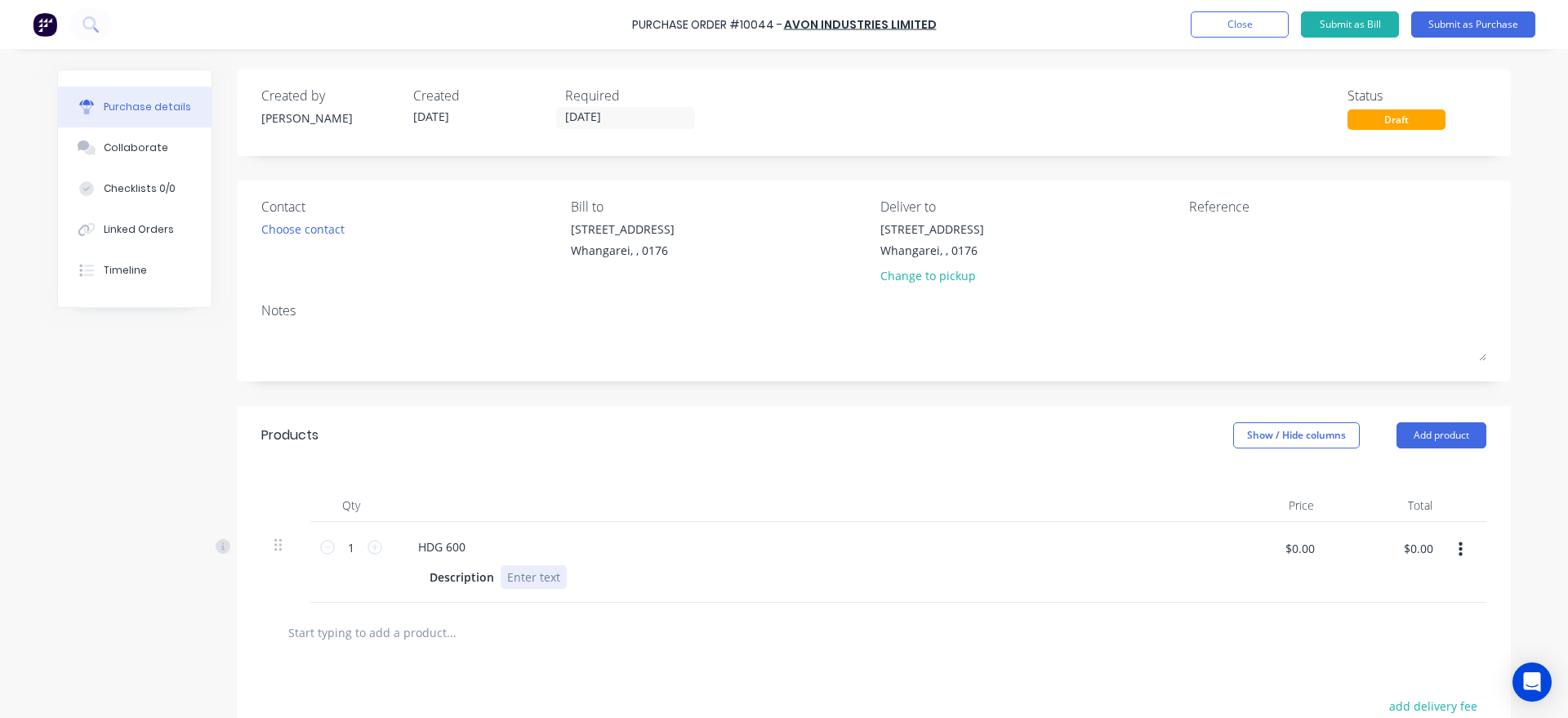
click at [501, 577] on div at bounding box center [534, 577] width 66 height 23
paste div
click at [631, 577] on div "13 pcs Balustrade panels6 pcs straight pipe rails" at bounding box center [640, 577] width 280 height 23
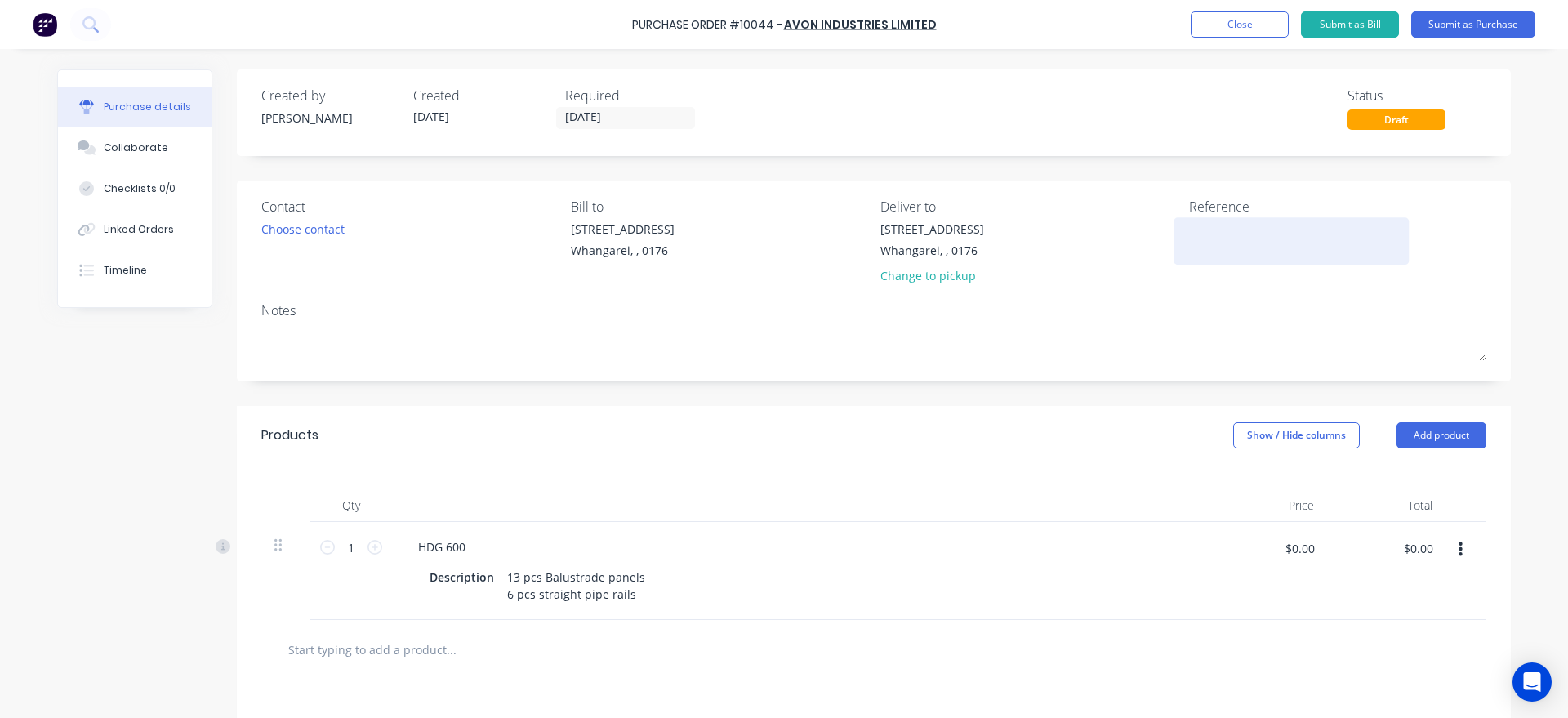
click at [1190, 249] on textarea at bounding box center [1291, 239] width 204 height 37
type textarea "3129"
click at [301, 235] on div "Choose contact" at bounding box center [302, 229] width 83 height 18
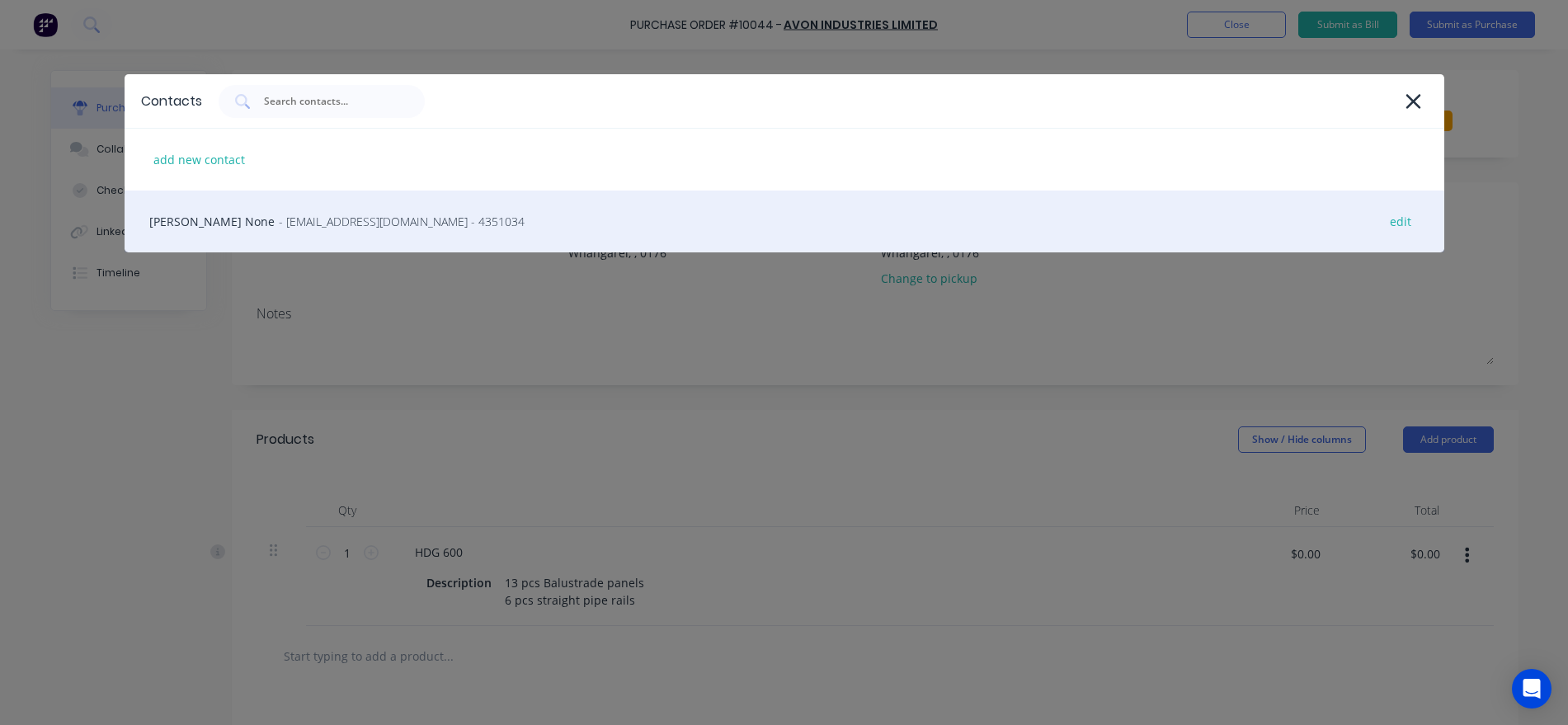
click at [181, 220] on div "[PERSON_NAME] None - [EMAIL_ADDRESS][DOMAIN_NAME] - 4351034 edit" at bounding box center [784, 221] width 1320 height 62
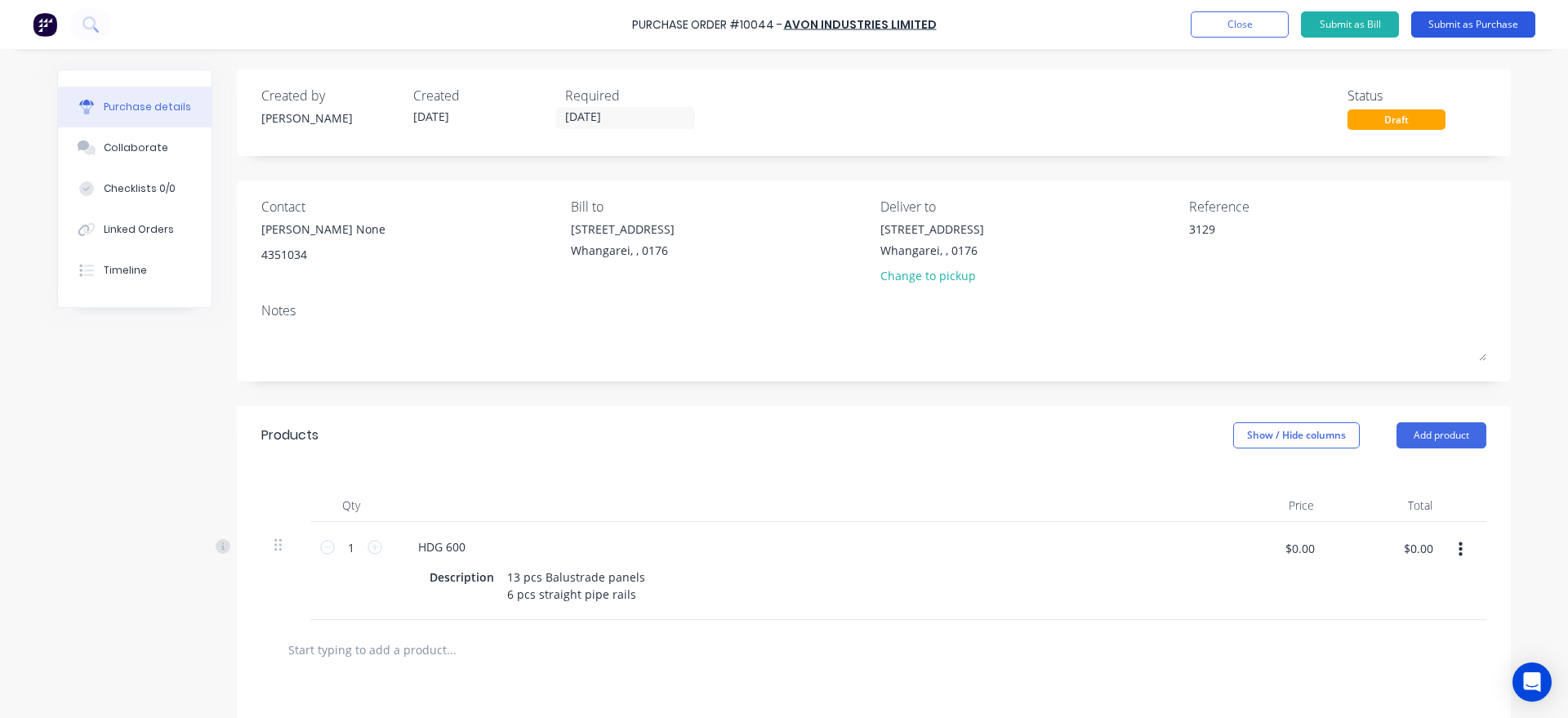
click at [1473, 22] on button "Submit as Purchase" at bounding box center [1472, 24] width 124 height 26
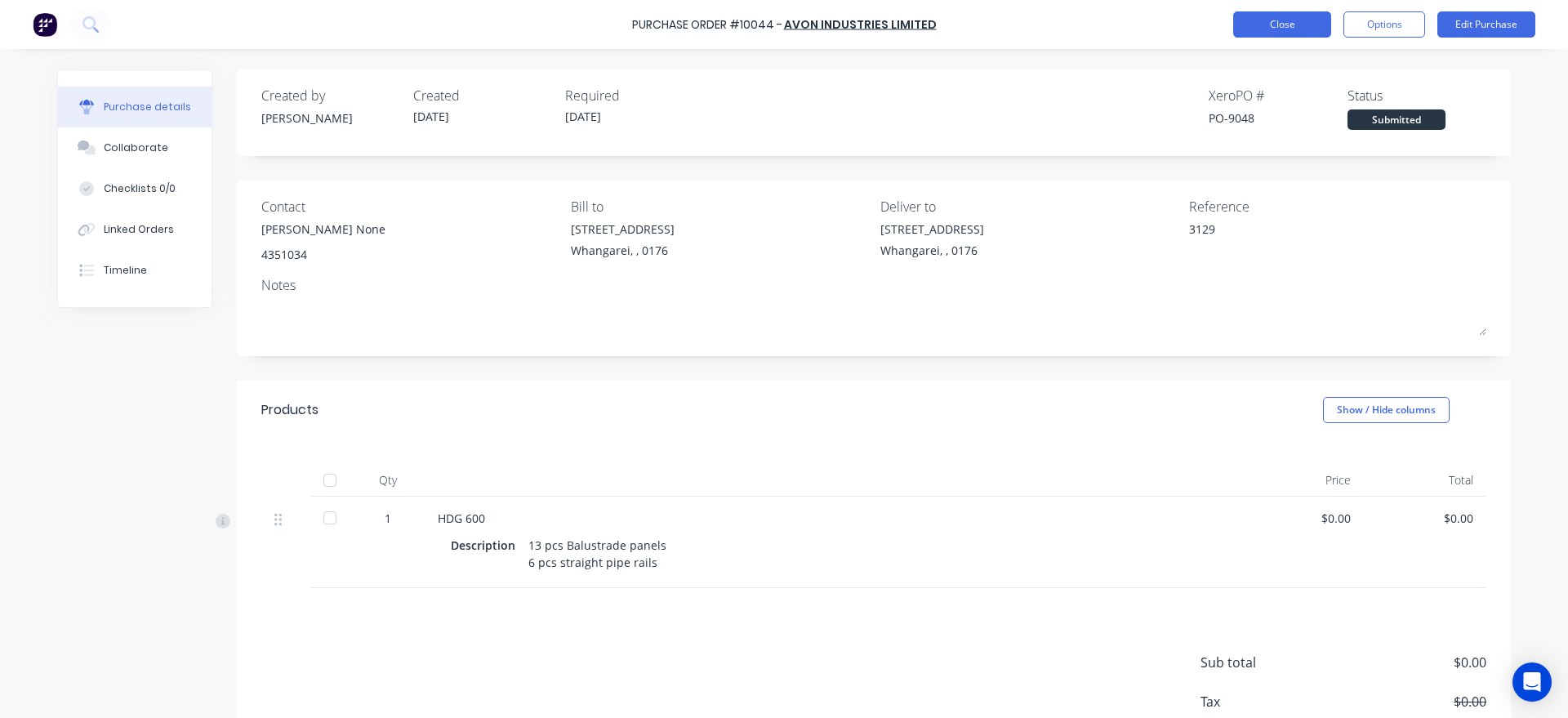
click at [1296, 27] on button "Close" at bounding box center [1282, 24] width 98 height 26
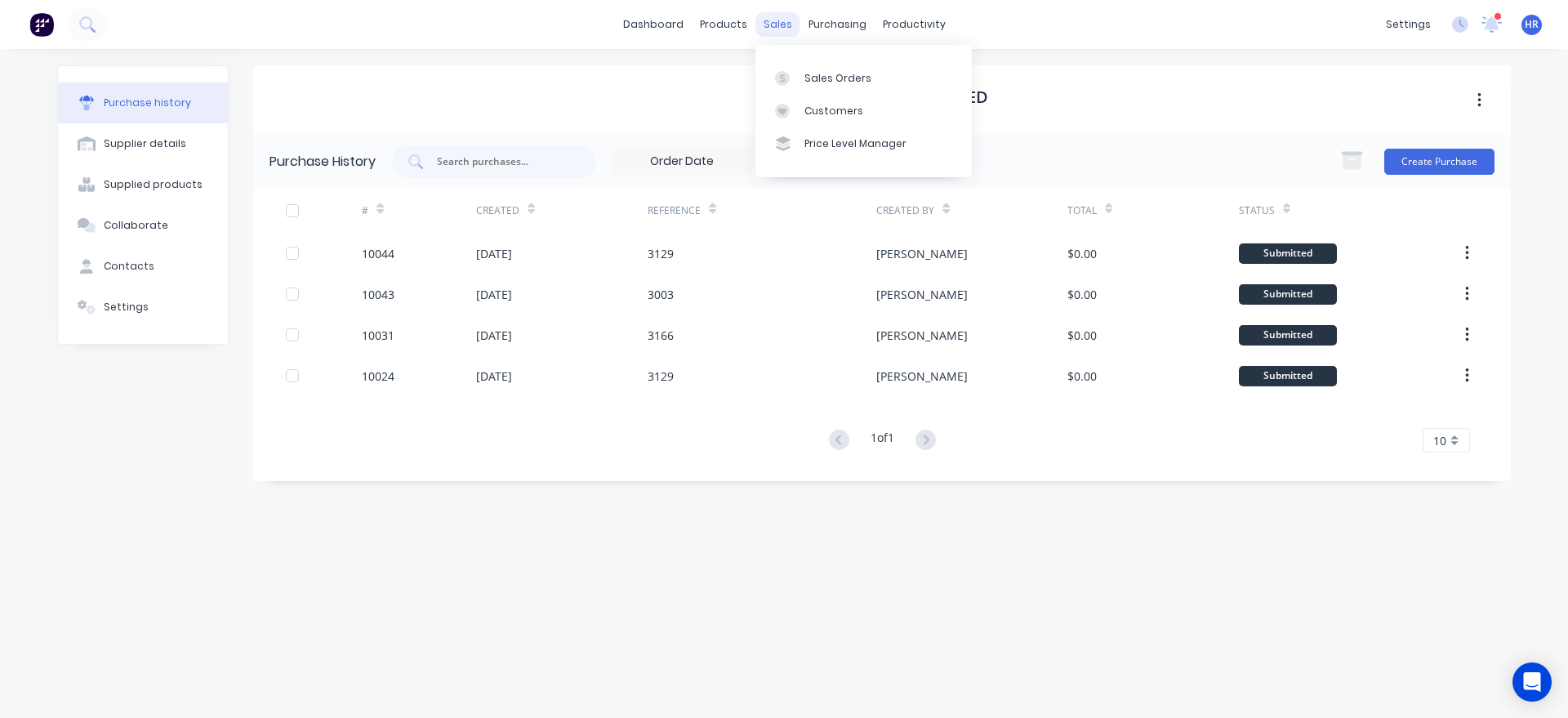
click at [775, 28] on div "sales" at bounding box center [778, 24] width 45 height 24
click at [794, 82] on div at bounding box center [786, 78] width 24 height 15
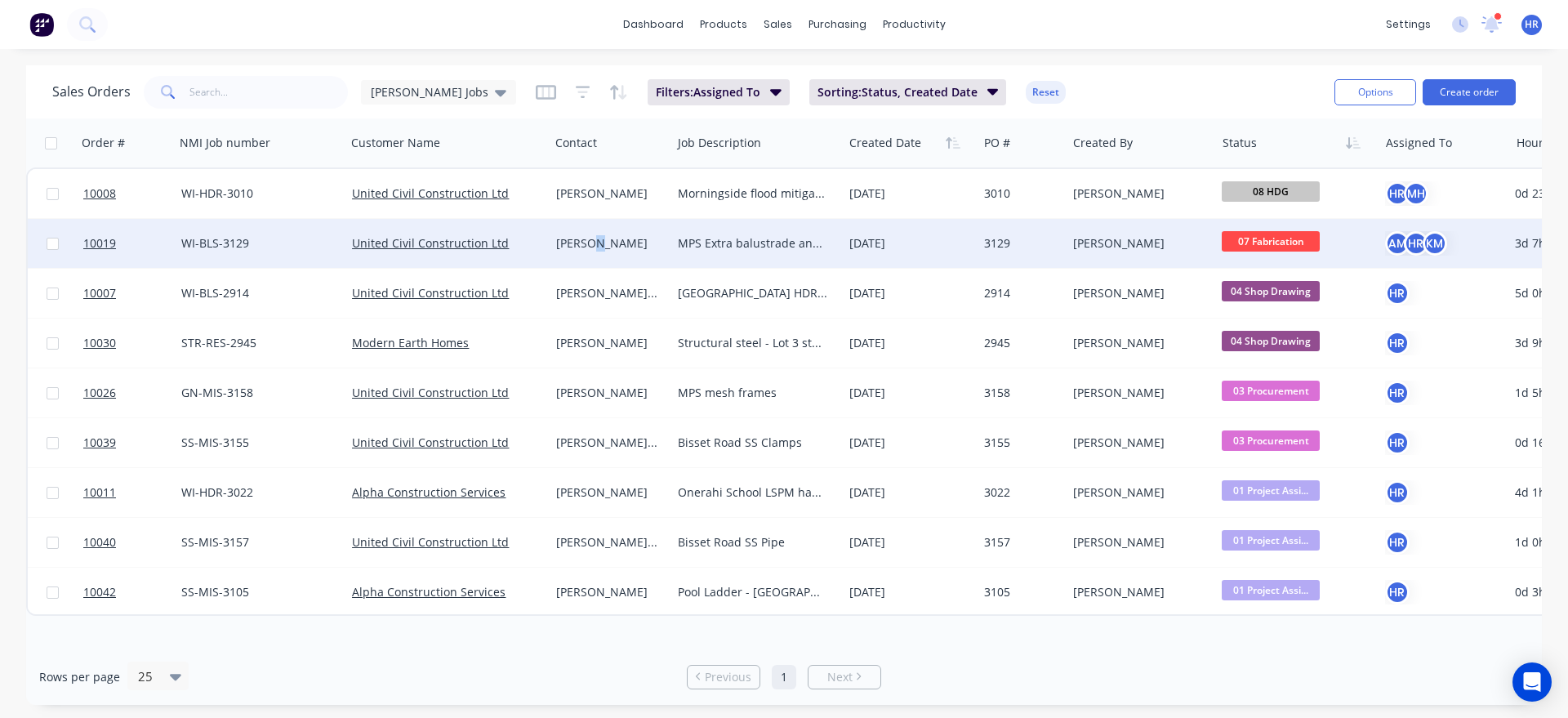
click at [591, 251] on div "[PERSON_NAME]" at bounding box center [608, 243] width 103 height 17
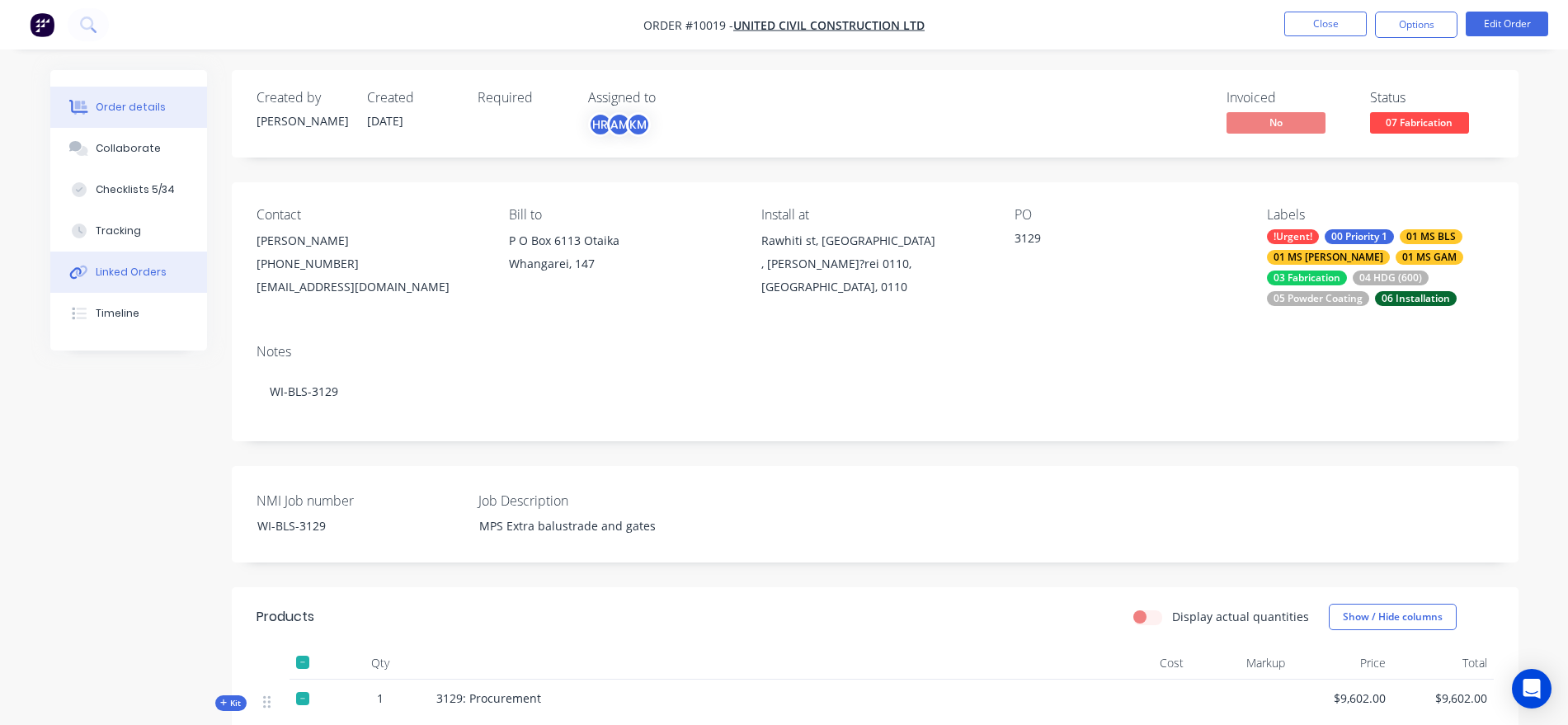
click at [155, 274] on div "Linked Orders" at bounding box center [131, 272] width 71 height 15
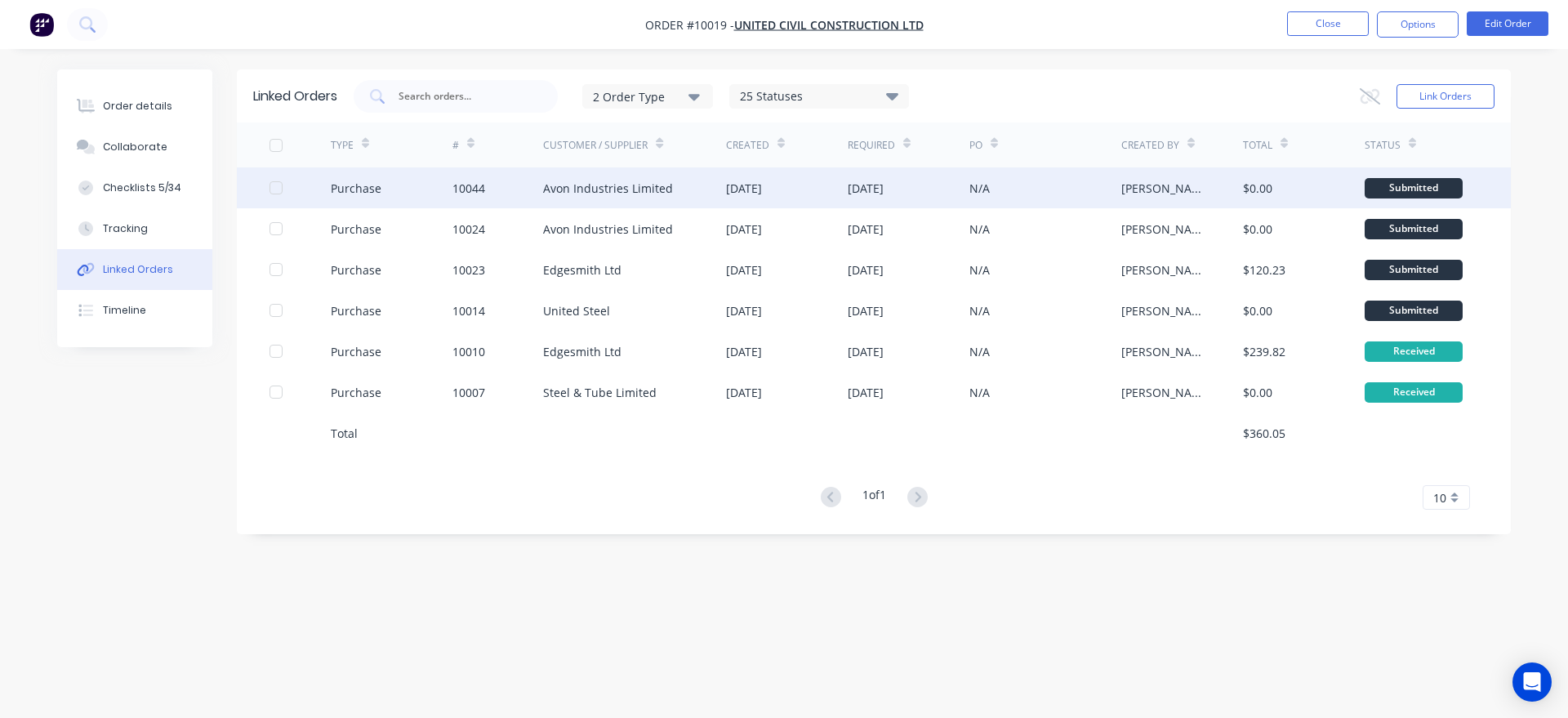
click at [604, 192] on div "Avon Industries Limited" at bounding box center [608, 188] width 130 height 18
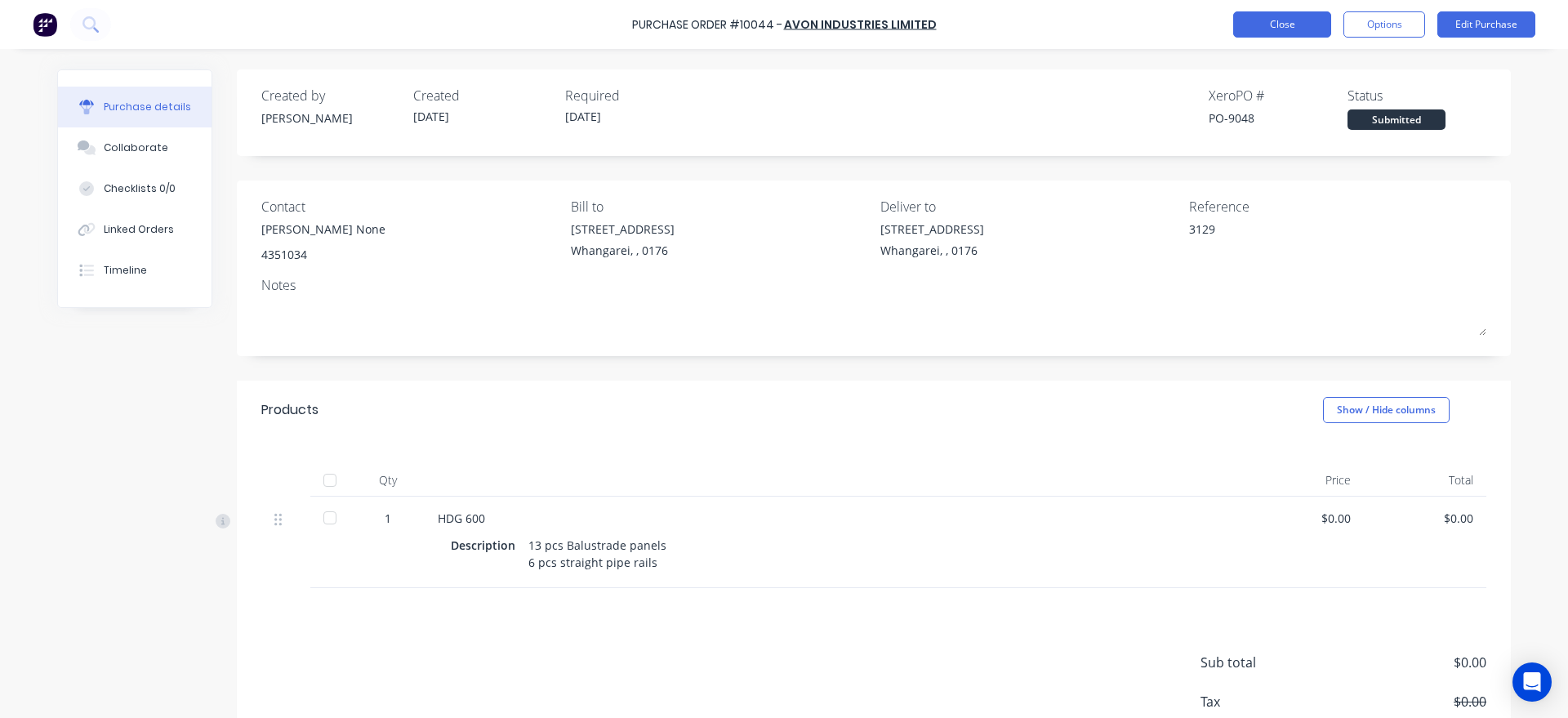
click at [1291, 27] on button "Close" at bounding box center [1282, 24] width 98 height 26
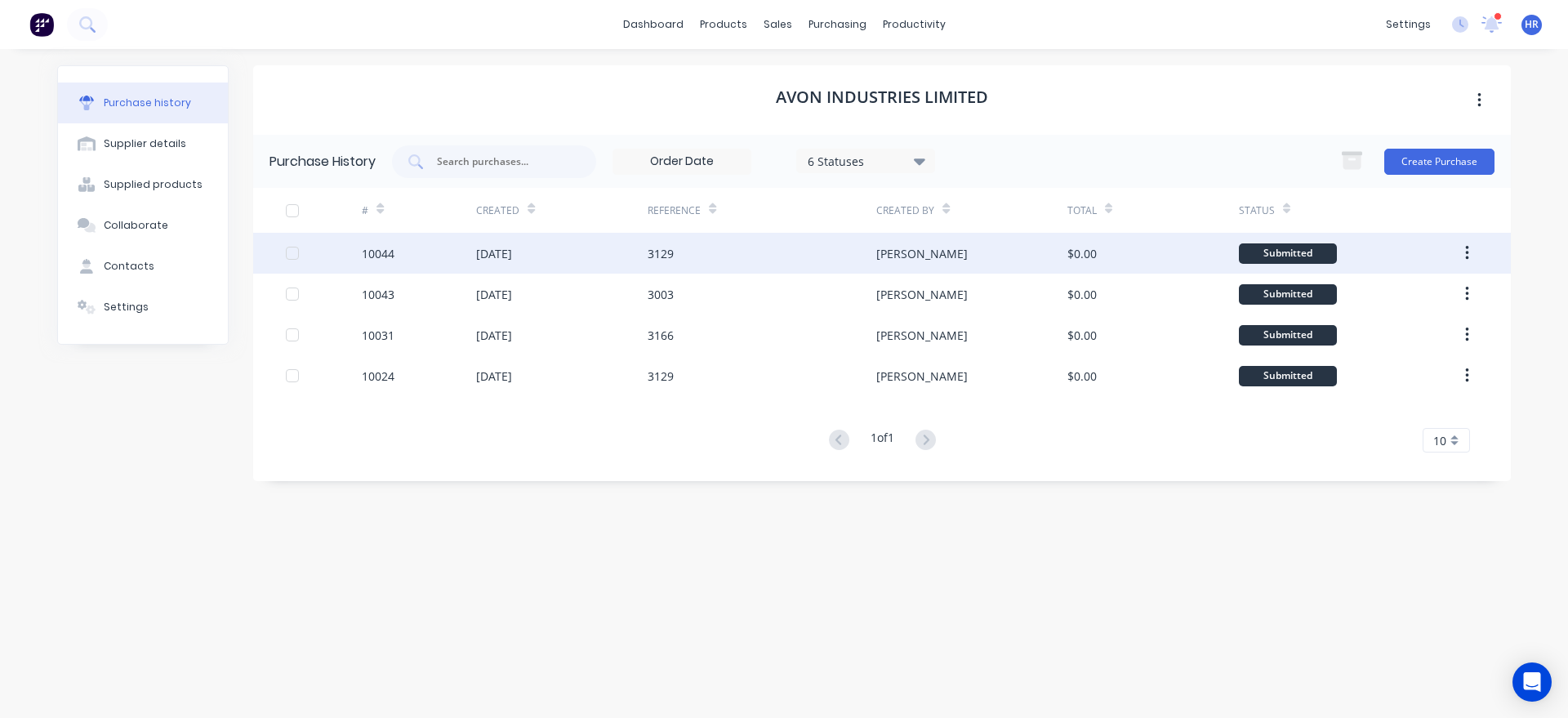
click at [512, 250] on div "[DATE]" at bounding box center [494, 254] width 36 height 18
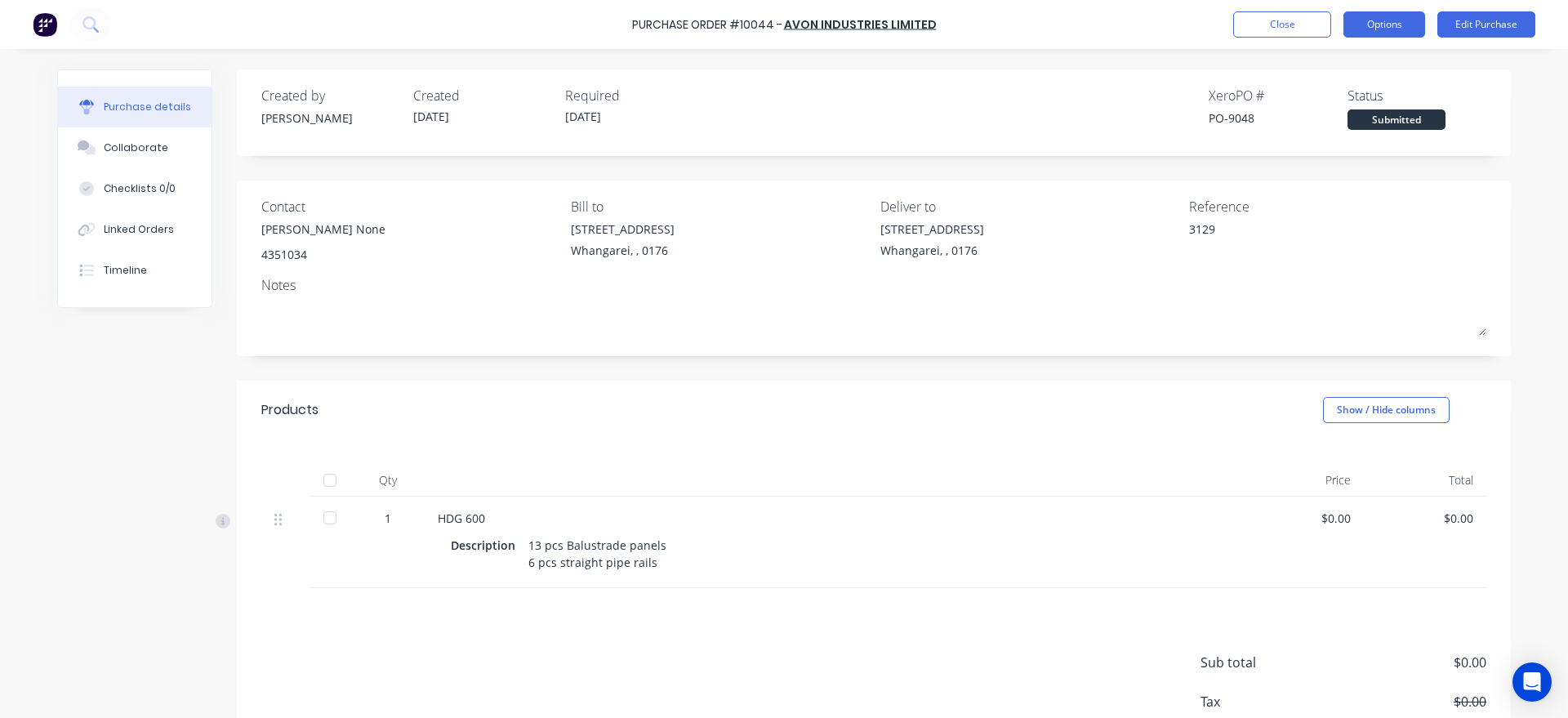
click at [1391, 20] on button "Options" at bounding box center [1385, 24] width 82 height 26
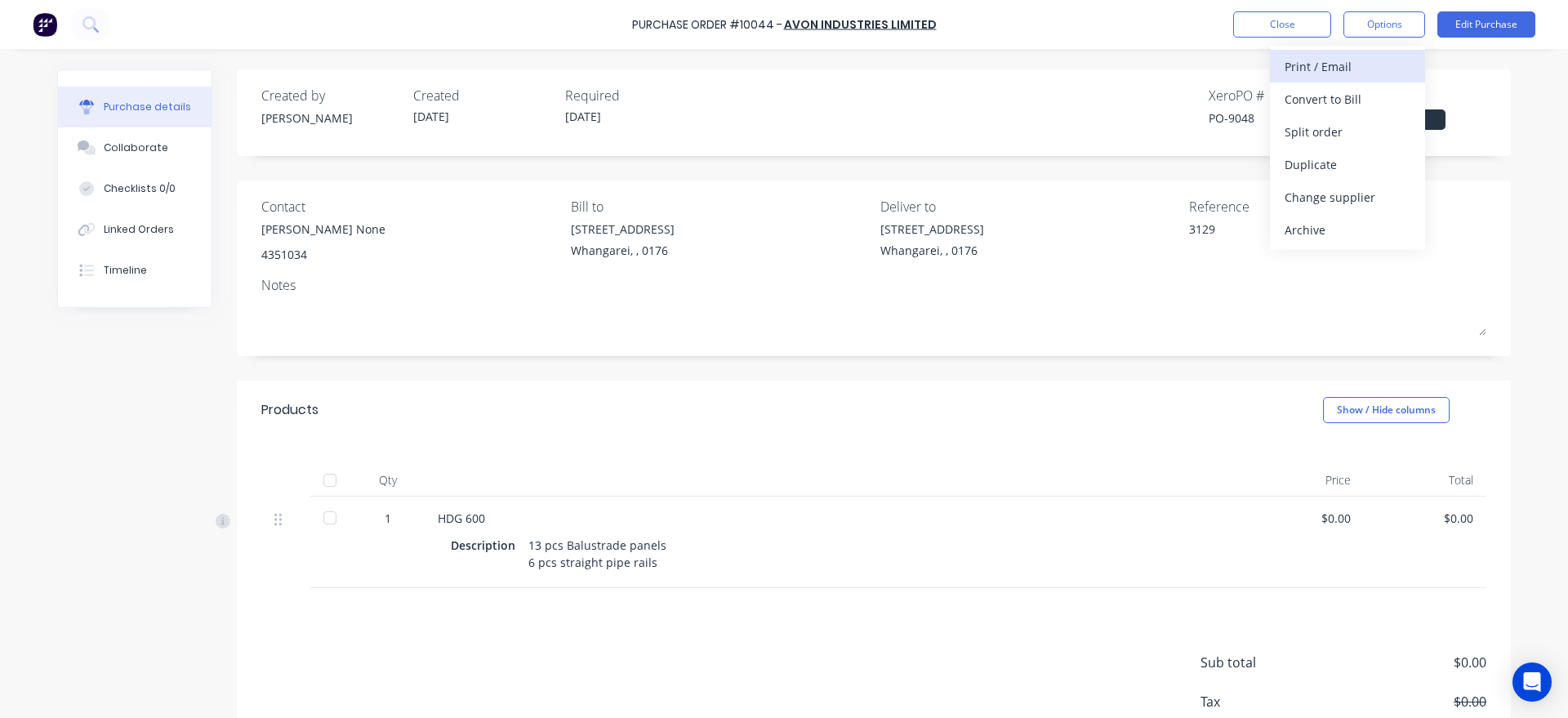
click at [1345, 64] on div "Print / Email" at bounding box center [1347, 66] width 126 height 23
click at [1298, 130] on div "Without pricing" at bounding box center [1347, 132] width 126 height 23
type textarea "x"
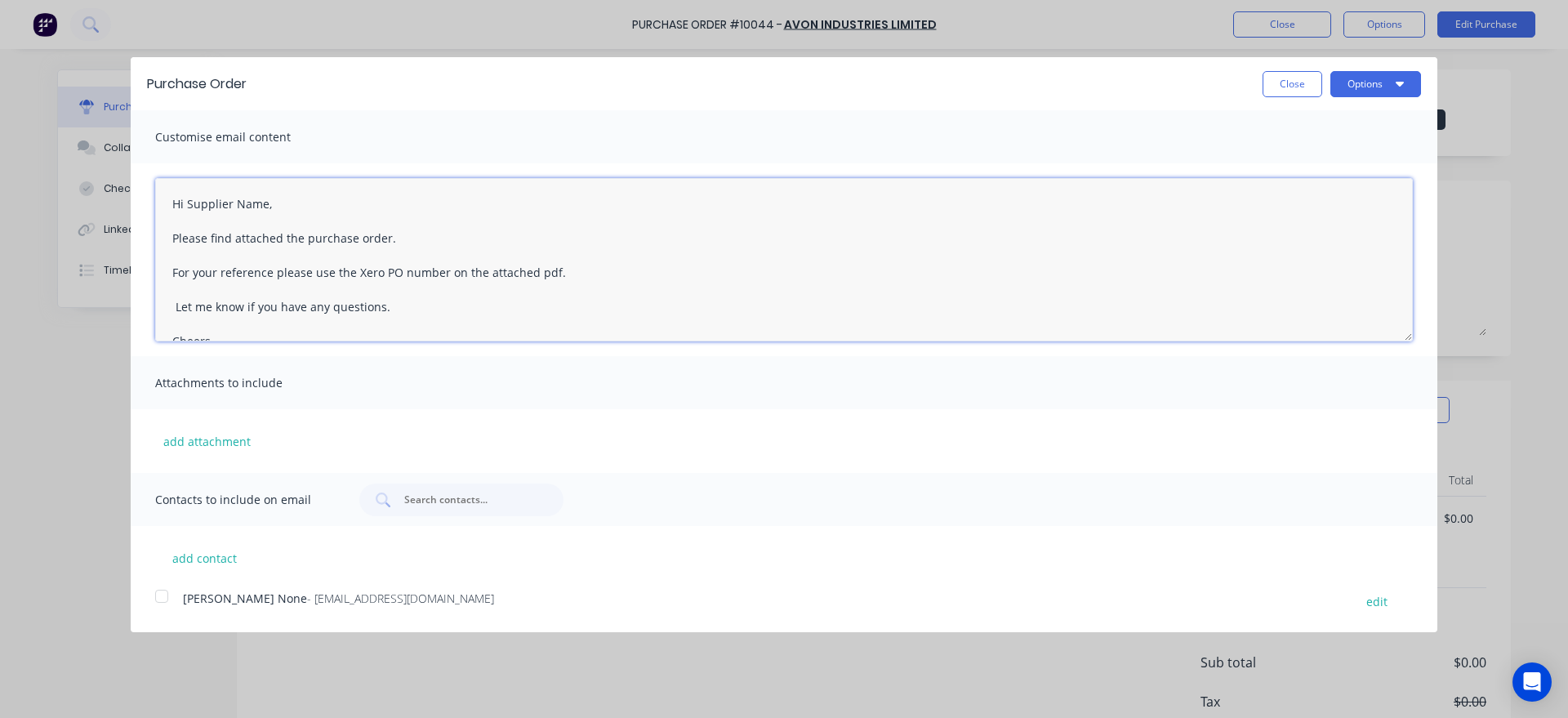
drag, startPoint x: 264, startPoint y: 205, endPoint x: 186, endPoint y: 203, distance: 78.0
click at [186, 203] on textarea "Hi Supplier Name, Please find attached the purchase order. For your reference p…" at bounding box center [784, 259] width 1258 height 163
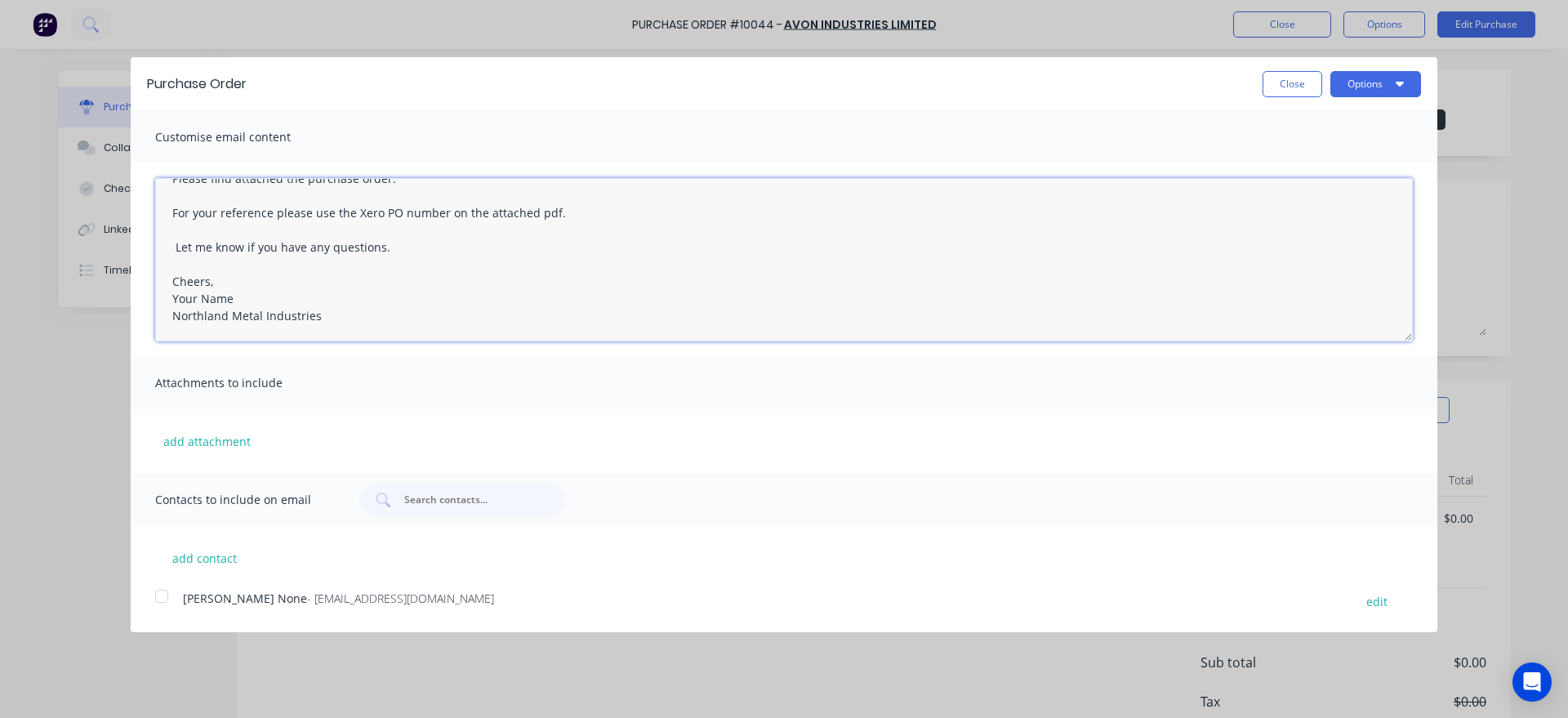
drag, startPoint x: 237, startPoint y: 294, endPoint x: 170, endPoint y: 278, distance: 68.9
click at [170, 278] on textarea "Hi [PERSON_NAME], Please find attached the purchase order. For your reference p…" at bounding box center [784, 259] width 1258 height 163
click at [158, 598] on div at bounding box center [161, 595] width 32 height 32
type textarea "Hi [PERSON_NAME], Please find attached the purchase order. For your reference p…"
click at [1354, 91] on button "Options" at bounding box center [1376, 84] width 91 height 26
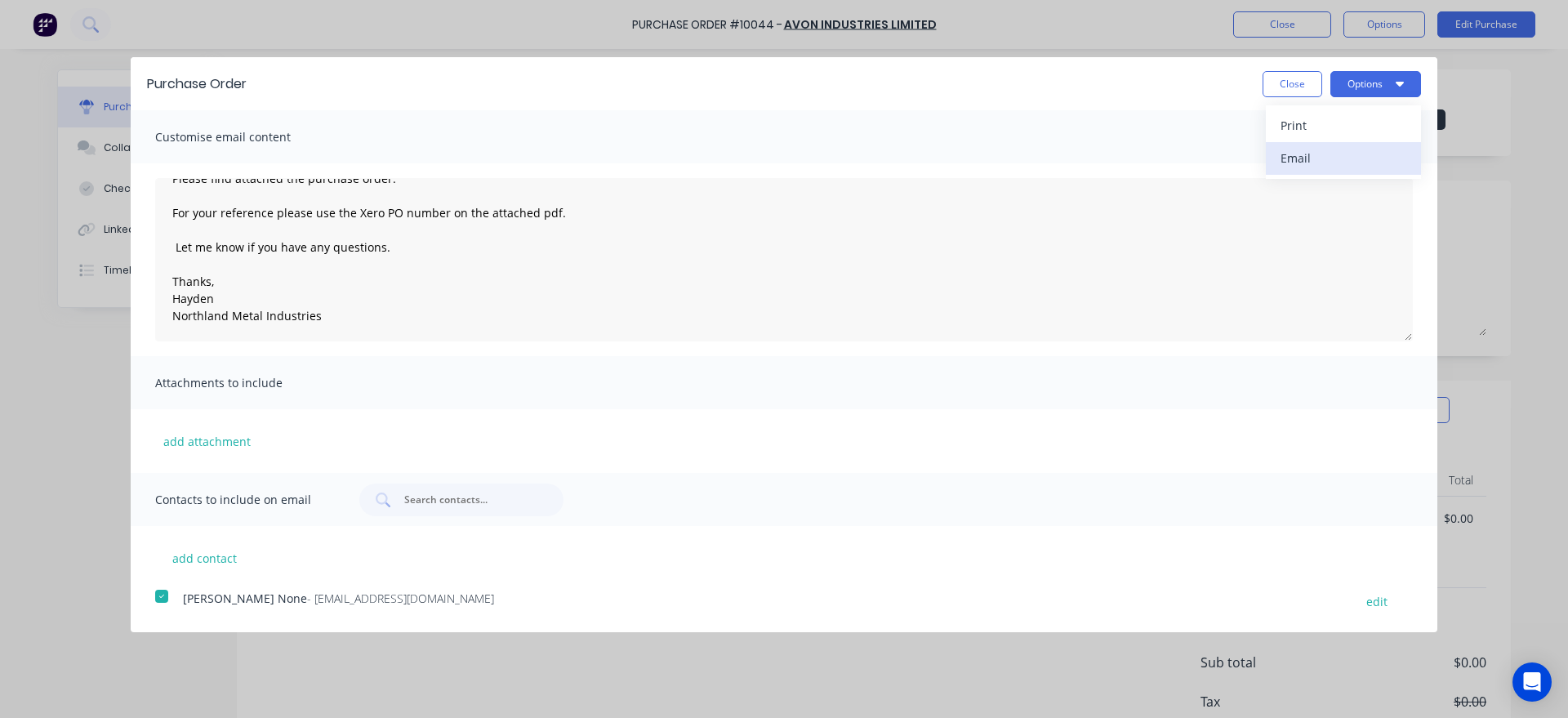
click at [1303, 165] on div "Email" at bounding box center [1344, 158] width 126 height 23
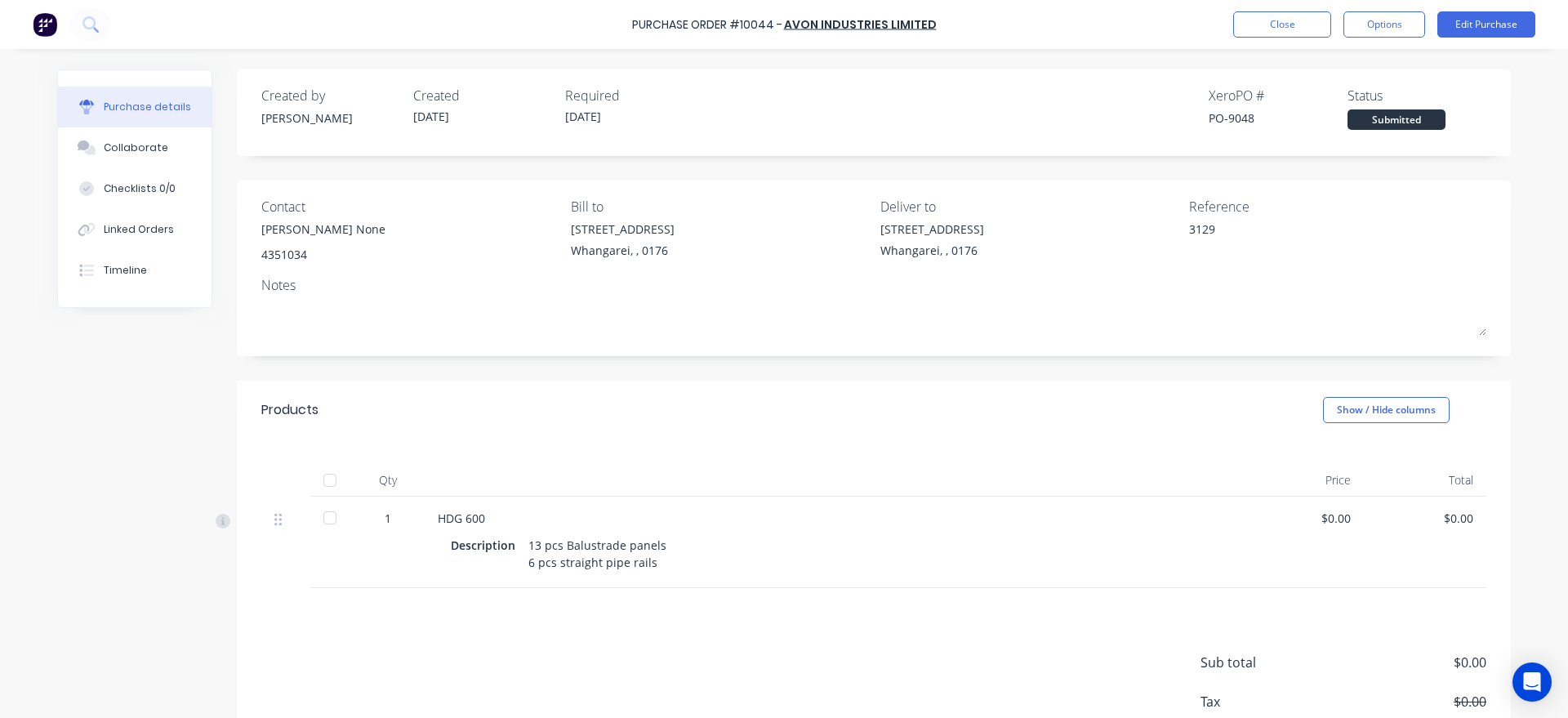
type textarea "x"
click at [1260, 19] on button "Close" at bounding box center [1282, 24] width 98 height 26
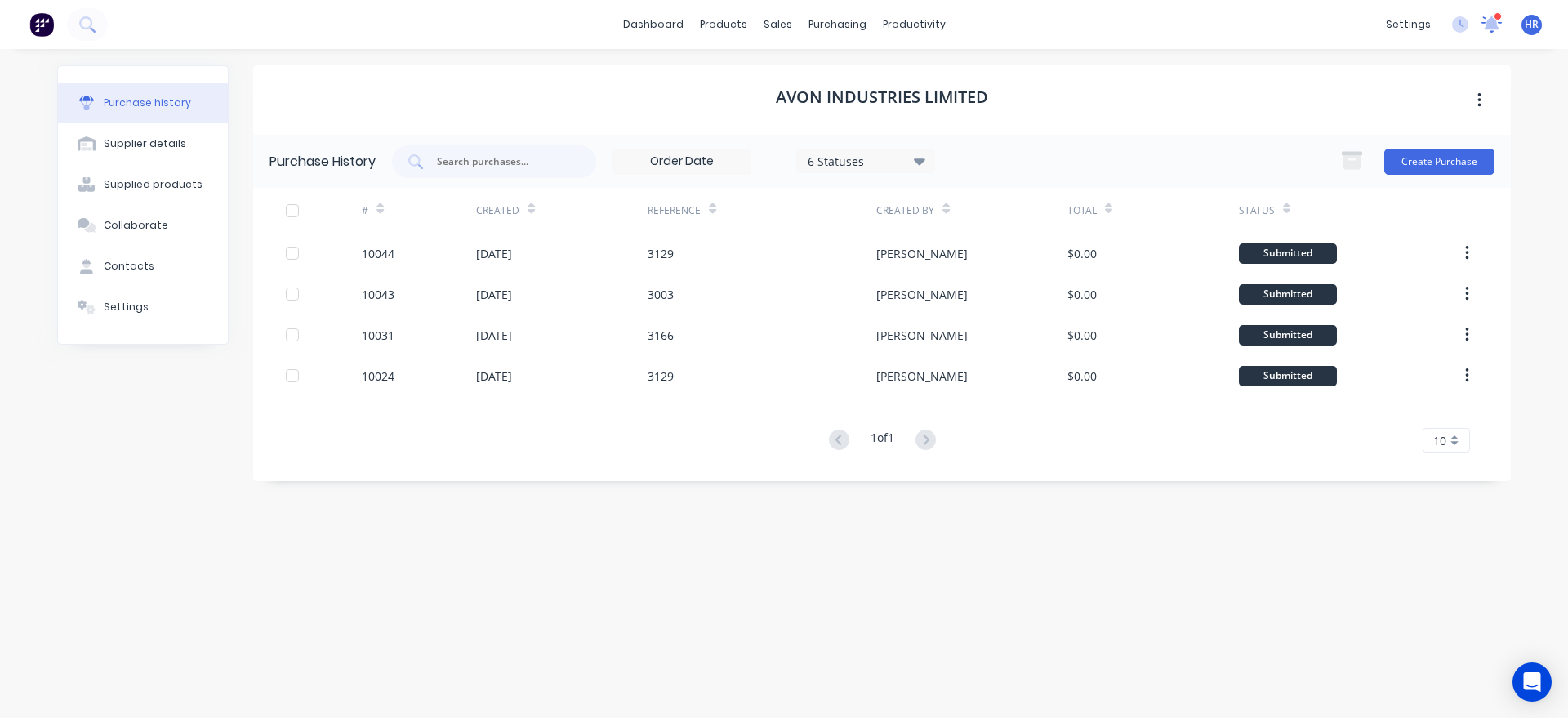
click at [1492, 23] on icon at bounding box center [1492, 22] width 17 height 16
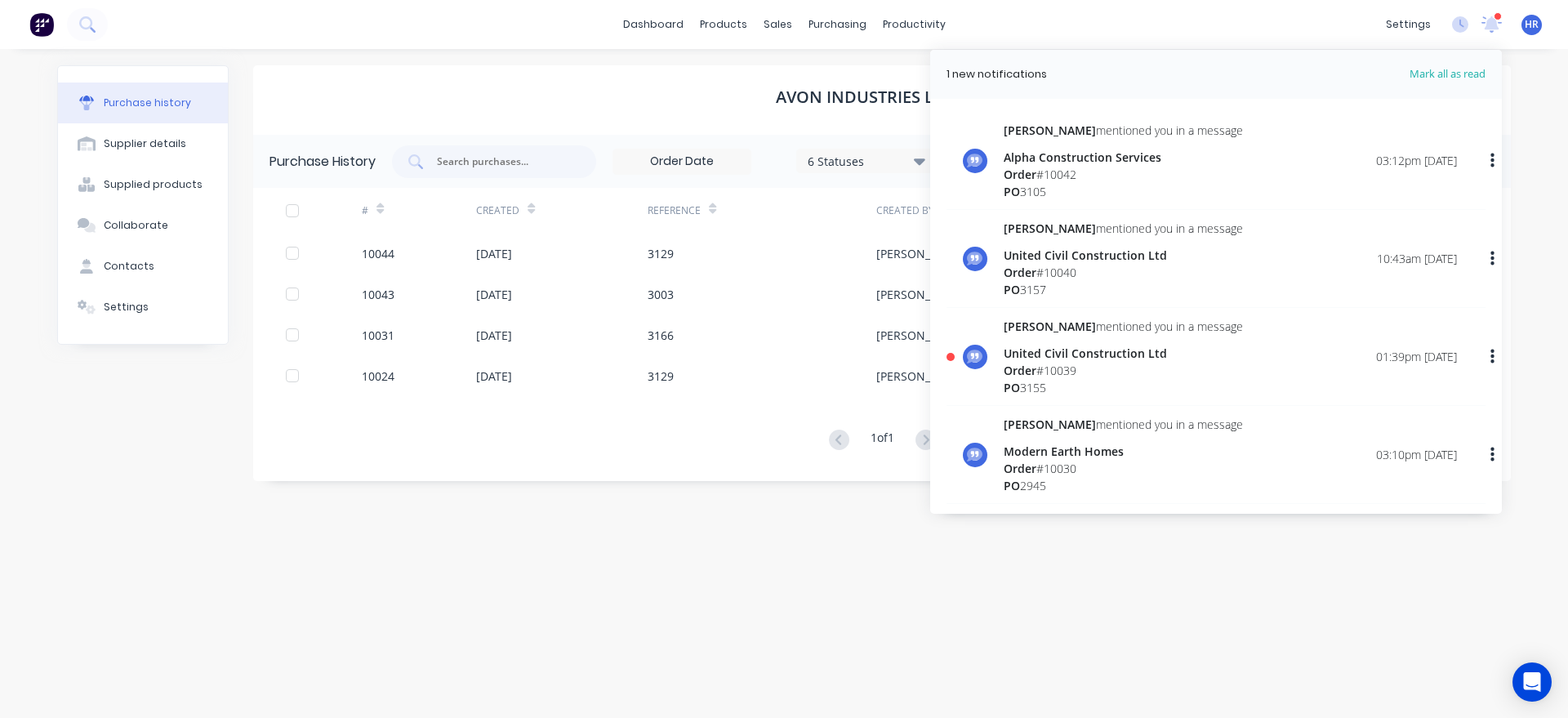
click at [603, 559] on div "Avon Industries Limited Purchase History 6 Statuses 6 Statuses Create Purchase …" at bounding box center [881, 375] width 1258 height 619
